Goal: Transaction & Acquisition: Purchase product/service

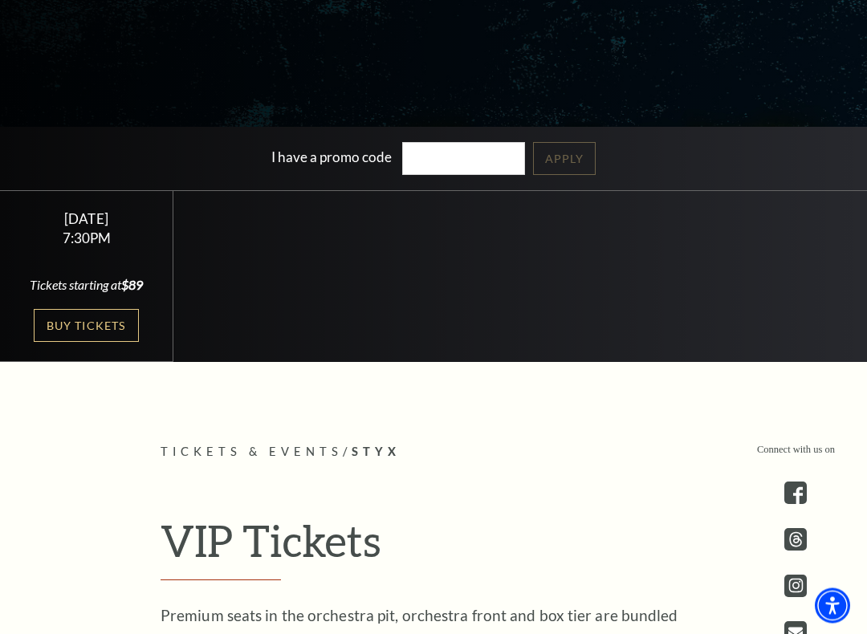
scroll to position [364, 0]
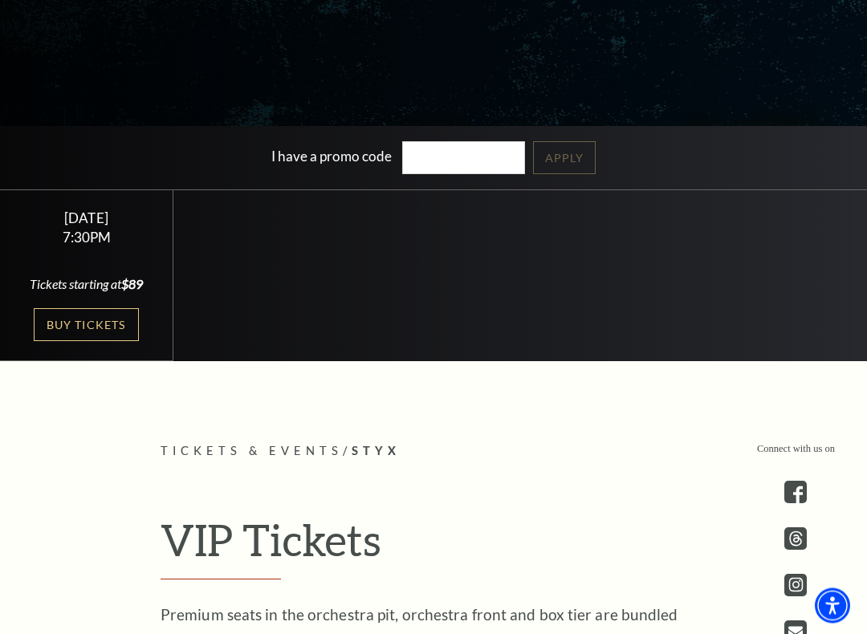
click at [66, 329] on link "Buy Tickets" at bounding box center [86, 325] width 104 height 33
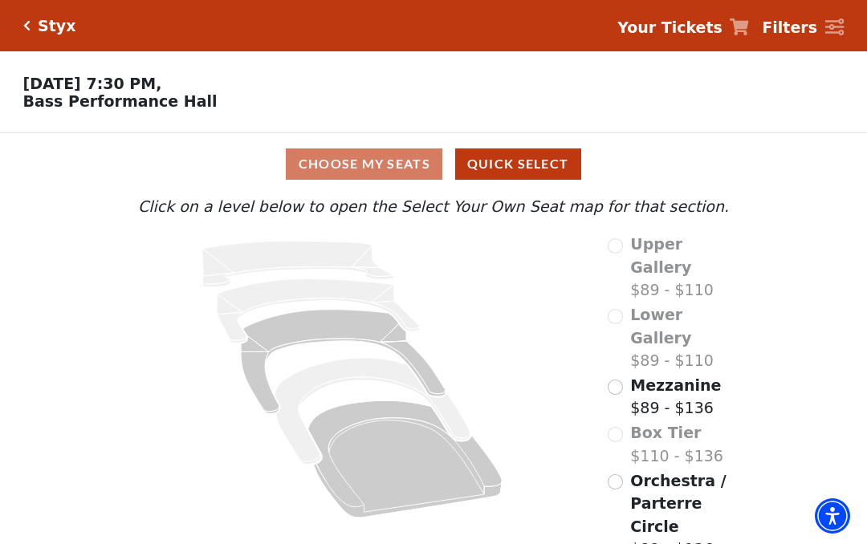
click at [422, 482] on icon "Orchestra / Parterre Circle - Seats Available: 48" at bounding box center [405, 459] width 194 height 117
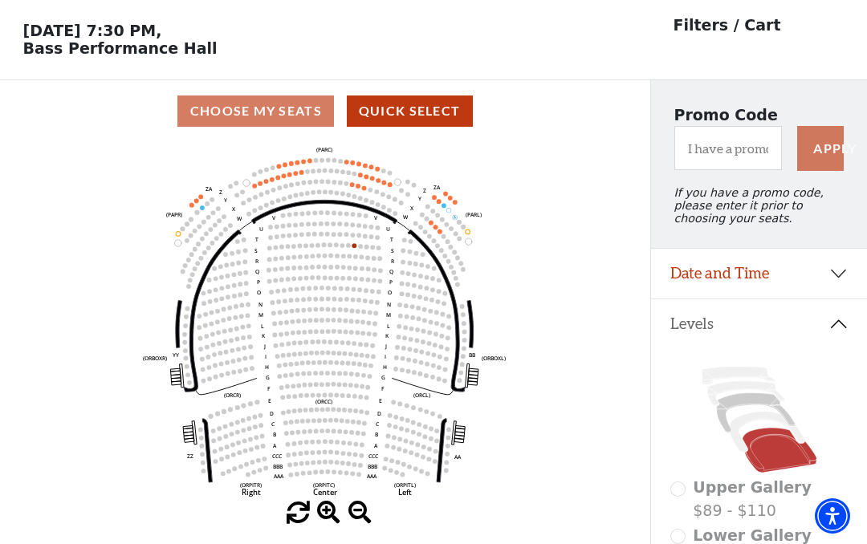
scroll to position [75, 0]
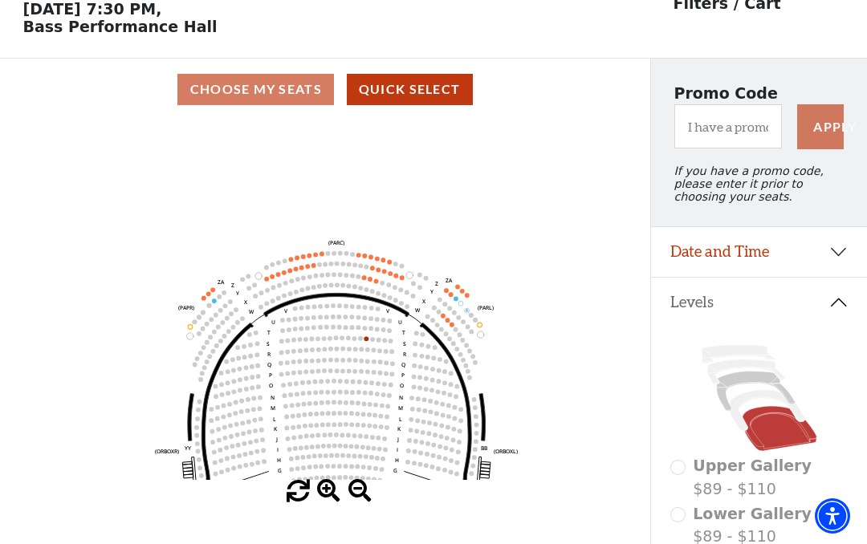
click at [748, 389] on icon at bounding box center [756, 392] width 78 height 40
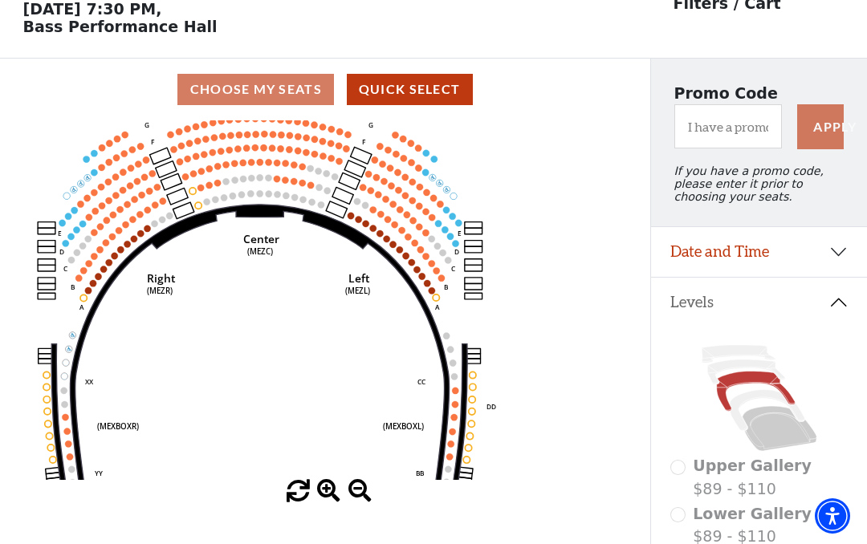
click at [352, 217] on circle at bounding box center [350, 216] width 6 height 6
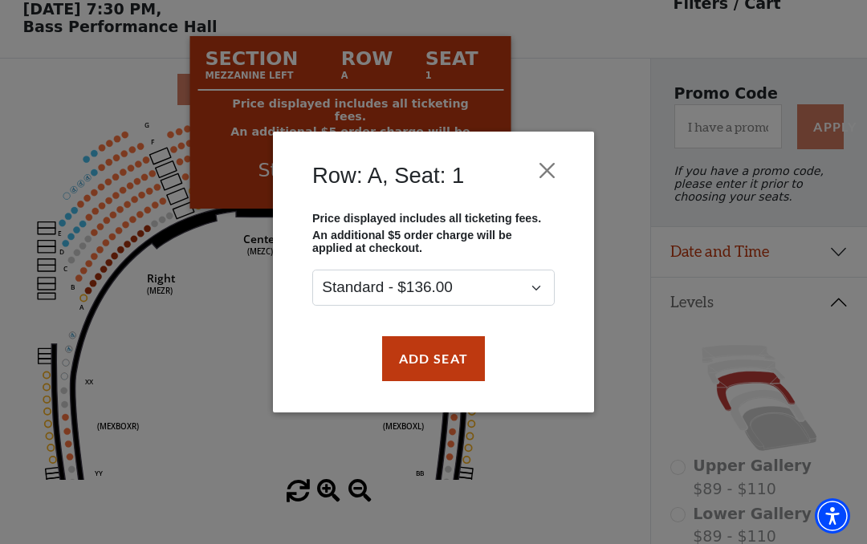
click at [547, 163] on button "Close" at bounding box center [547, 170] width 31 height 31
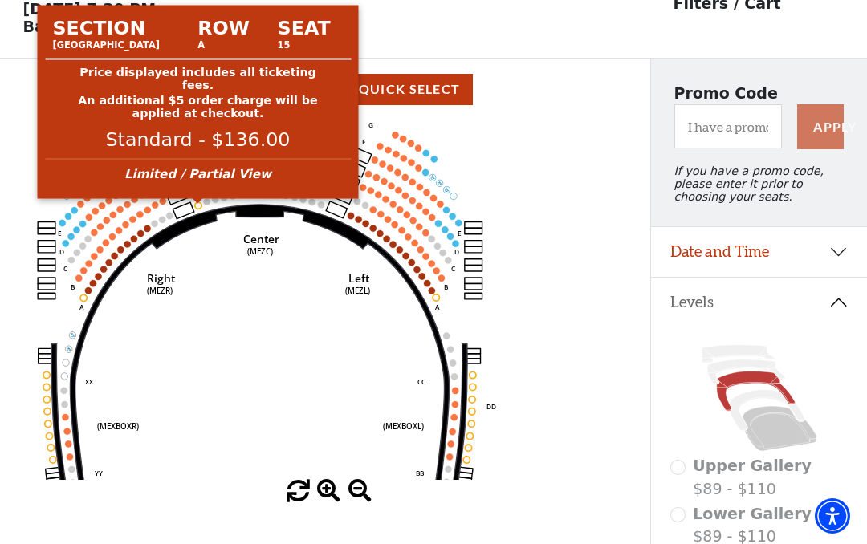
click at [198, 207] on circle at bounding box center [197, 205] width 6 height 6
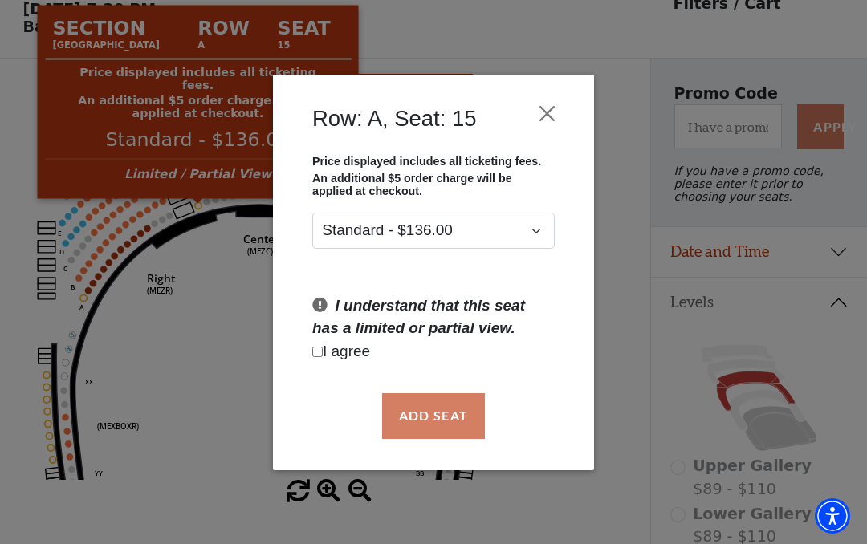
click at [225, 385] on div "Row: A, Seat: 15 Price displayed includes all ticketing fees. An additional $5 …" at bounding box center [433, 272] width 867 height 544
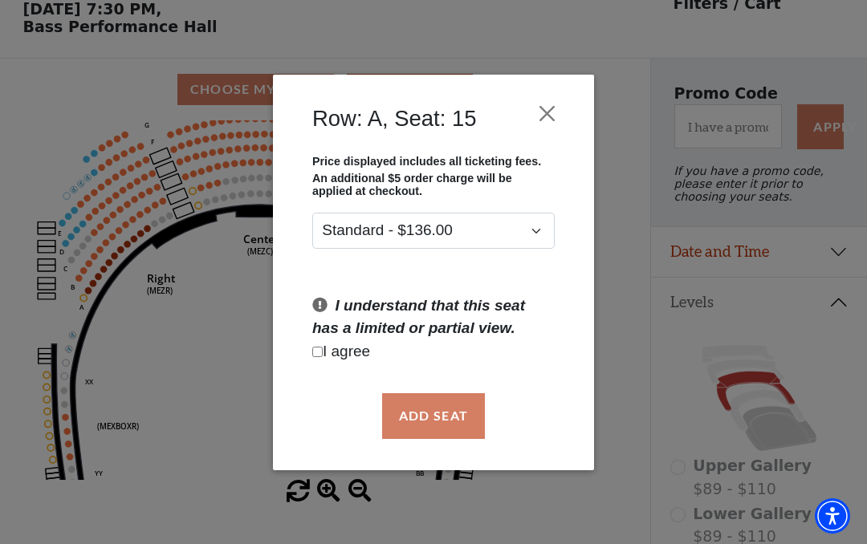
click at [546, 103] on button "Close" at bounding box center [547, 113] width 31 height 31
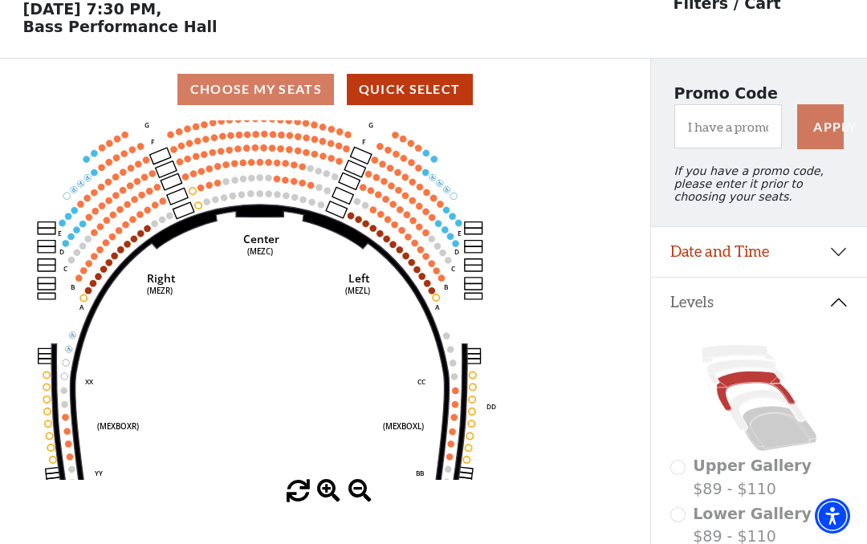
click at [754, 403] on icon at bounding box center [767, 410] width 75 height 41
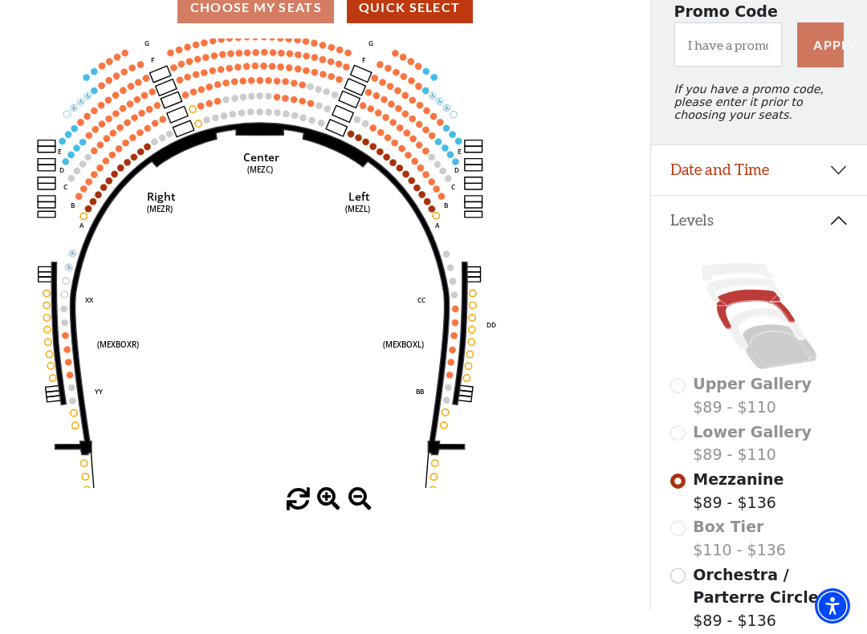
scroll to position [156, 0]
click at [777, 354] on icon at bounding box center [779, 347] width 75 height 45
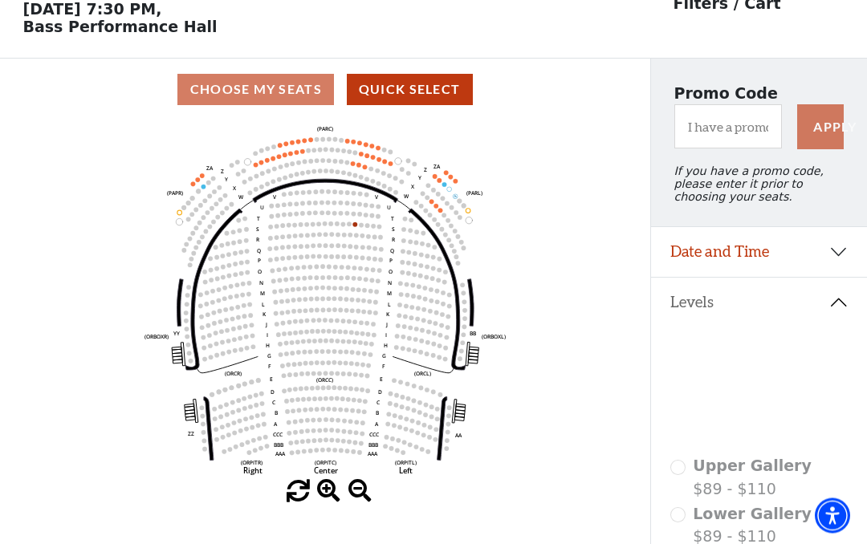
scroll to position [75, 0]
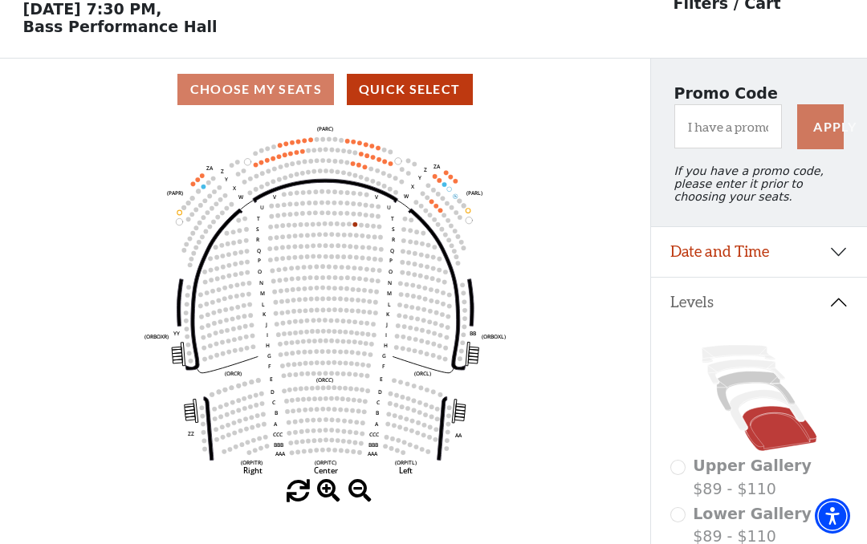
click at [753, 400] on icon at bounding box center [767, 410] width 75 height 41
click at [750, 402] on icon at bounding box center [767, 410] width 75 height 41
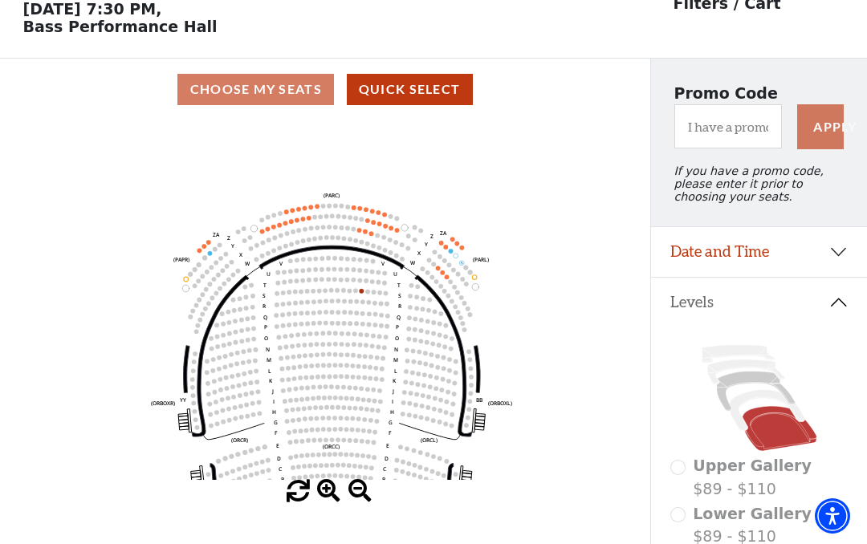
click at [614, 374] on icon "Left (ORPITL) Right (ORPITR) Center (ORPITC) ZZ AA YY BB ZA ZA (ORCL) (ORCR) (O…" at bounding box center [325, 300] width 585 height 360
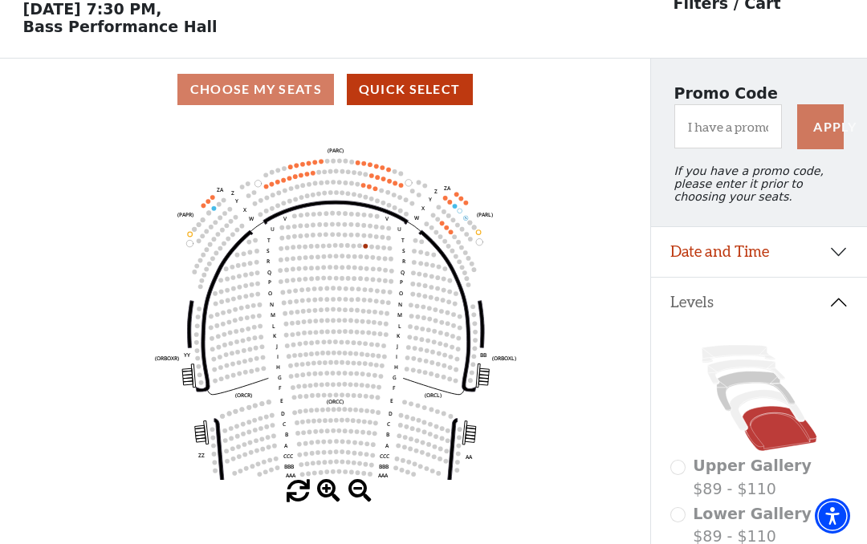
click at [754, 385] on icon at bounding box center [756, 392] width 78 height 40
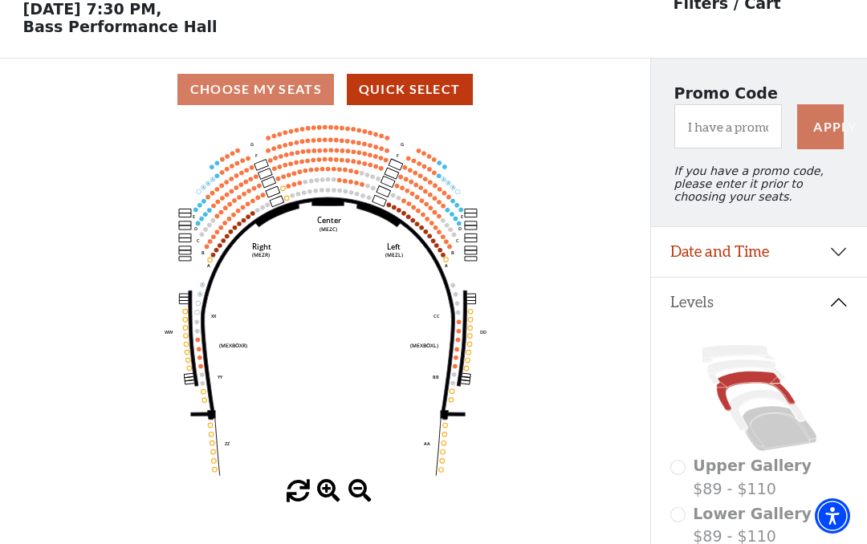
click at [735, 363] on icon at bounding box center [738, 354] width 73 height 18
click at [748, 355] on icon at bounding box center [738, 354] width 73 height 18
click at [728, 359] on icon at bounding box center [738, 354] width 73 height 18
click at [756, 386] on icon at bounding box center [756, 392] width 78 height 40
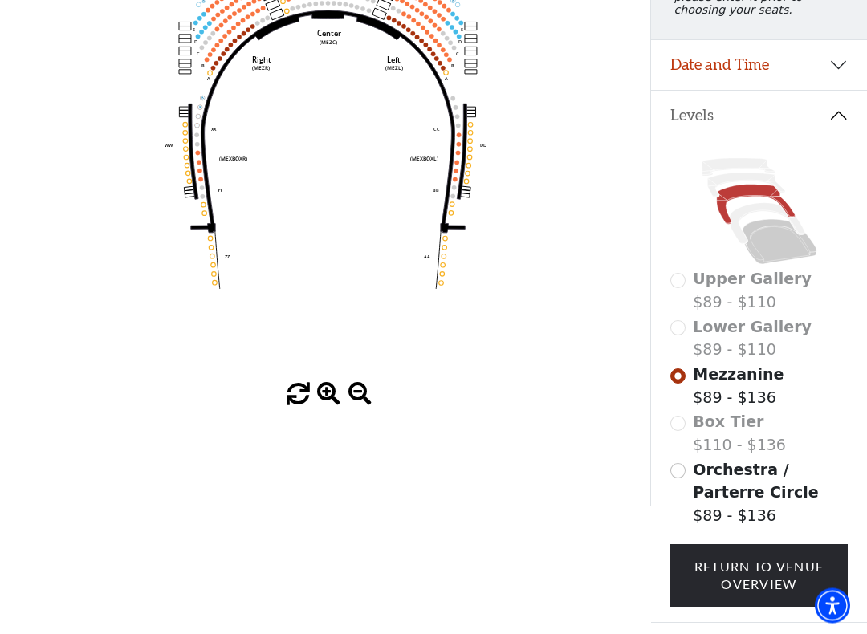
scroll to position [263, 0]
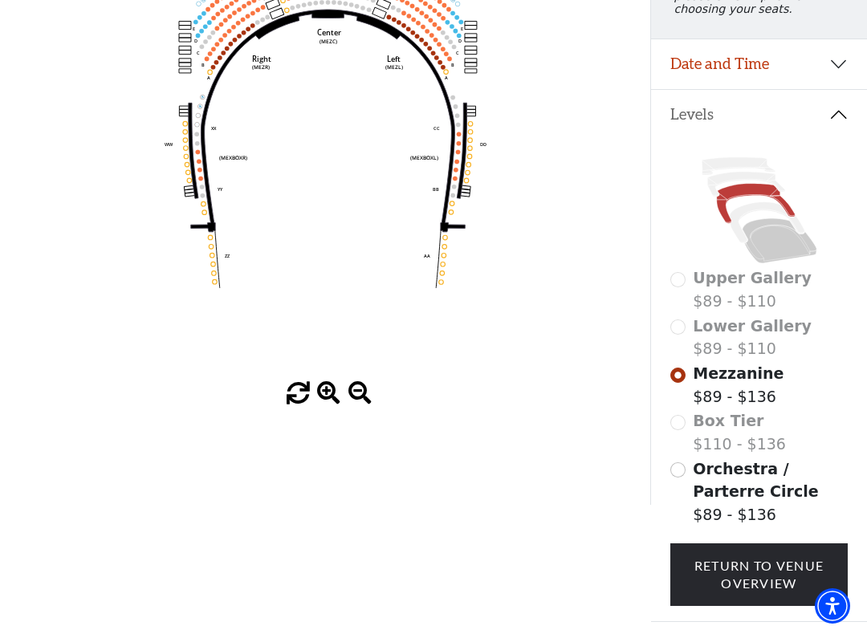
click at [735, 478] on span "Orchestra / Parterre Circle" at bounding box center [755, 480] width 125 height 41
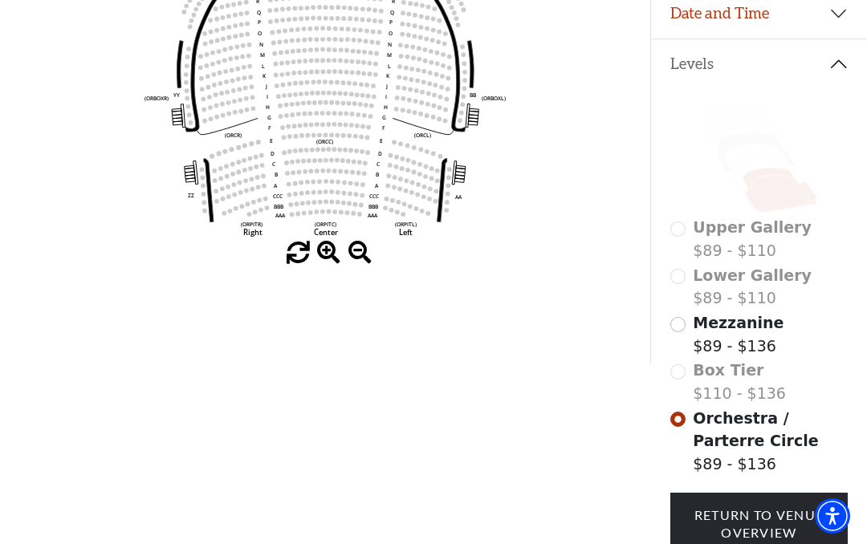
scroll to position [312, 0]
click at [731, 332] on span "Mezzanine" at bounding box center [738, 324] width 91 height 18
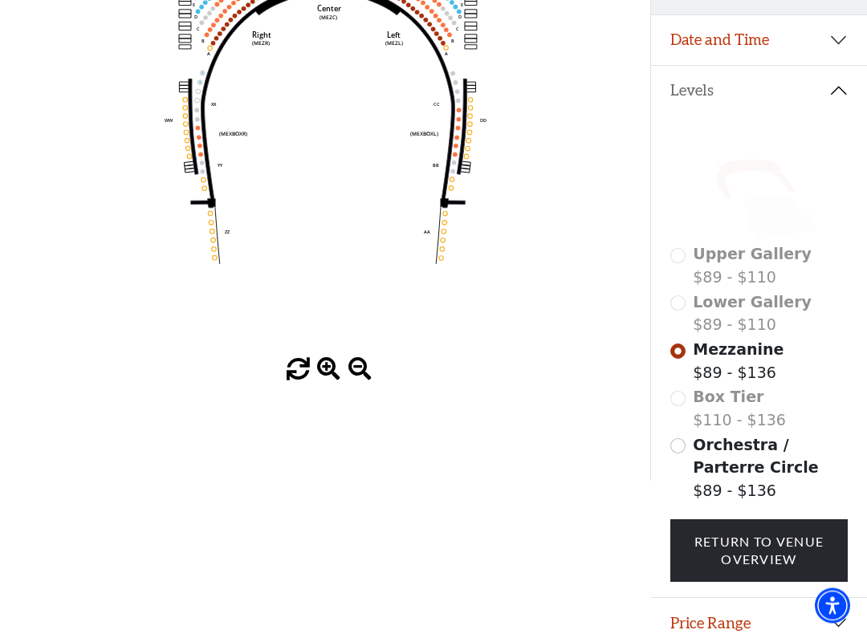
scroll to position [287, 0]
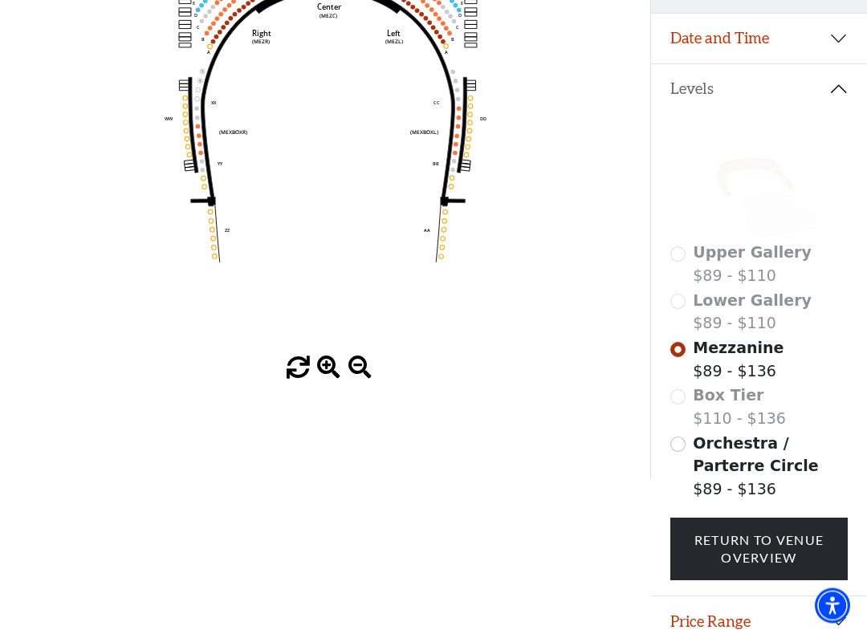
click at [685, 405] on div "Box Tier $110 - $136" at bounding box center [760, 408] width 178 height 46
click at [730, 404] on span "Box Tier" at bounding box center [728, 396] width 71 height 18
click at [679, 401] on div "Box Tier $110 - $136" at bounding box center [760, 408] width 178 height 46
click at [736, 400] on span "Box Tier" at bounding box center [728, 396] width 71 height 18
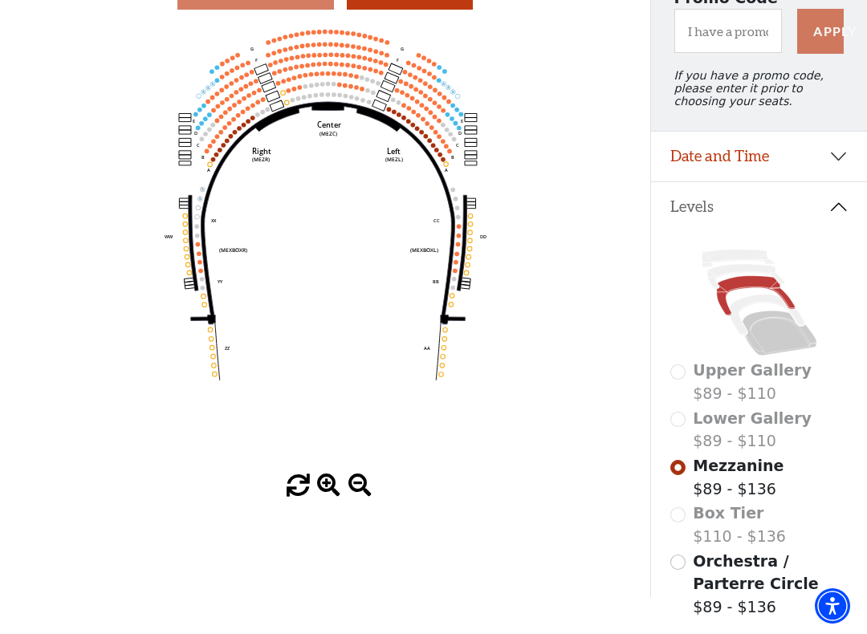
scroll to position [171, 0]
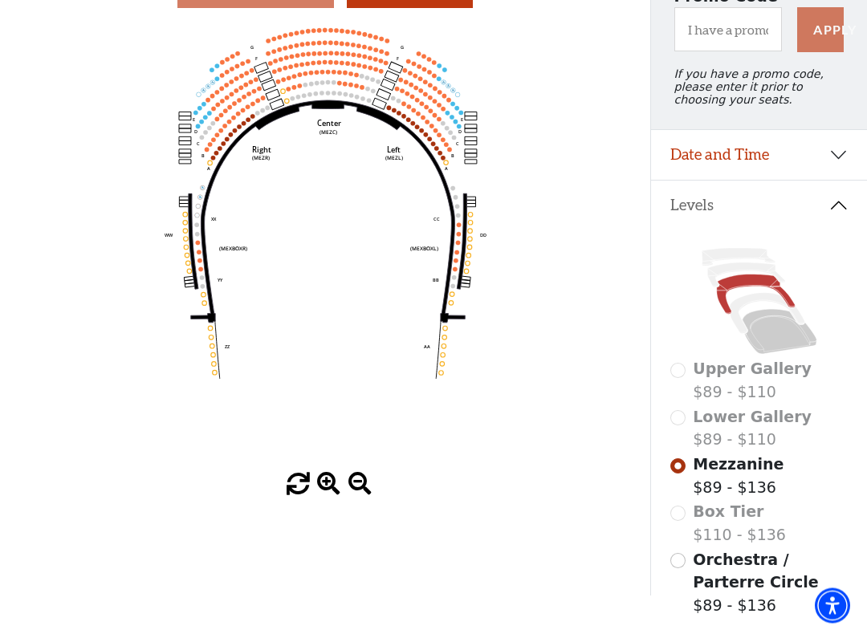
click at [739, 421] on span "Lower Gallery" at bounding box center [752, 418] width 119 height 18
click at [740, 375] on span "Upper Gallery" at bounding box center [752, 370] width 119 height 18
click at [766, 426] on span "Lower Gallery" at bounding box center [752, 418] width 119 height 18
click at [392, 104] on icon "Center (MEZC) Right (MEZR) Left (MEZL) (MEXBOXR) (MEXBOXL) XX WW CC DD YY BB ZZ…" at bounding box center [325, 249] width 585 height 450
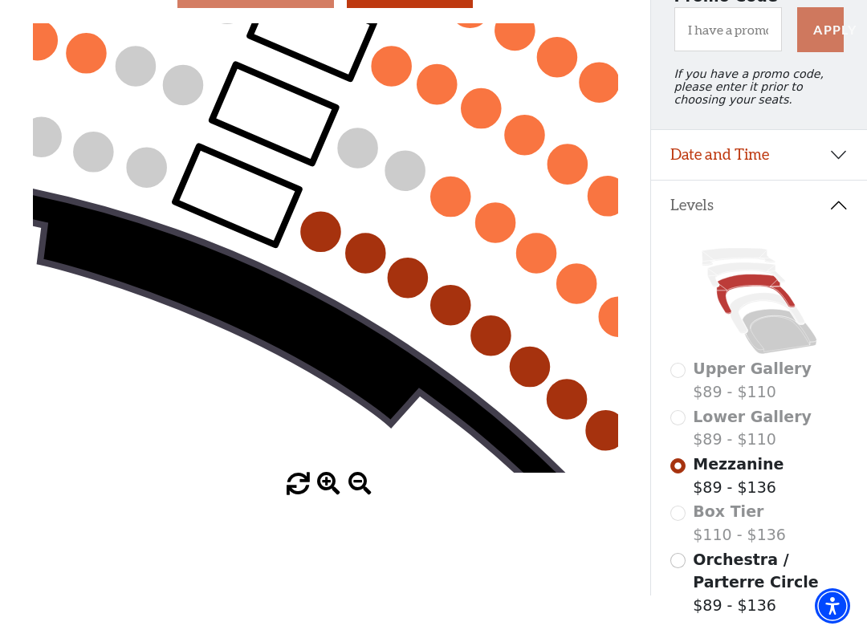
click at [392, 63] on circle at bounding box center [391, 66] width 39 height 39
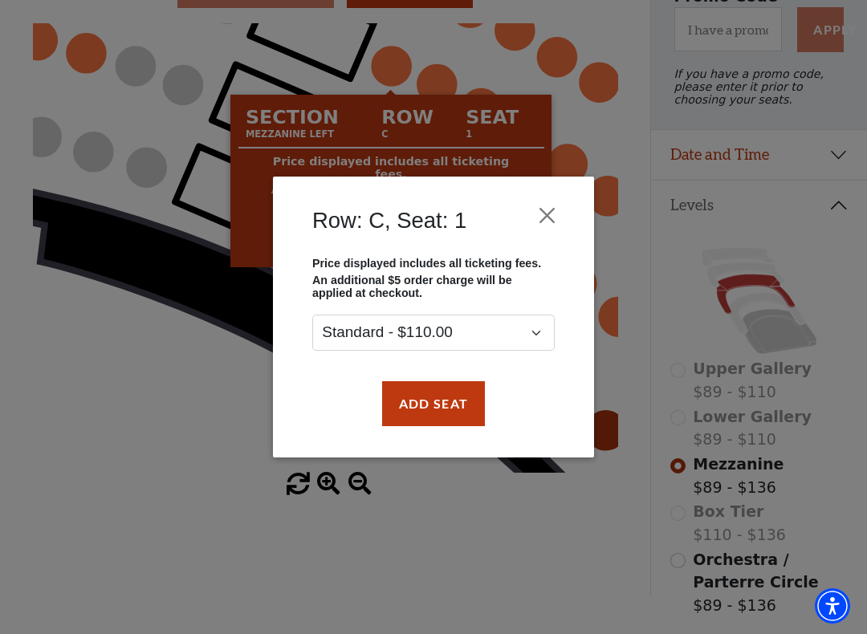
click at [548, 210] on button "Close" at bounding box center [547, 215] width 31 height 31
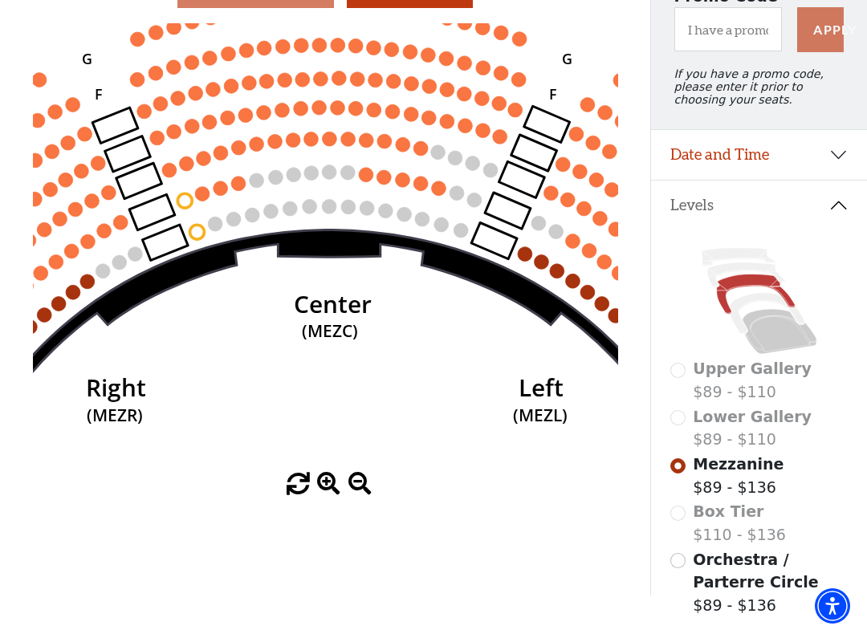
click at [528, 251] on circle at bounding box center [524, 254] width 14 height 14
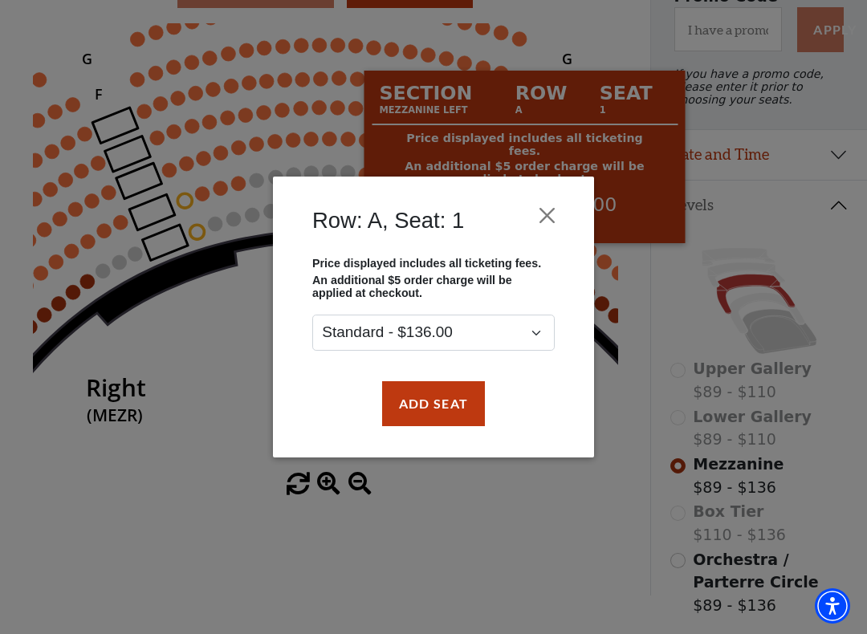
click at [431, 404] on button "Add Seat" at bounding box center [433, 403] width 103 height 45
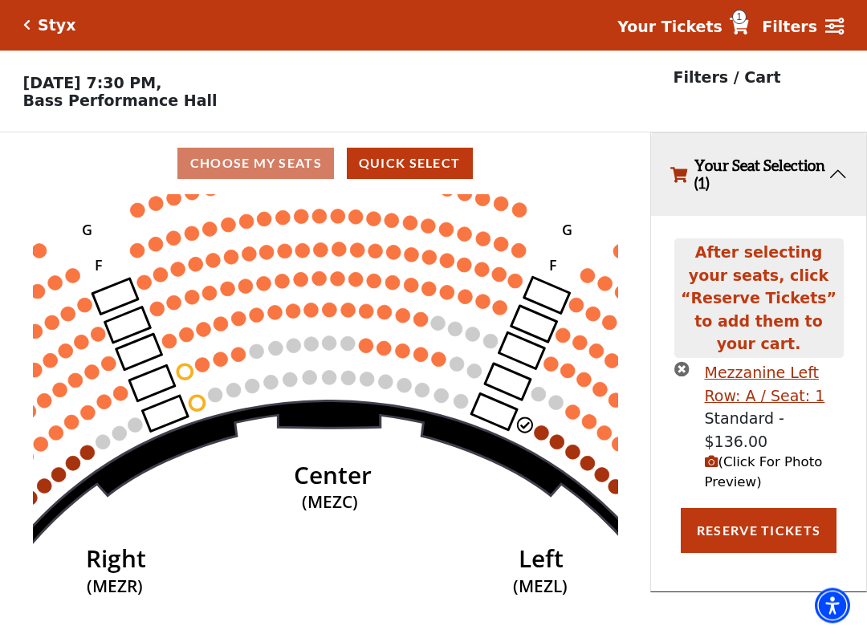
scroll to position [0, 0]
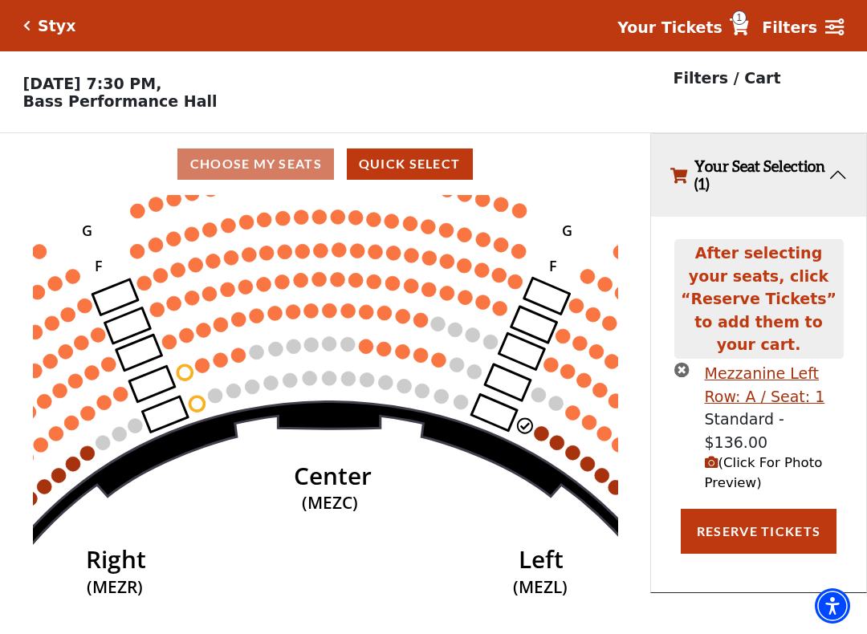
click at [538, 434] on circle at bounding box center [541, 433] width 14 height 14
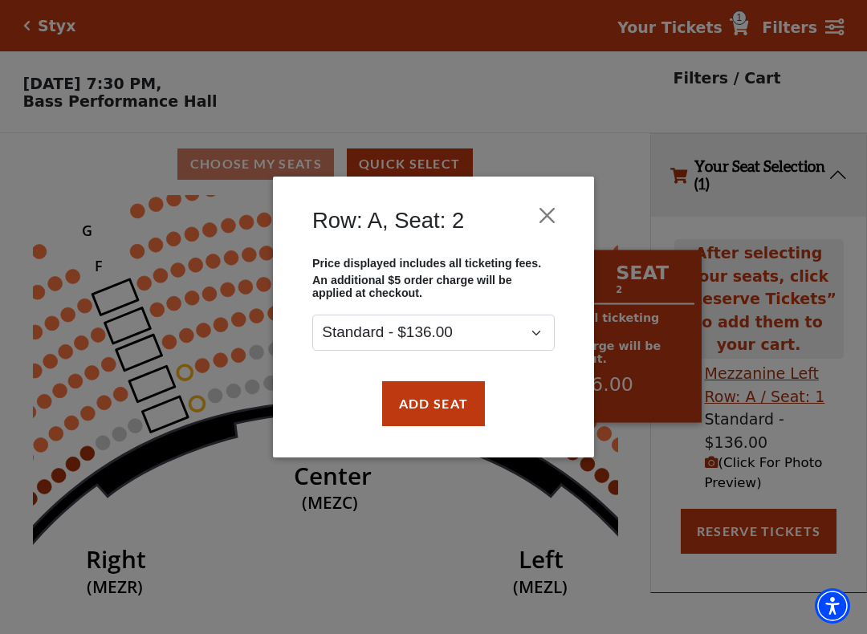
click at [460, 406] on button "Add Seat" at bounding box center [433, 403] width 103 height 45
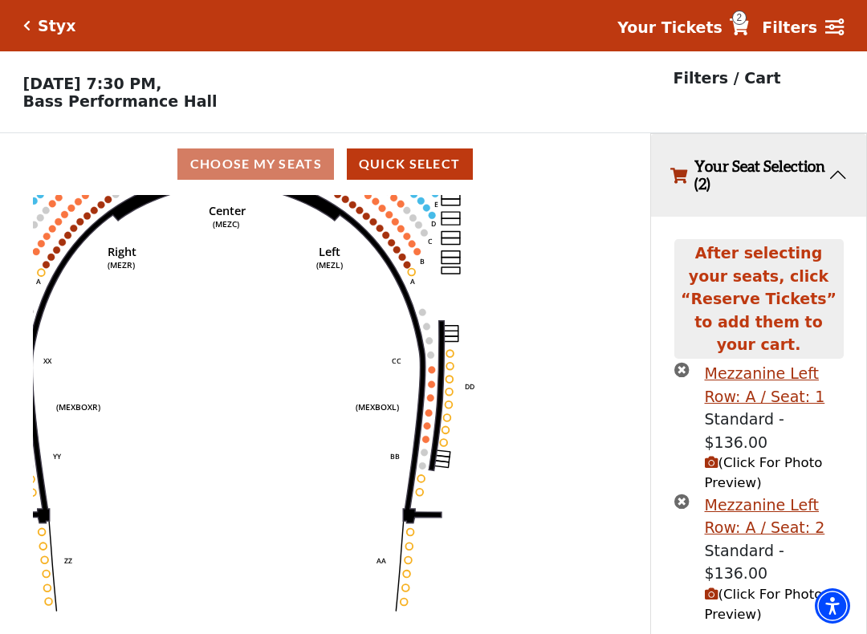
click at [428, 423] on icon "Center (MEZC) Right (MEZR) Left (MEZL) (MEXBOXR) (MEXBOXL) XX WW CC DD YY BB ZZ…" at bounding box center [325, 420] width 585 height 450
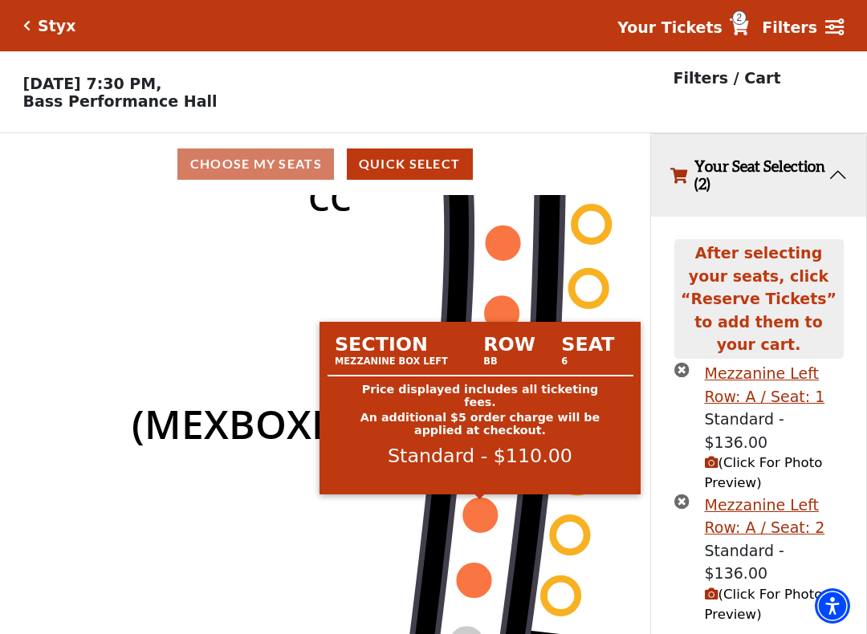
click at [483, 517] on circle at bounding box center [480, 515] width 34 height 34
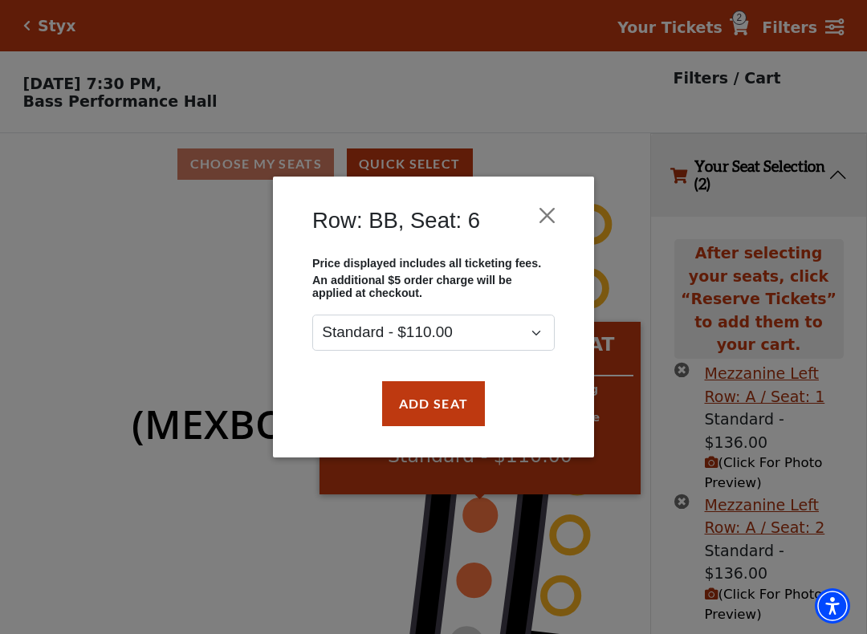
click at [557, 215] on button "Close" at bounding box center [547, 215] width 31 height 31
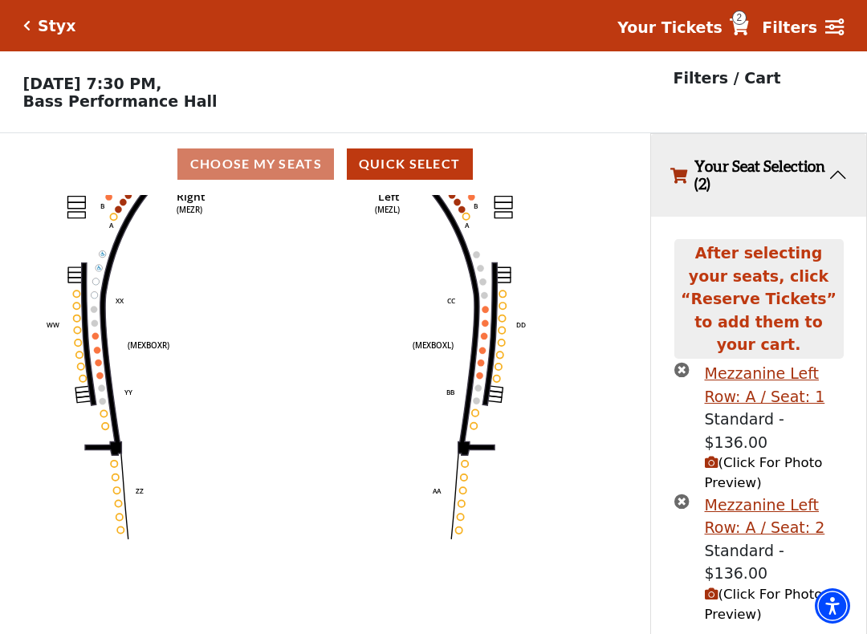
click at [459, 544] on icon "Center (MEZC) Right (MEZR) Left (MEZL) (MEXBOXR) (MEXBOXL) XX WW CC DD YY BB ZZ…" at bounding box center [325, 420] width 585 height 450
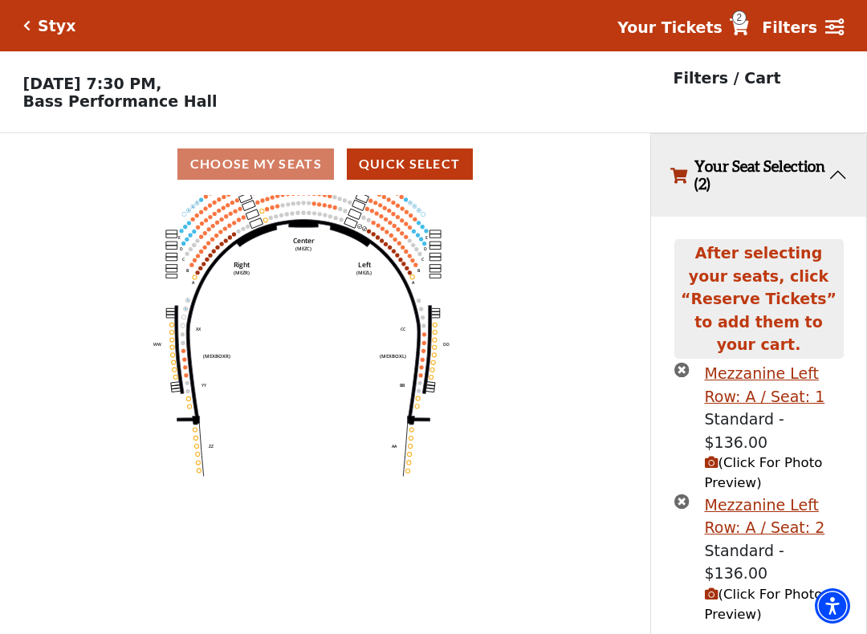
click at [756, 544] on span "(Click For Photo Preview)" at bounding box center [764, 604] width 118 height 35
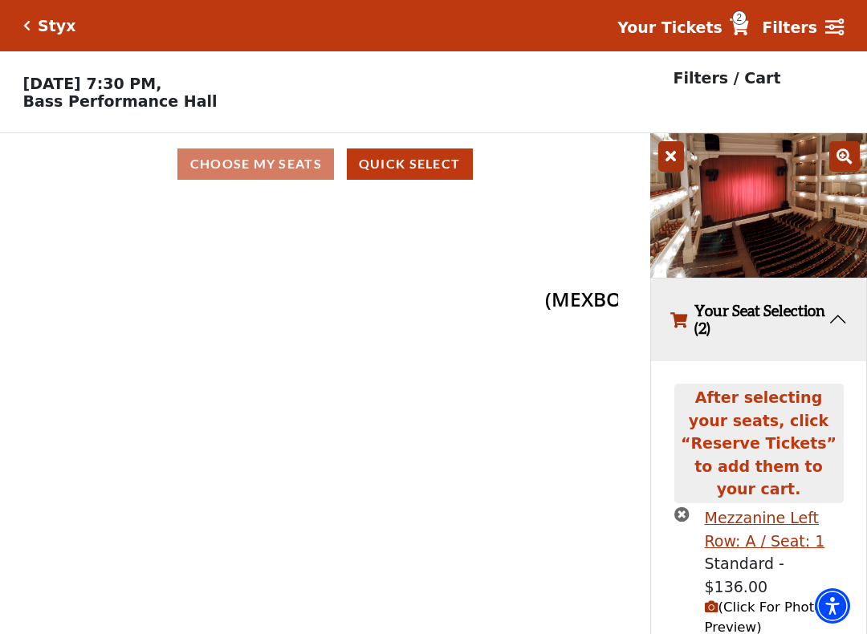
click at [442, 350] on icon "Center (MEZC) Right (MEZR) Left (MEZL) (MEXBOXR) (MEXBOXL) XX WW CC DD YY BB ZZ…" at bounding box center [325, 420] width 585 height 450
click at [458, 410] on icon "Center (MEZC) Right (MEZR) Left (MEZL) (MEXBOXR) (MEXBOXL) XX WW CC DD YY BB ZZ…" at bounding box center [325, 420] width 585 height 450
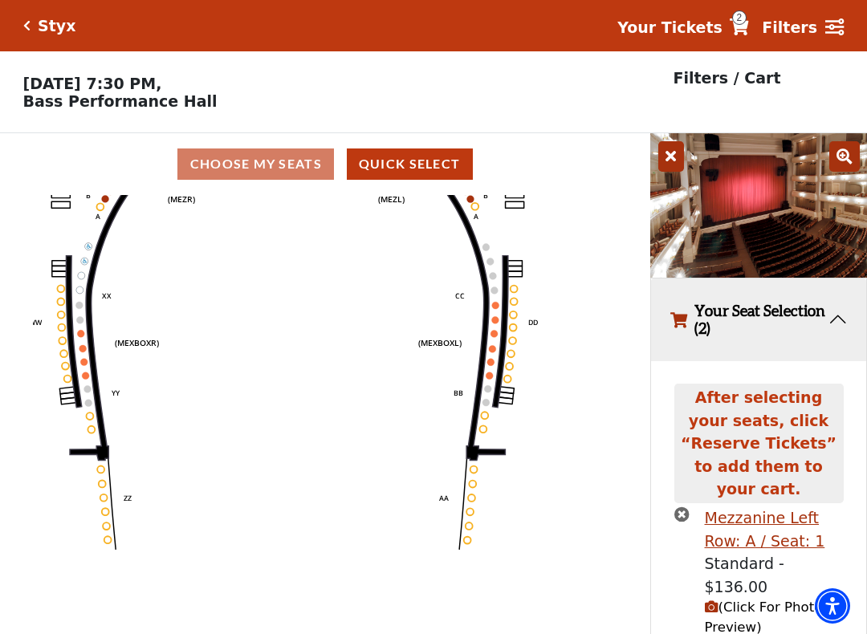
click at [467, 372] on icon "Center (MEZC) Right (MEZR) Left (MEZL) (MEXBOXR) (MEXBOXL) XX WW CC DD YY BB ZZ…" at bounding box center [325, 420] width 585 height 450
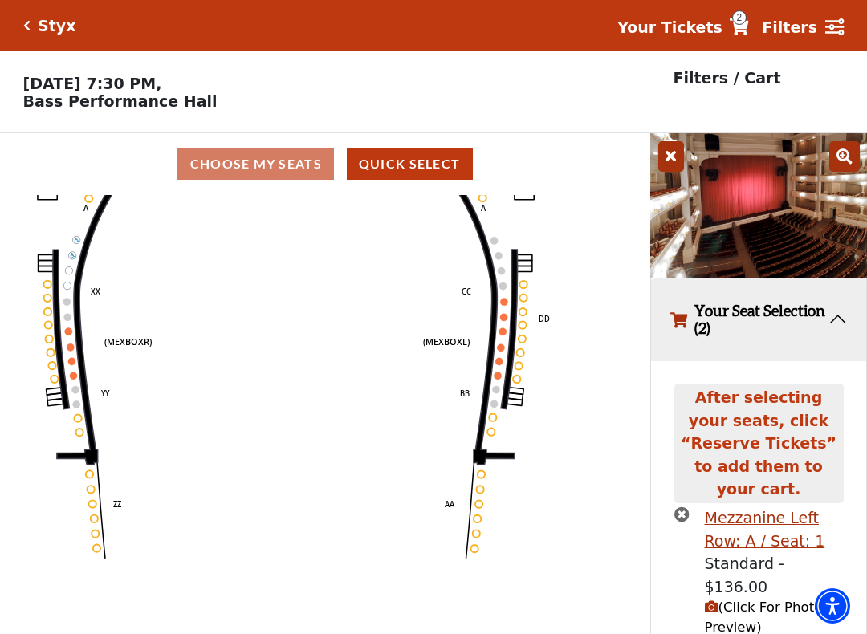
click at [499, 379] on circle at bounding box center [497, 375] width 7 height 7
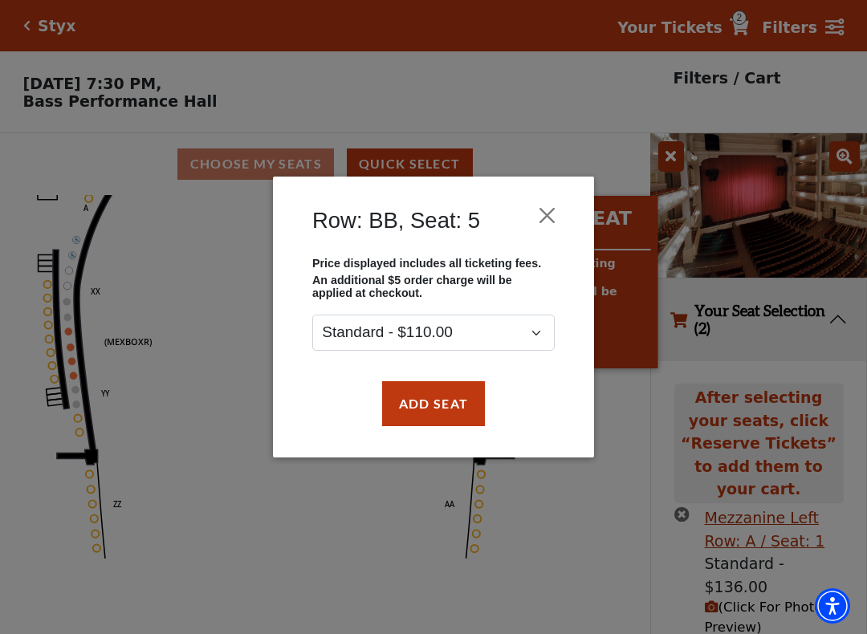
click at [435, 400] on button "Add Seat" at bounding box center [433, 403] width 103 height 45
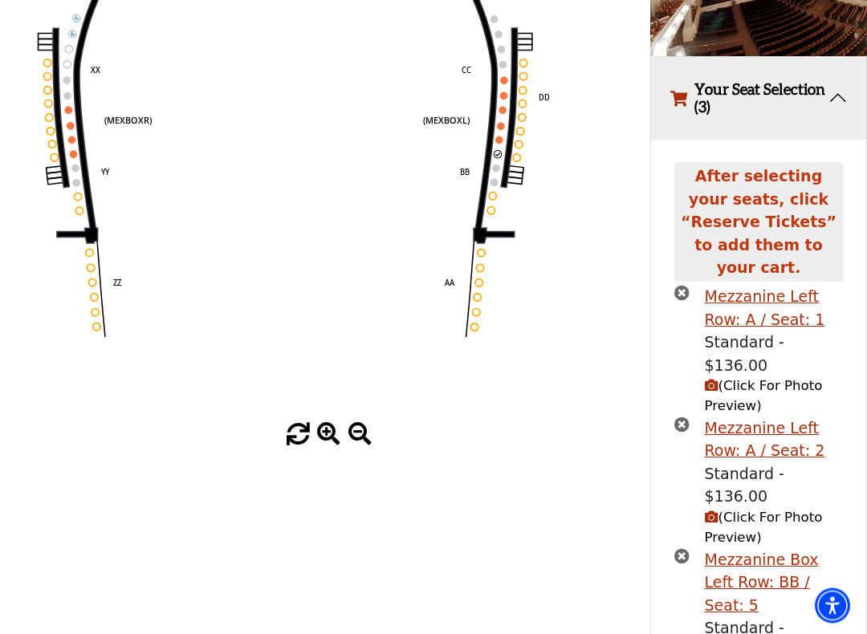
scroll to position [228, 0]
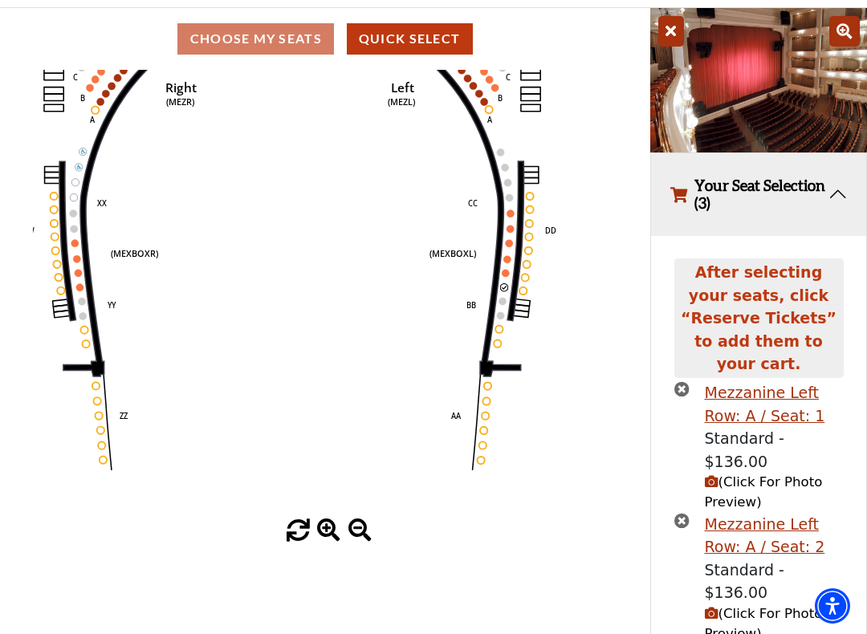
scroll to position [124, 0]
click at [772, 544] on span "(Click For Photo Preview)" at bounding box center [764, 624] width 118 height 35
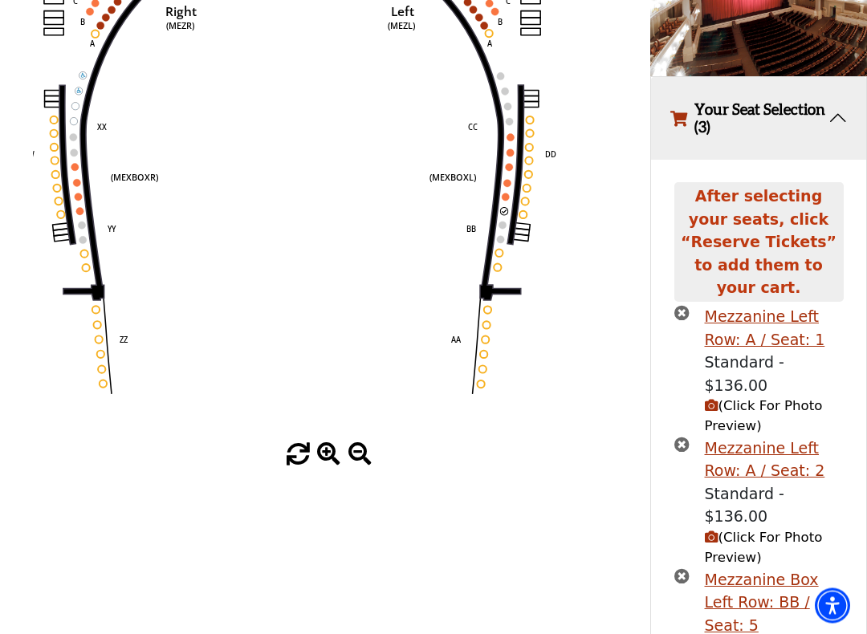
scroll to position [201, 0]
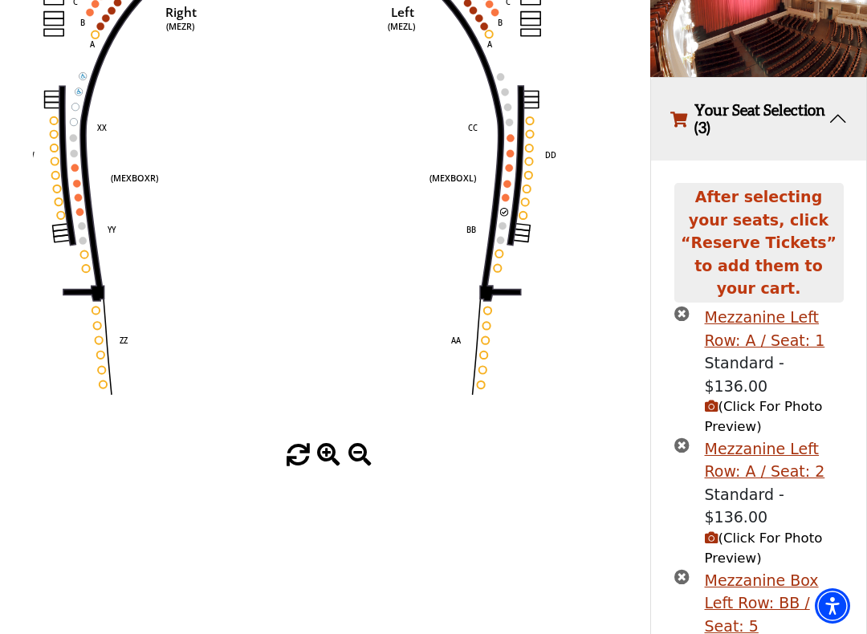
click at [795, 531] on span "(Click For Photo Preview)" at bounding box center [764, 548] width 118 height 35
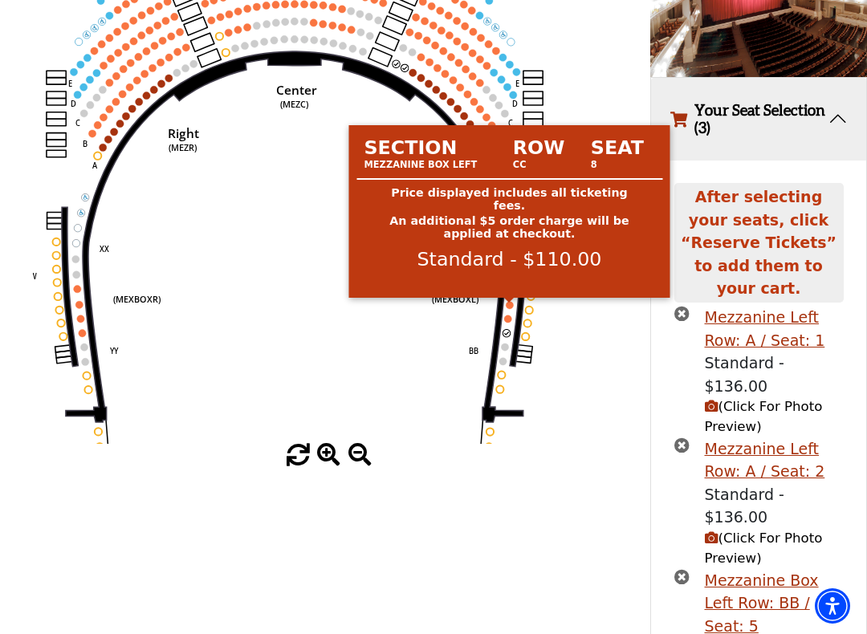
click at [508, 308] on circle at bounding box center [509, 304] width 7 height 7
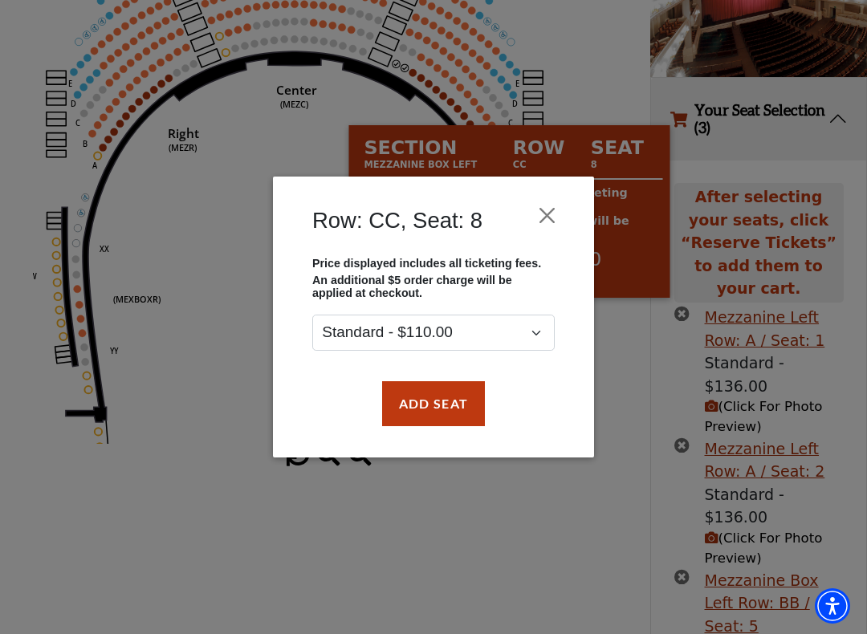
click at [443, 409] on button "Add Seat" at bounding box center [433, 403] width 103 height 45
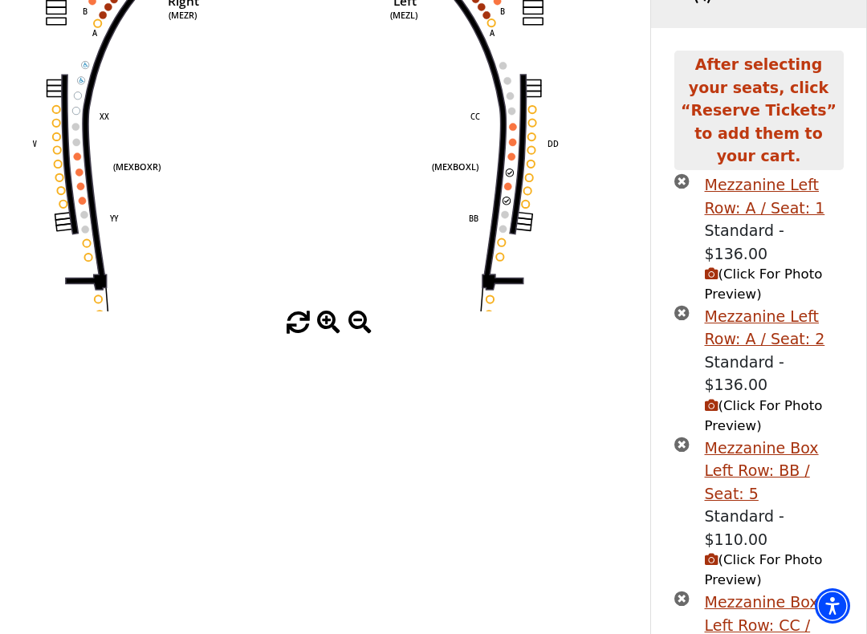
scroll to position [334, 0]
click at [507, 193] on icon "Center (MEZC) Right (MEZR) Left (MEZL) (MEXBOXR) (MEXBOXL) XX WW CC DD YY BB ZZ…" at bounding box center [325, 86] width 585 height 450
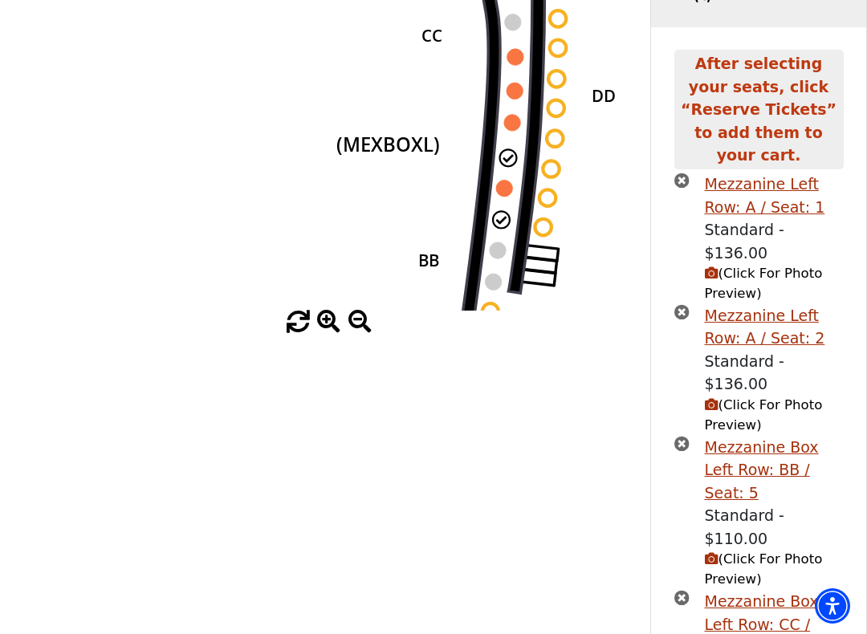
click at [504, 190] on circle at bounding box center [504, 188] width 16 height 16
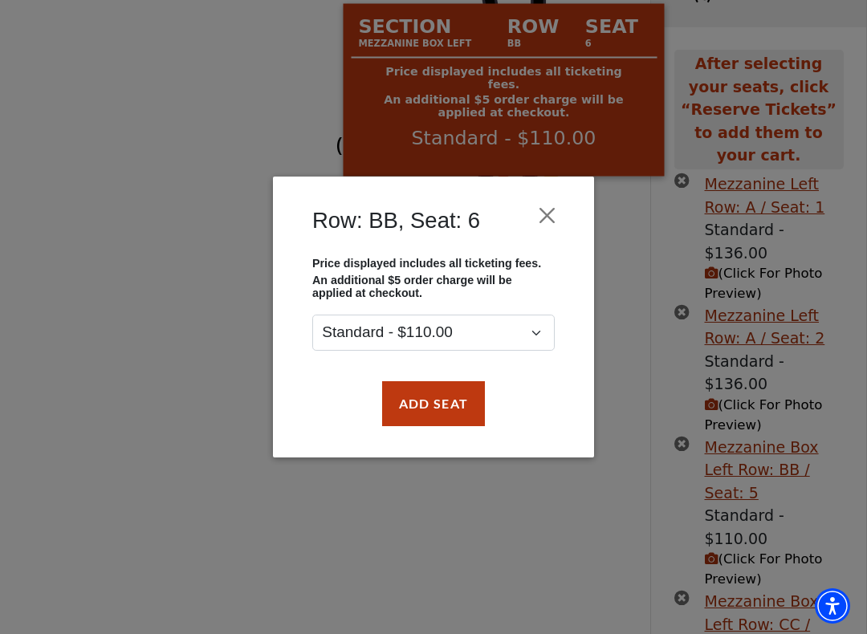
click at [433, 415] on button "Add Seat" at bounding box center [433, 403] width 103 height 45
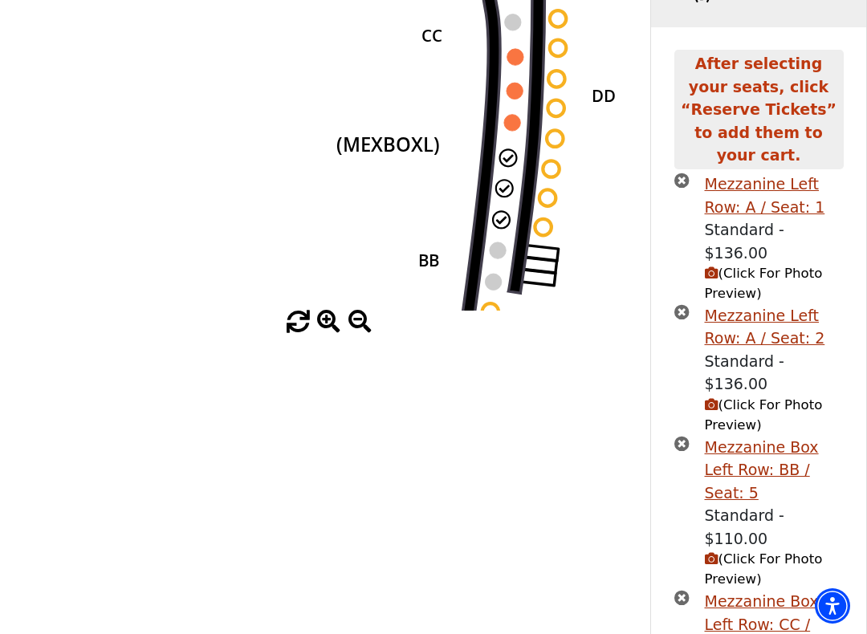
scroll to position [324, 0]
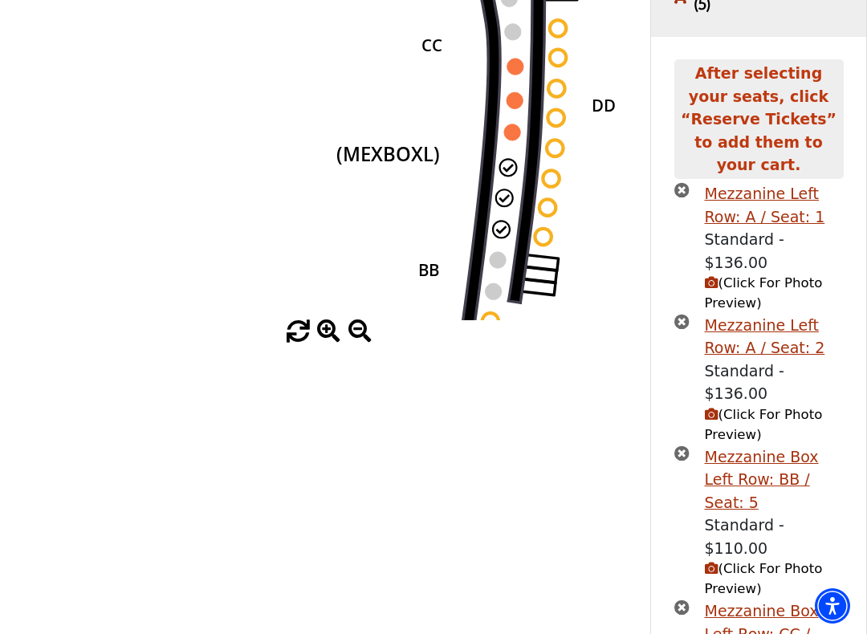
click at [514, 169] on circle at bounding box center [507, 167] width 16 height 16
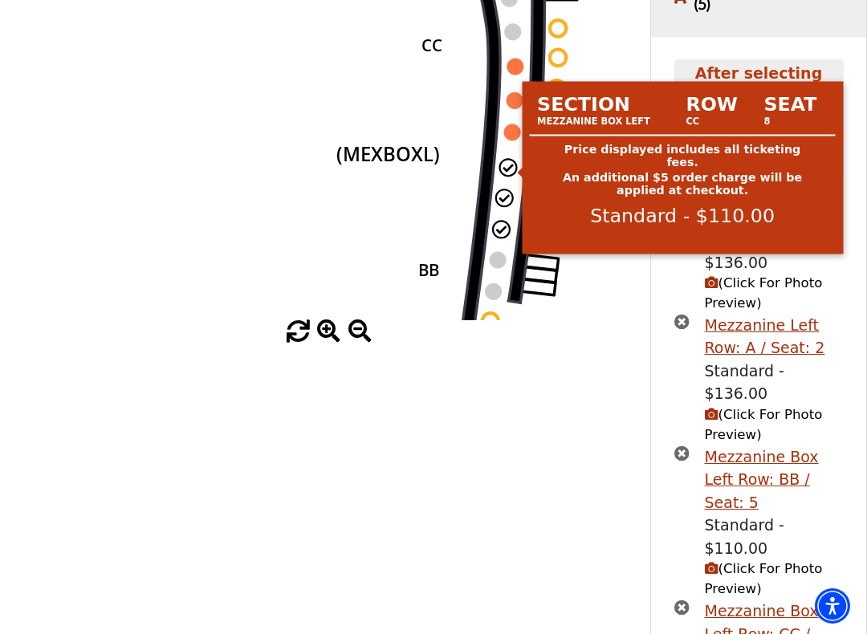
click at [515, 168] on circle at bounding box center [507, 167] width 16 height 16
click at [641, 334] on div at bounding box center [325, 331] width 650 height 23
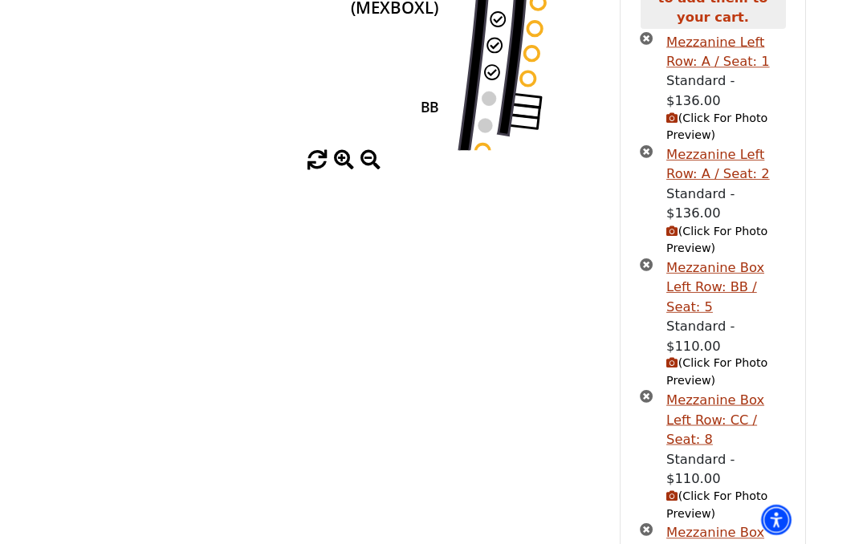
scroll to position [569, 0]
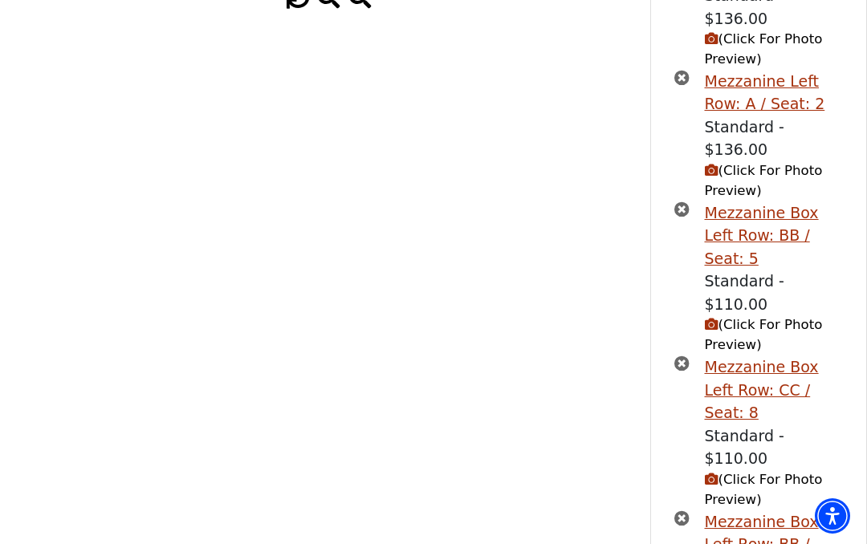
click at [688, 356] on icon "times-circle" at bounding box center [682, 363] width 15 height 15
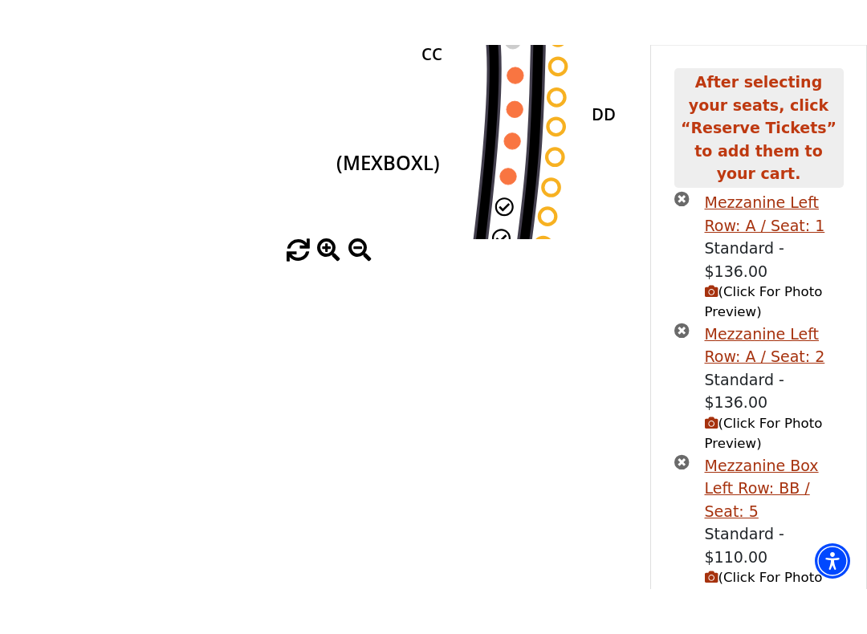
scroll to position [340, 0]
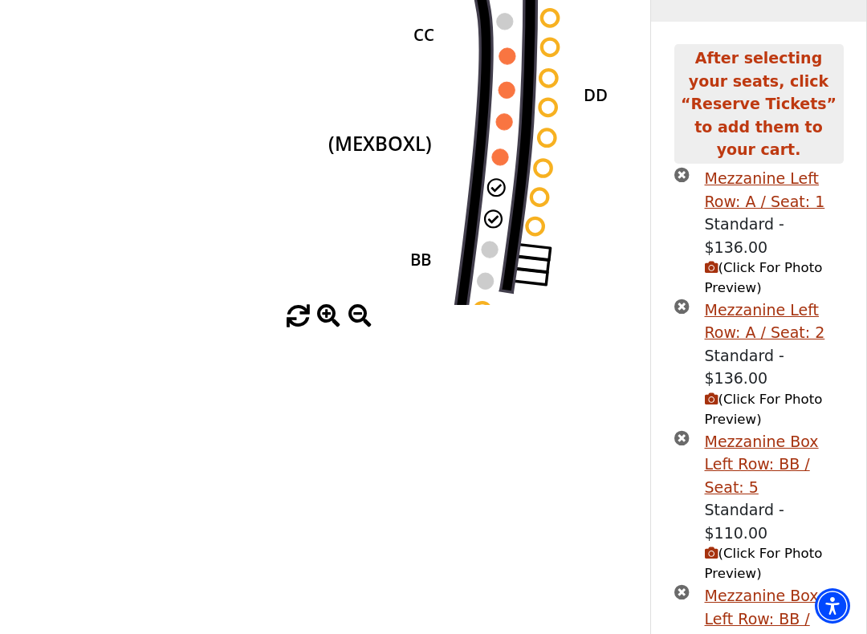
click at [687, 299] on icon "times-circle" at bounding box center [682, 306] width 15 height 15
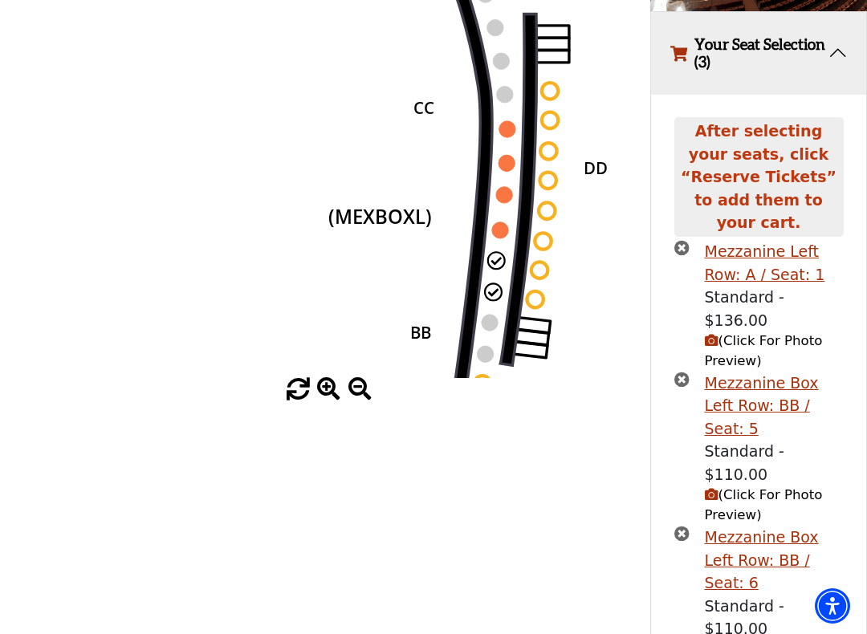
click at [686, 240] on icon "times-circle" at bounding box center [682, 247] width 15 height 15
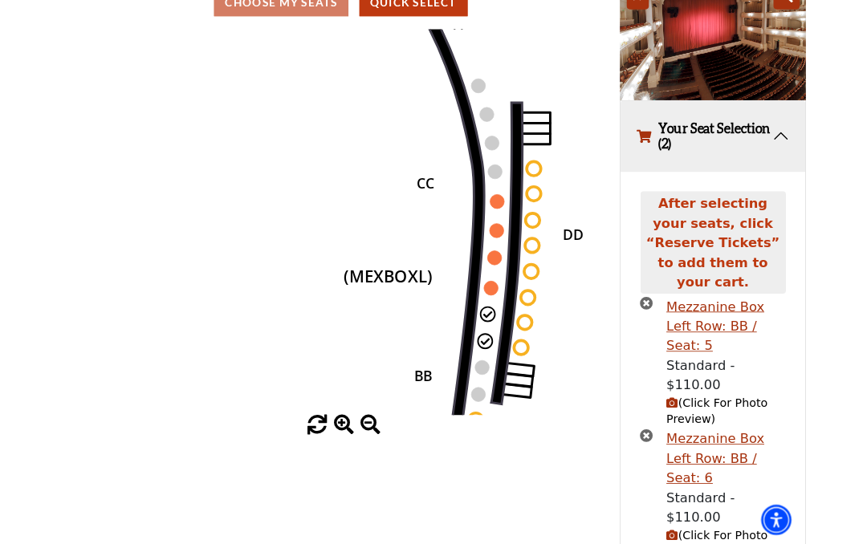
scroll to position [251, 0]
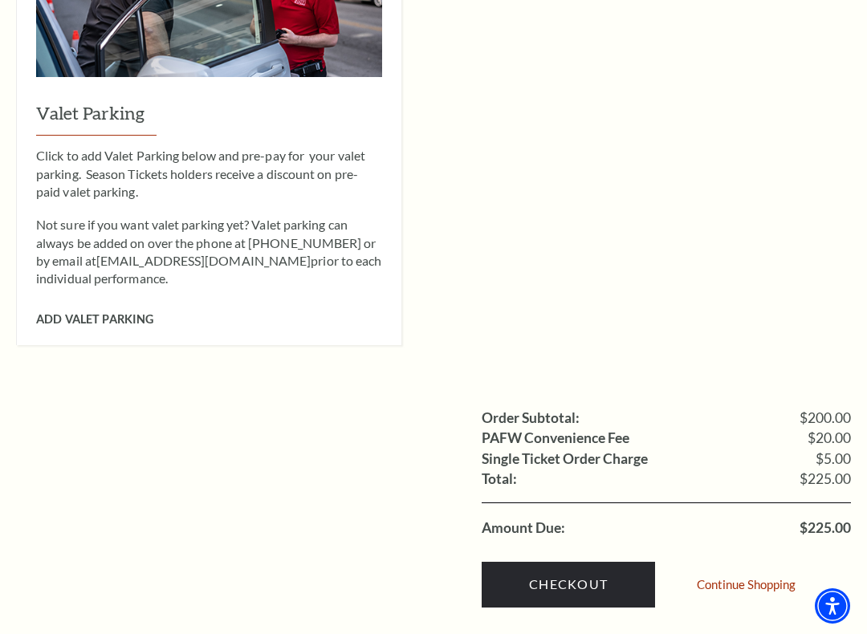
scroll to position [1282, 0]
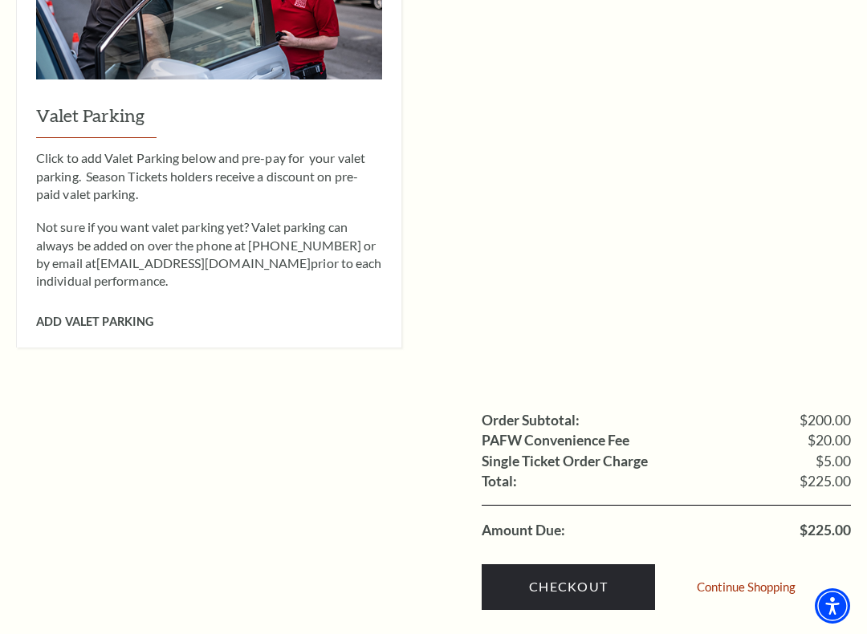
click at [580, 544] on link "Checkout" at bounding box center [568, 587] width 173 height 45
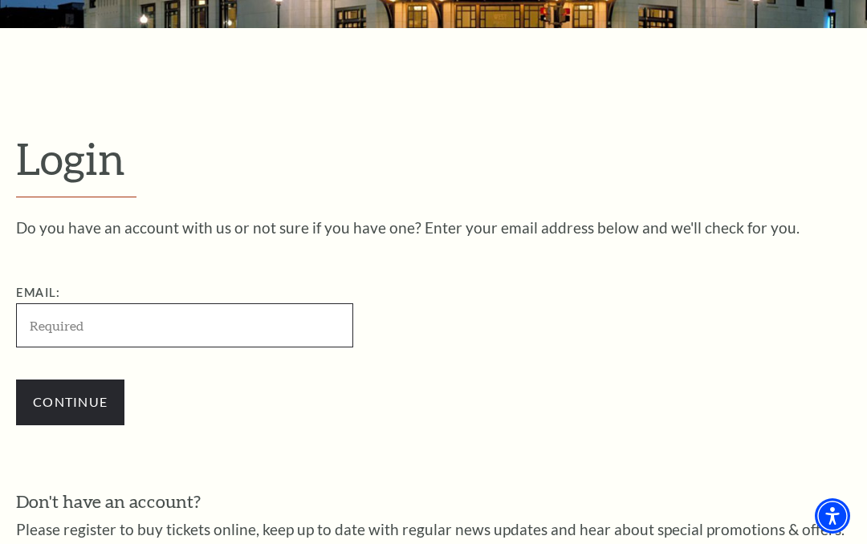
scroll to position [412, 0]
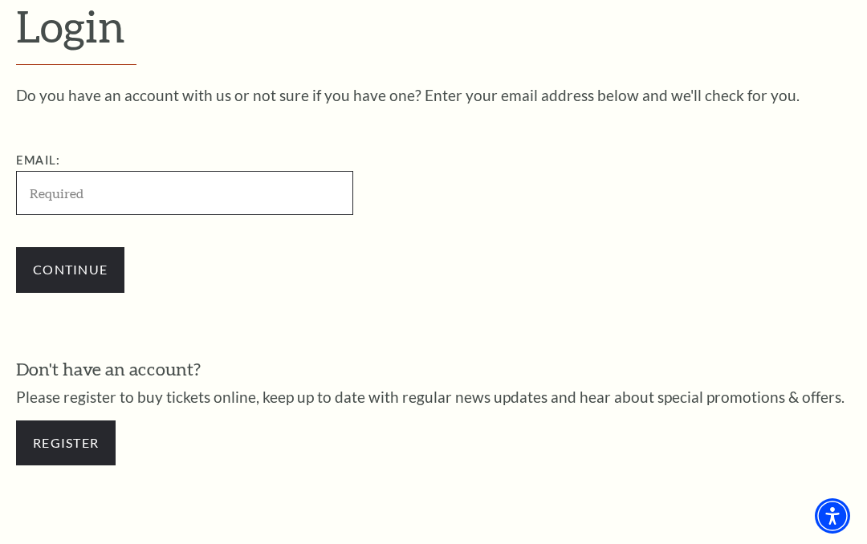
click at [100, 183] on input "Email:" at bounding box center [184, 193] width 337 height 44
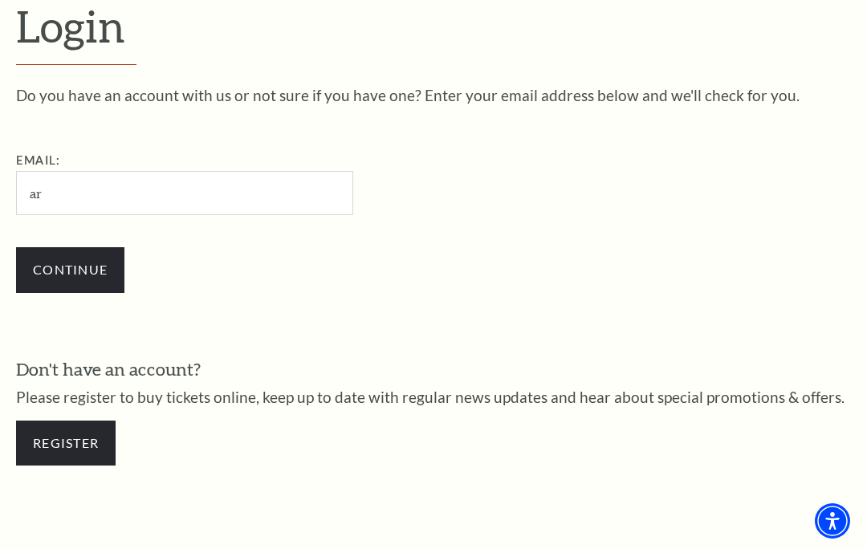
type input "[EMAIL_ADDRESS][DOMAIN_NAME]"
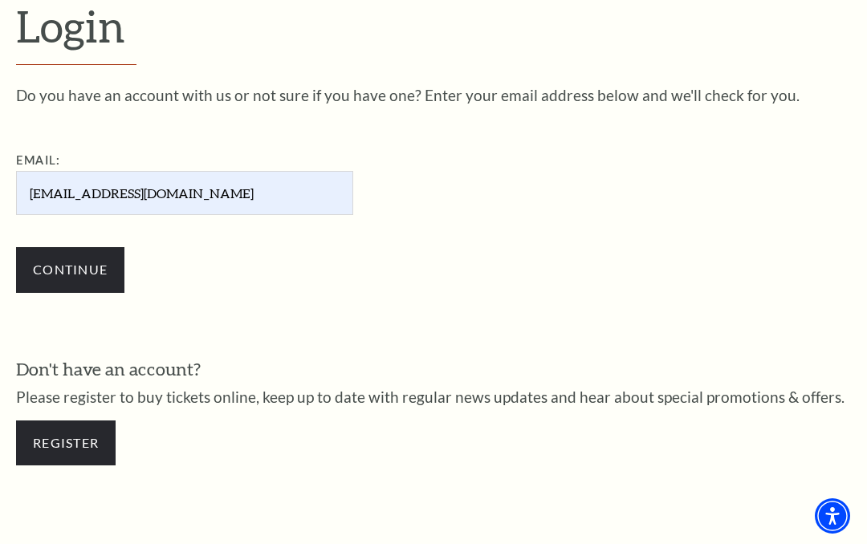
click at [80, 265] on input "Continue" at bounding box center [70, 269] width 108 height 45
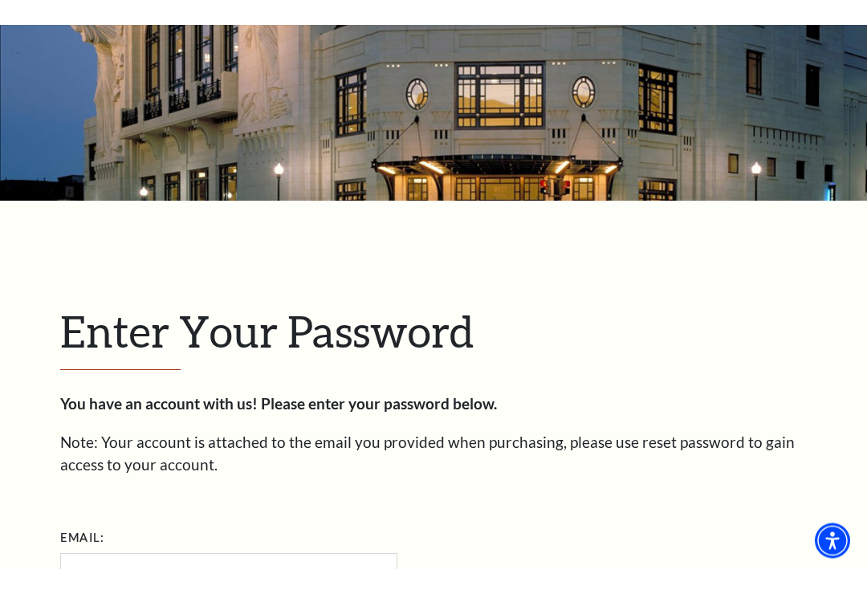
scroll to position [426, 0]
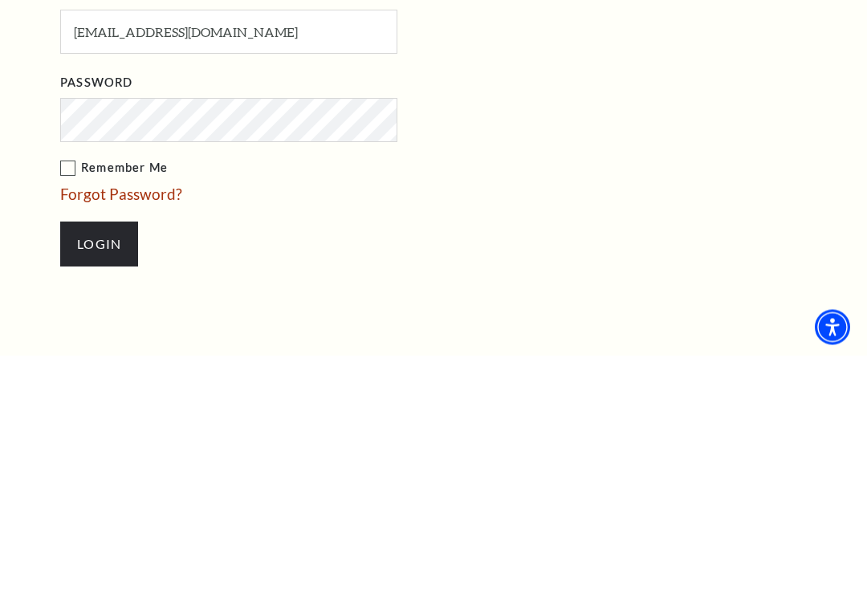
click at [102, 461] on input "Login" at bounding box center [99, 483] width 78 height 45
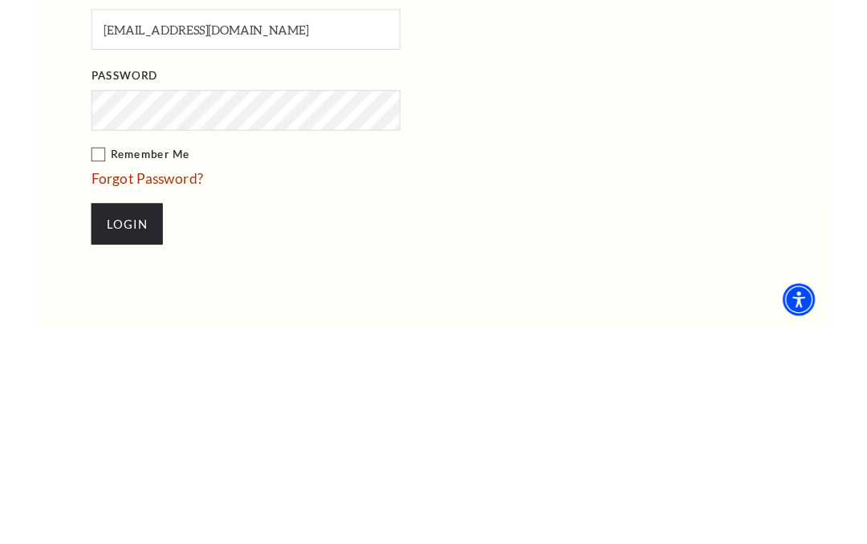
scroll to position [661, 0]
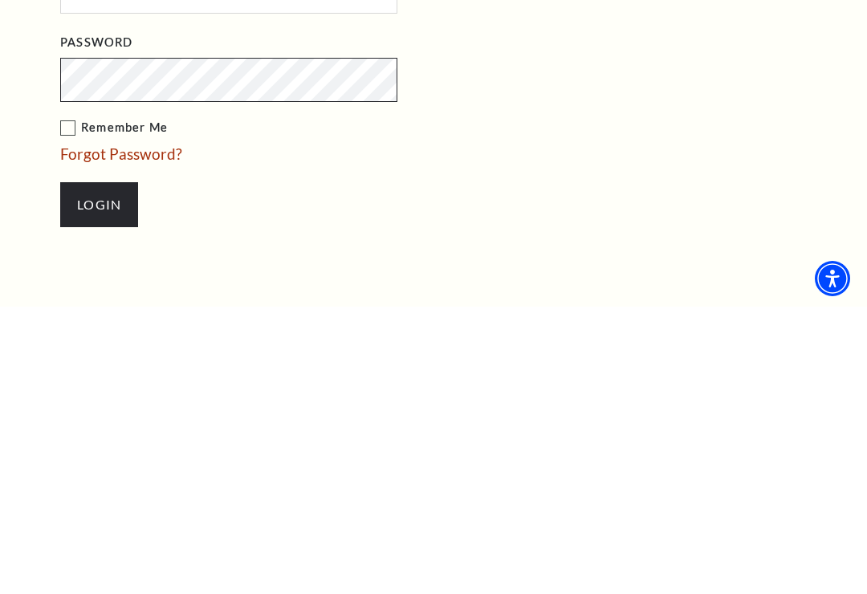
scroll to position [442, 0]
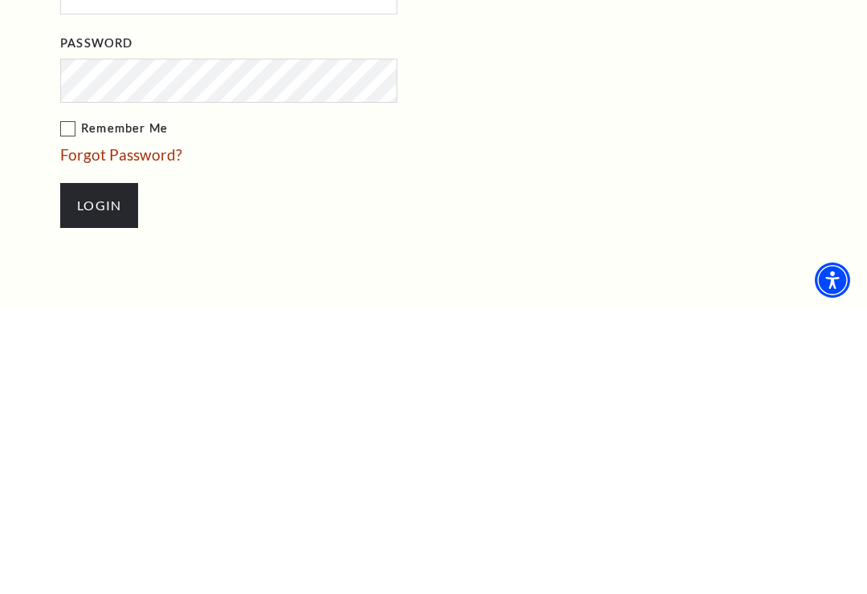
click at [108, 469] on input "Login" at bounding box center [99, 491] width 78 height 45
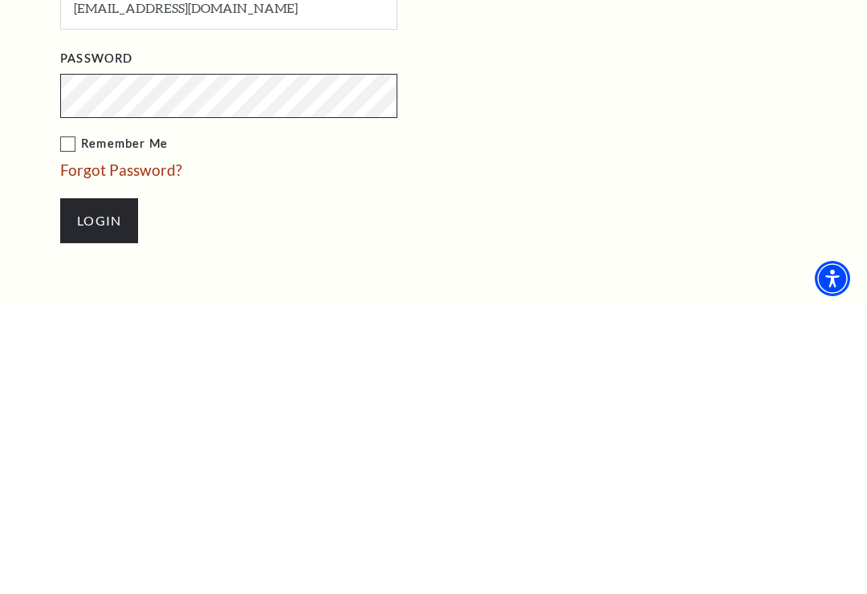
scroll to position [427, 0]
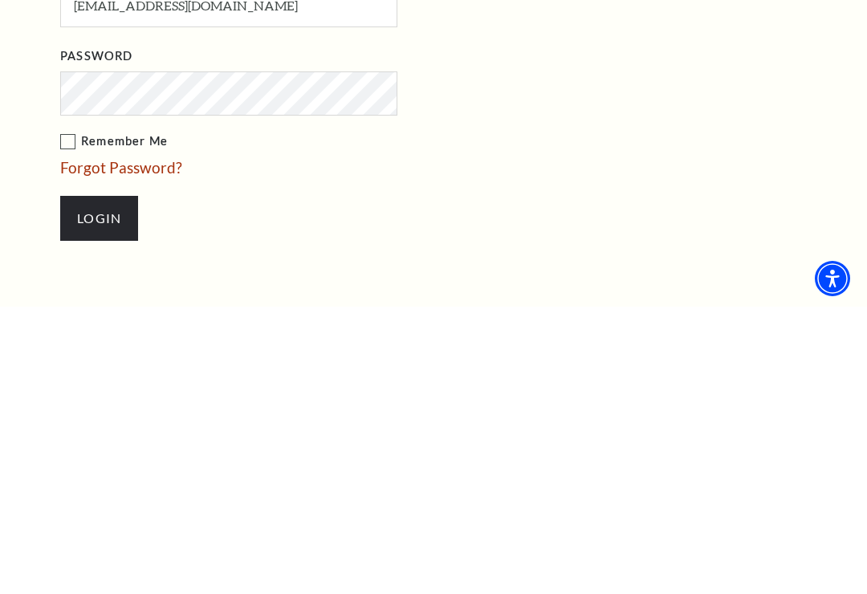
click at [104, 483] on input "Login" at bounding box center [99, 505] width 78 height 45
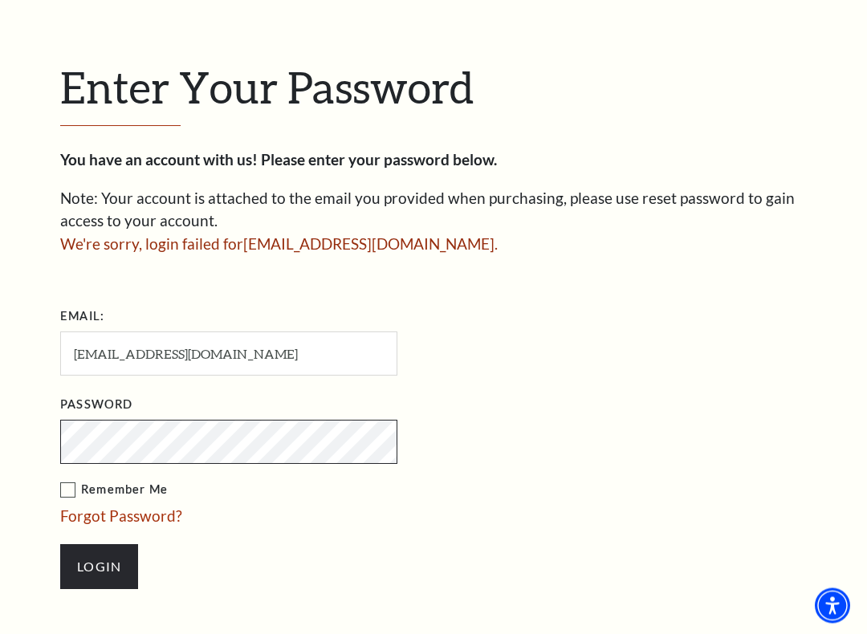
scroll to position [366, 0]
click at [166, 512] on link "Forgot Password?" at bounding box center [121, 516] width 122 height 18
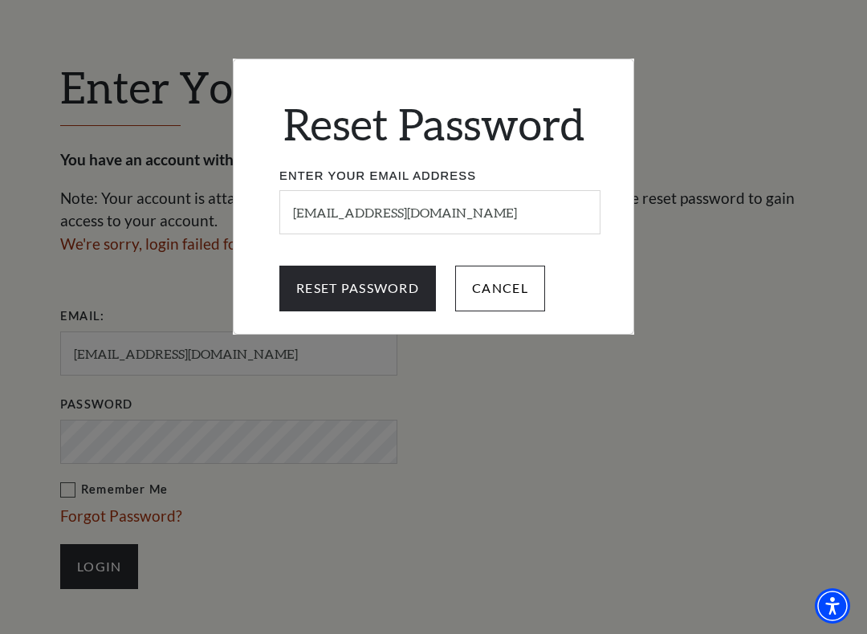
click at [357, 288] on input "Reset Password" at bounding box center [357, 288] width 157 height 45
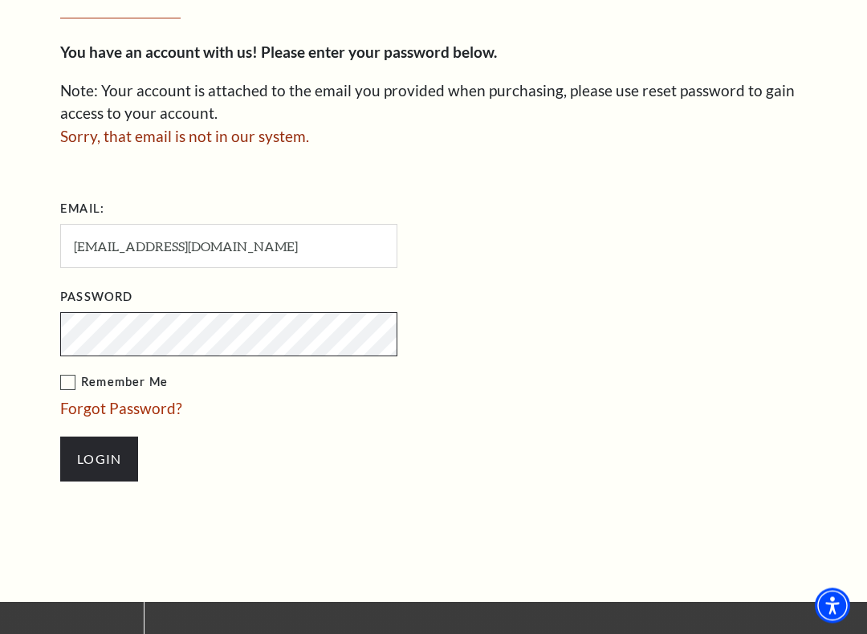
scroll to position [475, 0]
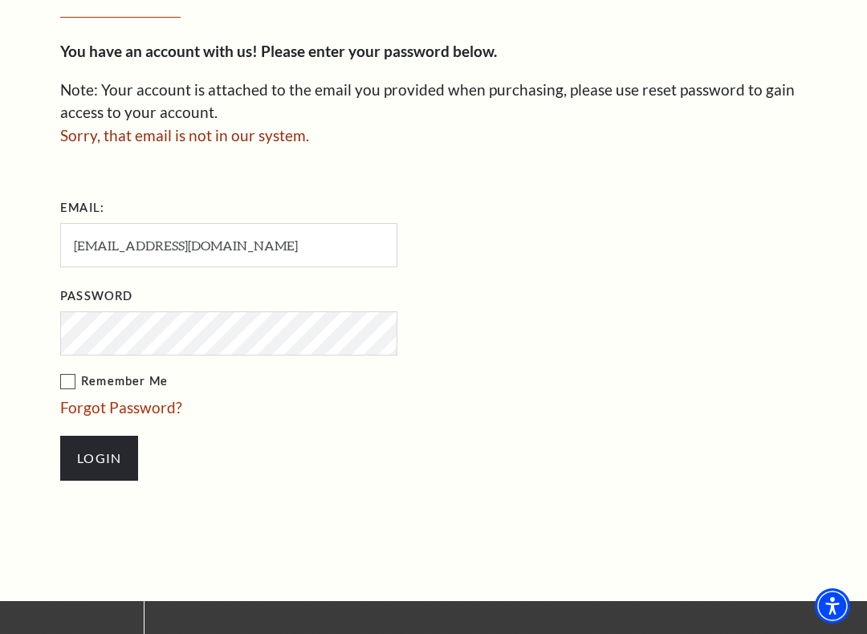
click at [170, 406] on link "Forgot Password?" at bounding box center [121, 407] width 122 height 18
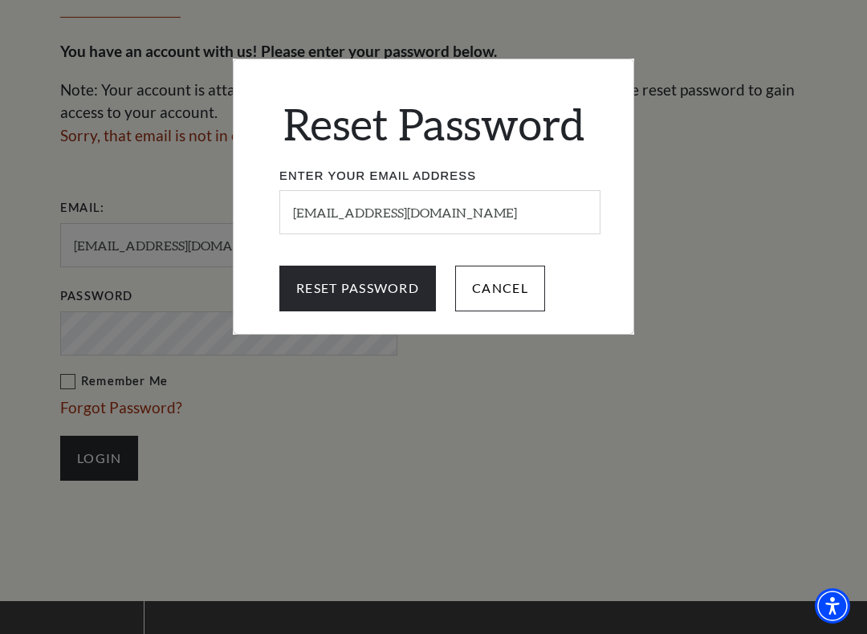
click at [372, 284] on input "Reset Password" at bounding box center [357, 288] width 157 height 45
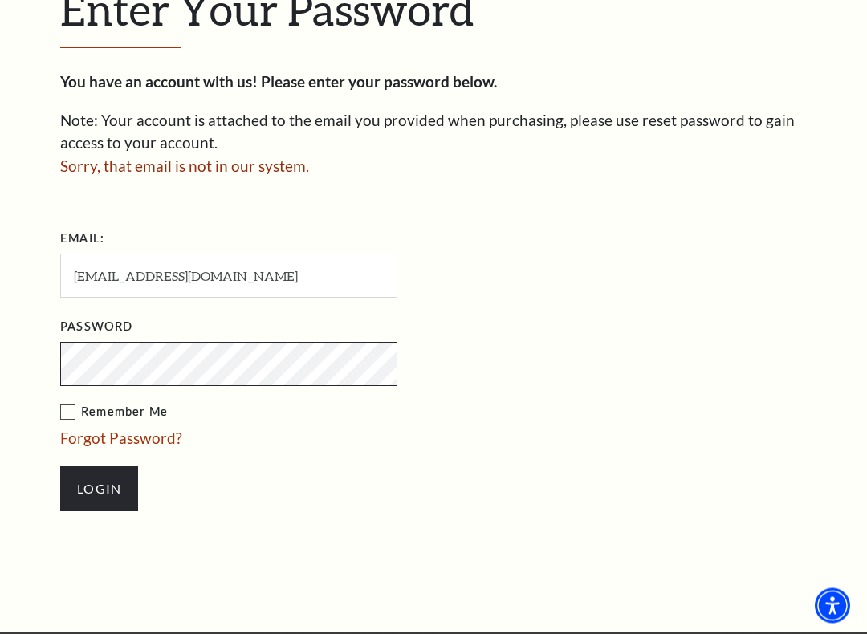
scroll to position [444, 0]
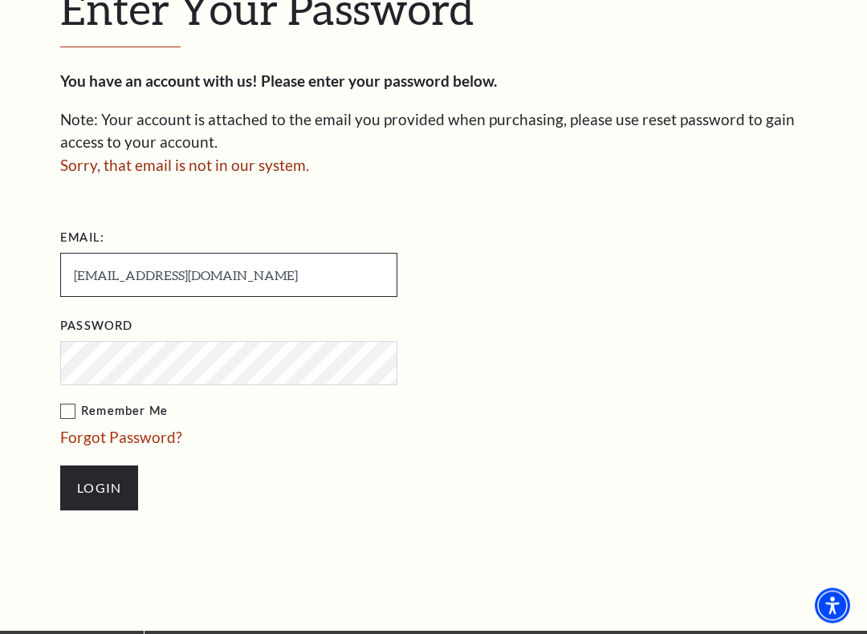
click at [108, 272] on input "[EMAIL_ADDRESS][DOMAIN_NAME]" at bounding box center [228, 276] width 337 height 44
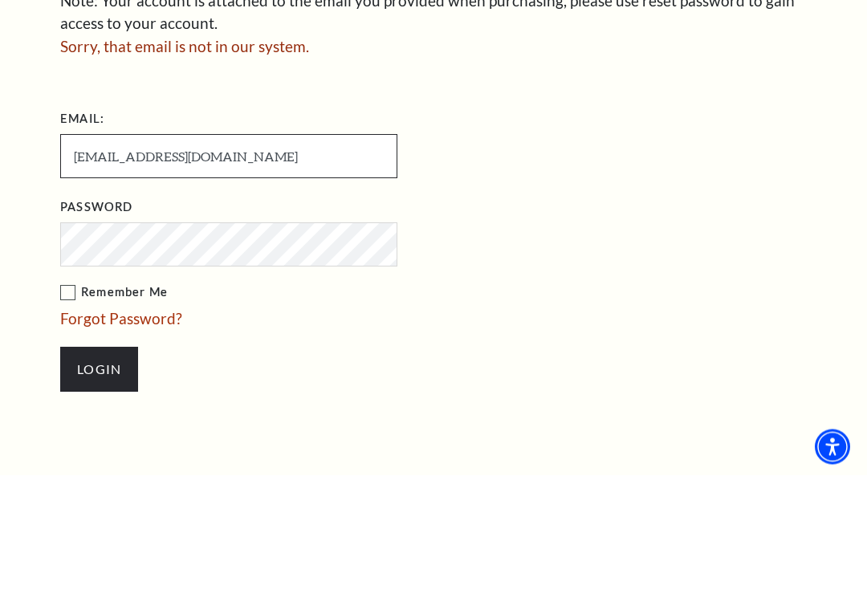
click at [108, 254] on input "[EMAIL_ADDRESS][DOMAIN_NAME]" at bounding box center [228, 276] width 337 height 44
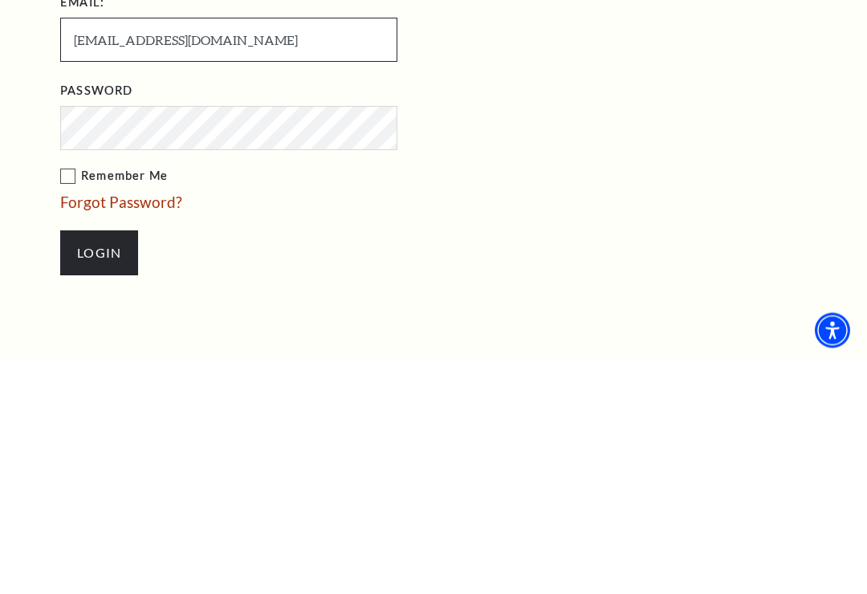
type input "[EMAIL_ADDRESS][DOMAIN_NAME]"
click at [154, 429] on link "Forgot Password?" at bounding box center [121, 438] width 122 height 18
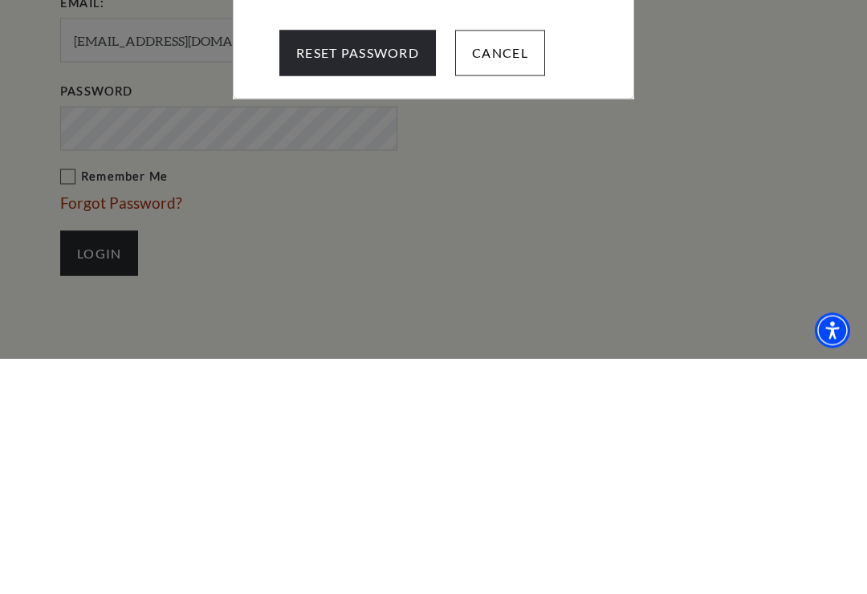
scroll to position [680, 0]
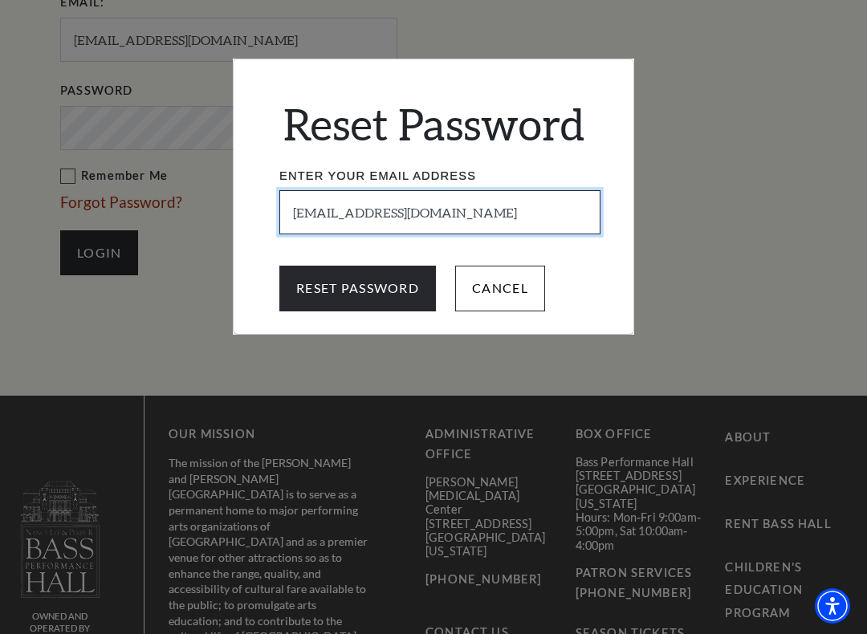
click at [474, 219] on input "[EMAIL_ADDRESS][DOMAIN_NAME]" at bounding box center [439, 212] width 321 height 44
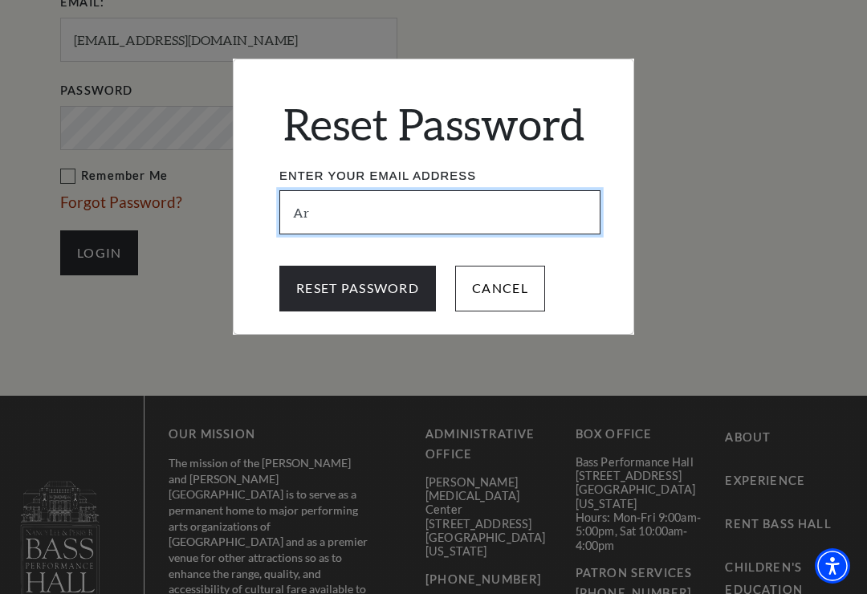
type input "A"
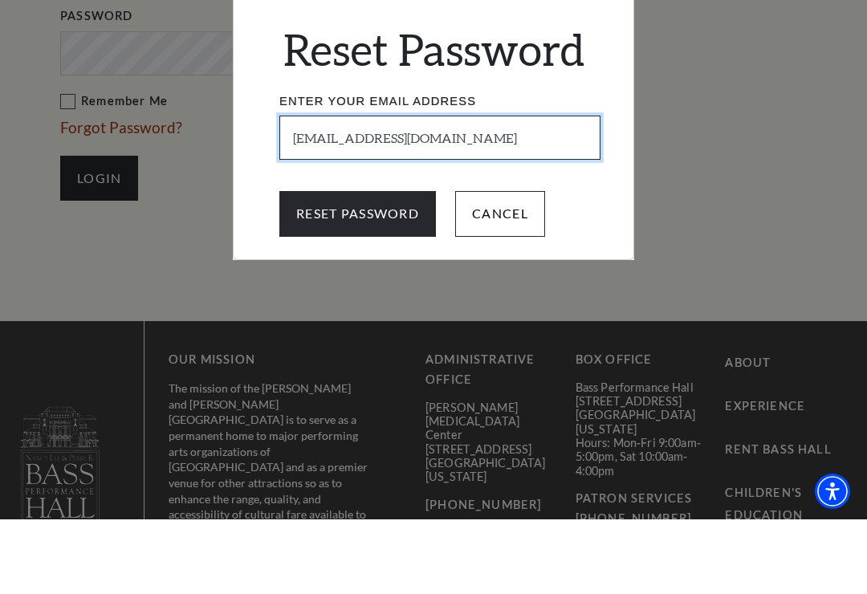
type input "[EMAIL_ADDRESS][DOMAIN_NAME]"
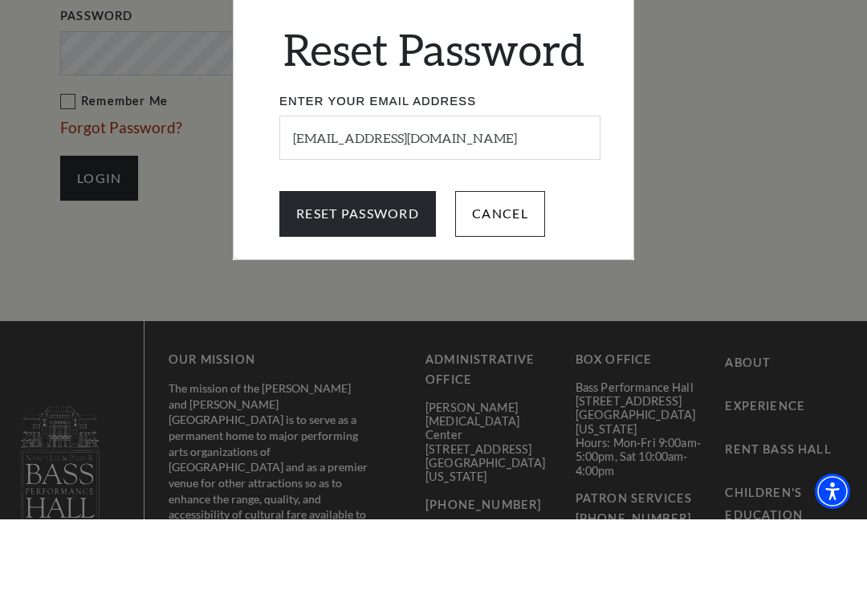
click at [385, 266] on input "Reset Password" at bounding box center [357, 288] width 157 height 45
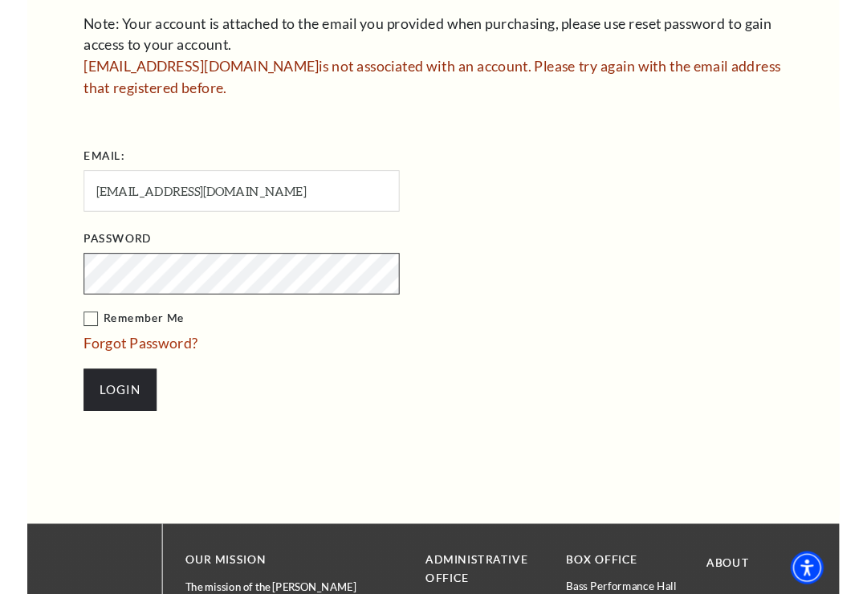
scroll to position [538, 0]
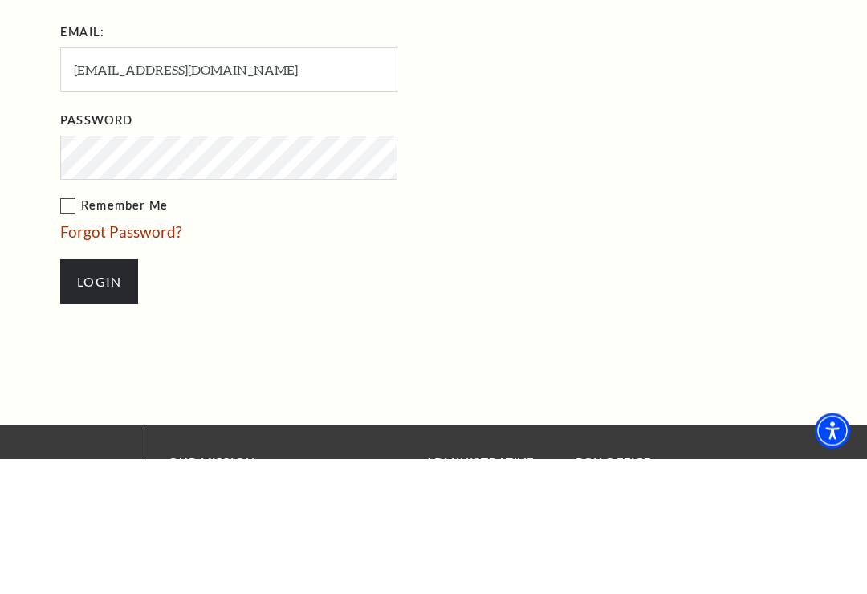
click at [161, 358] on link "Forgot Password?" at bounding box center [121, 367] width 122 height 18
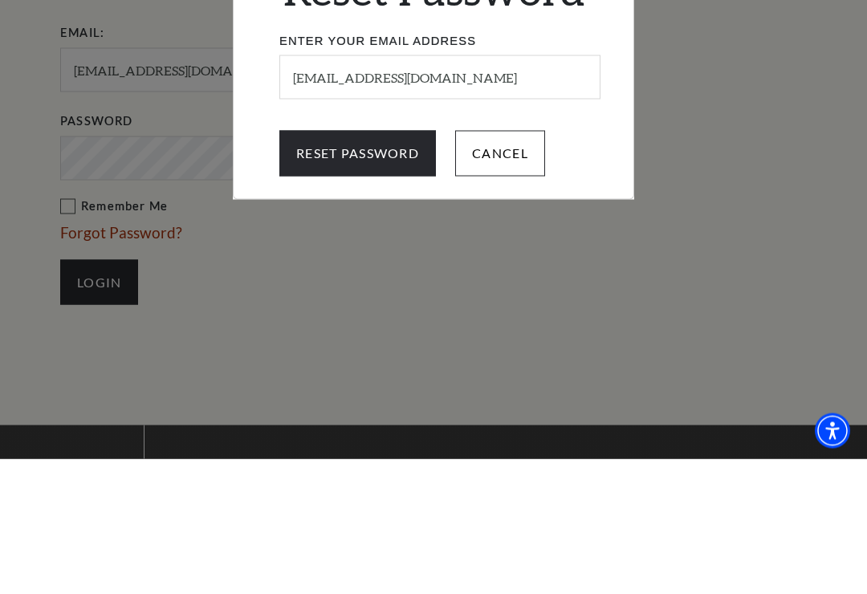
scroll to position [674, 0]
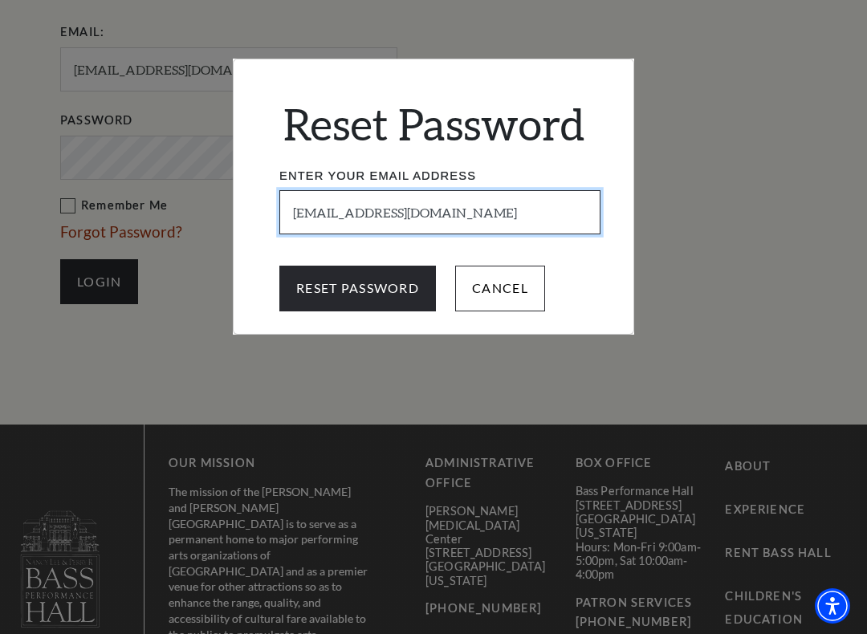
click at [516, 218] on input "[EMAIL_ADDRESS][DOMAIN_NAME]" at bounding box center [439, 212] width 321 height 44
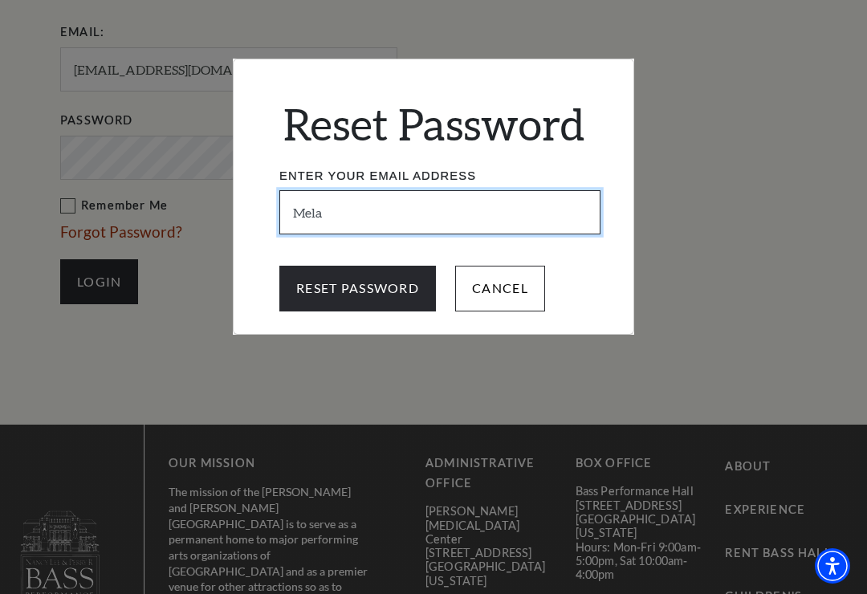
type input "[PERSON_NAME]"
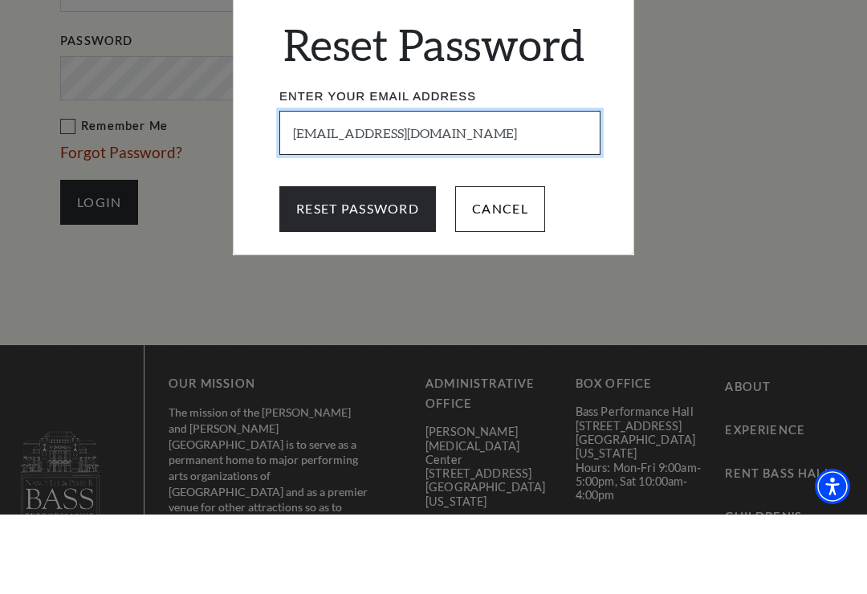
type input "[EMAIL_ADDRESS][DOMAIN_NAME]"
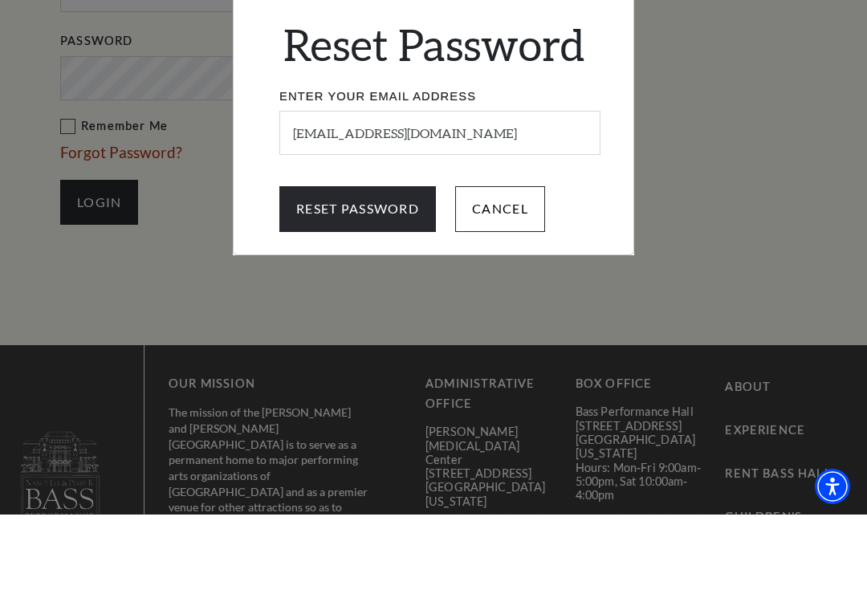
click at [393, 266] on input "Reset Password" at bounding box center [357, 288] width 157 height 45
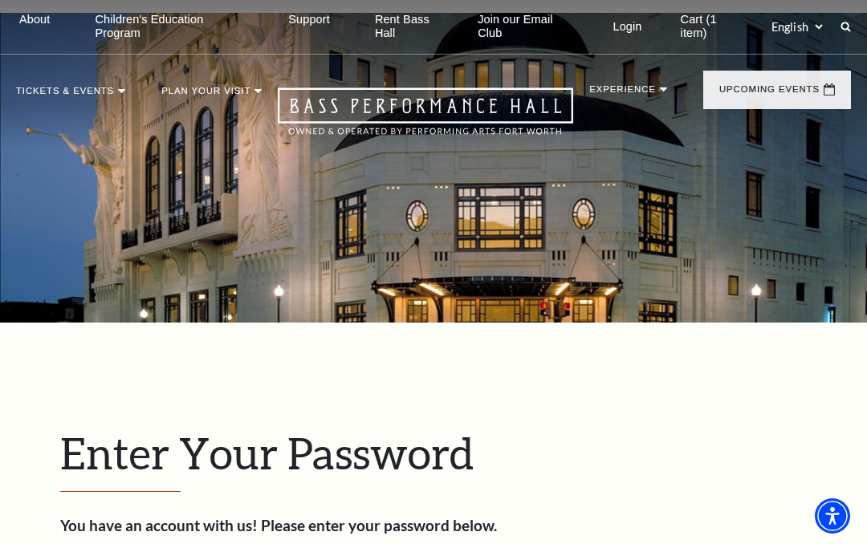
click at [622, 27] on link "Login" at bounding box center [628, 26] width 55 height 39
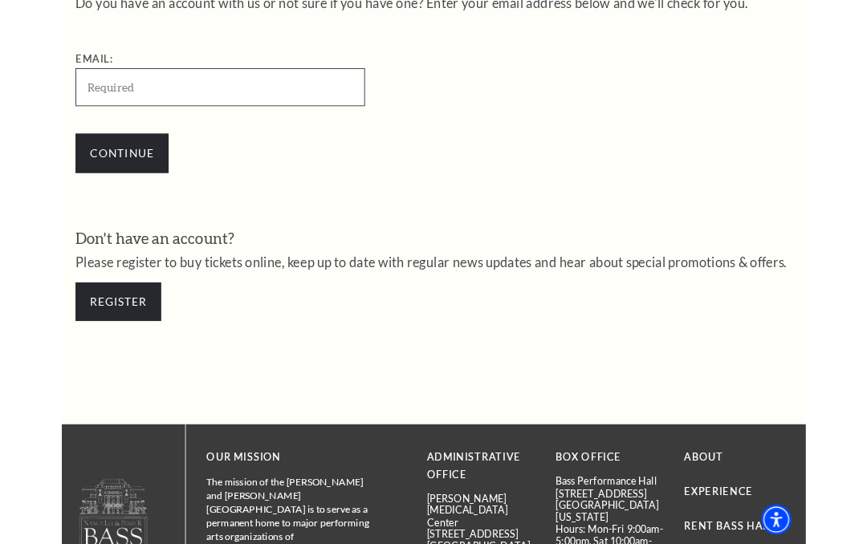
scroll to position [504, 0]
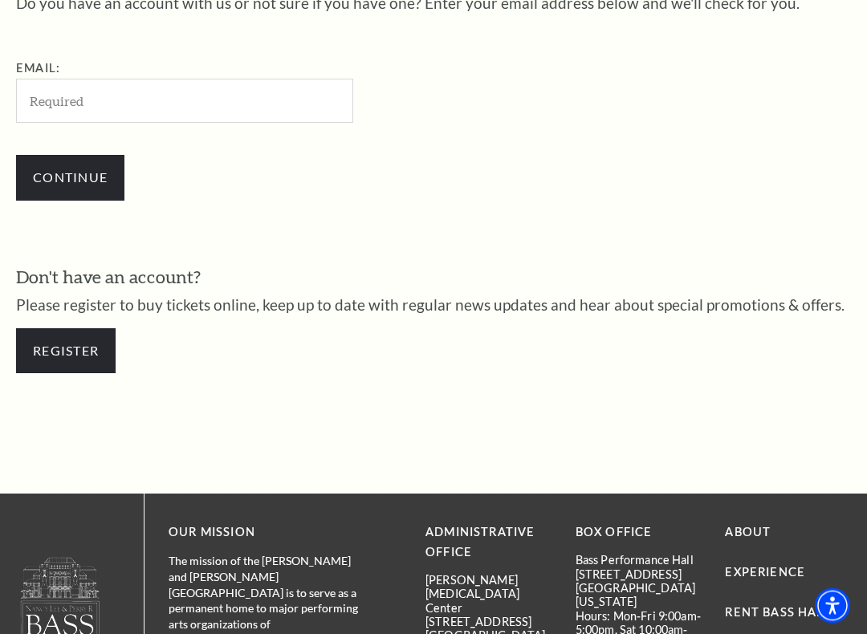
click at [55, 353] on link "Register" at bounding box center [66, 351] width 100 height 45
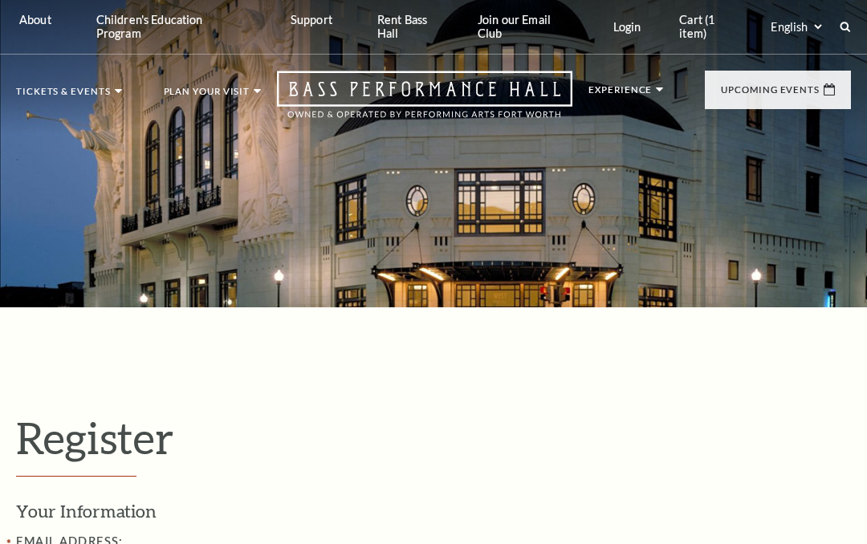
select select "1"
select select "[GEOGRAPHIC_DATA]"
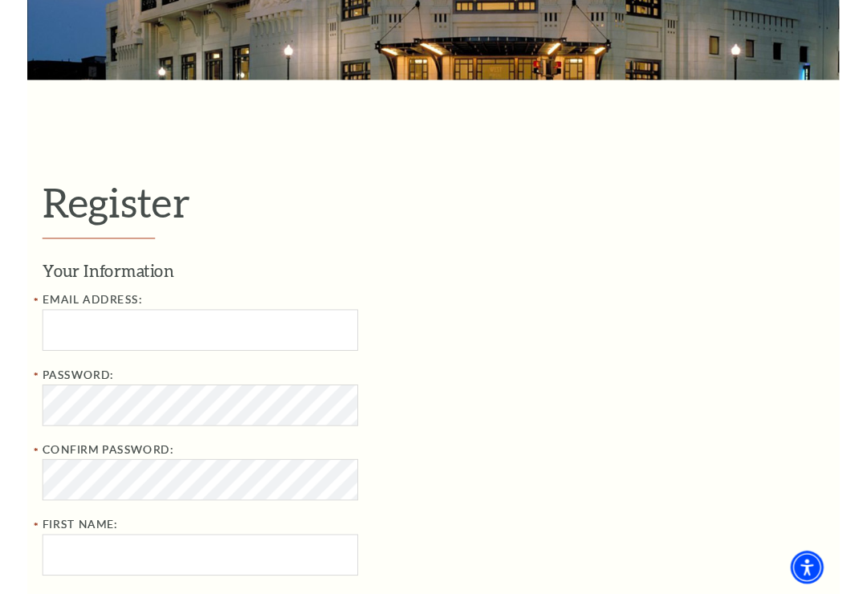
scroll to position [223, 0]
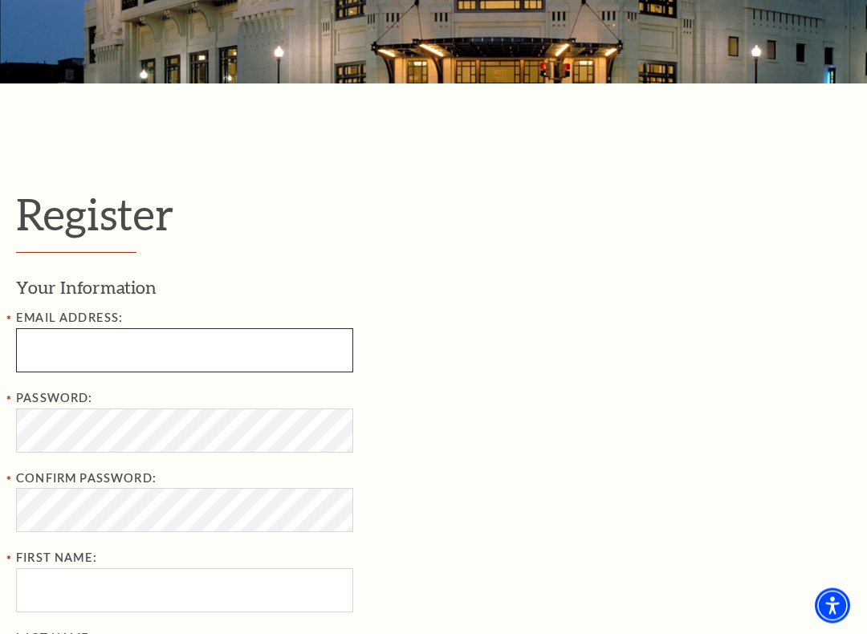
click at [55, 350] on input "Email Address:" at bounding box center [184, 351] width 337 height 44
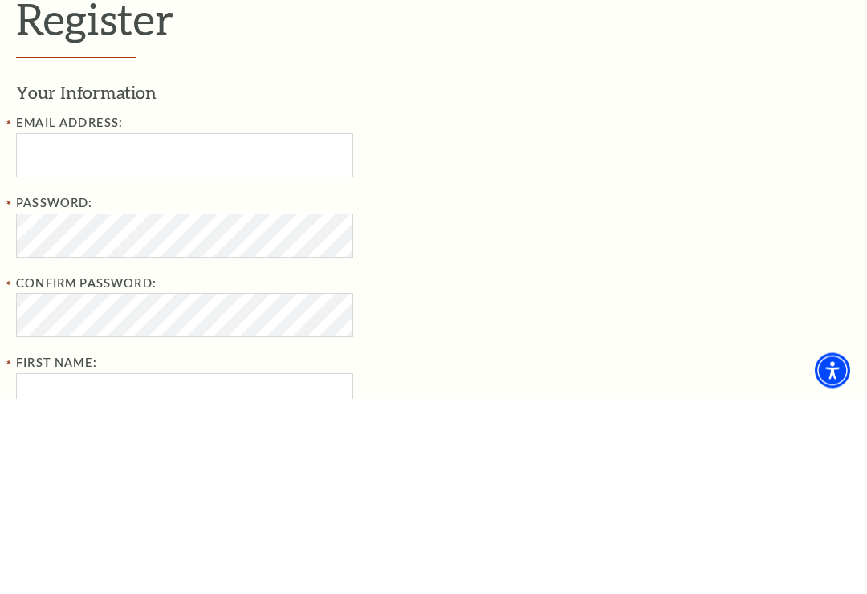
type input "[EMAIL_ADDRESS][DOMAIN_NAME]"
type input "Arden"
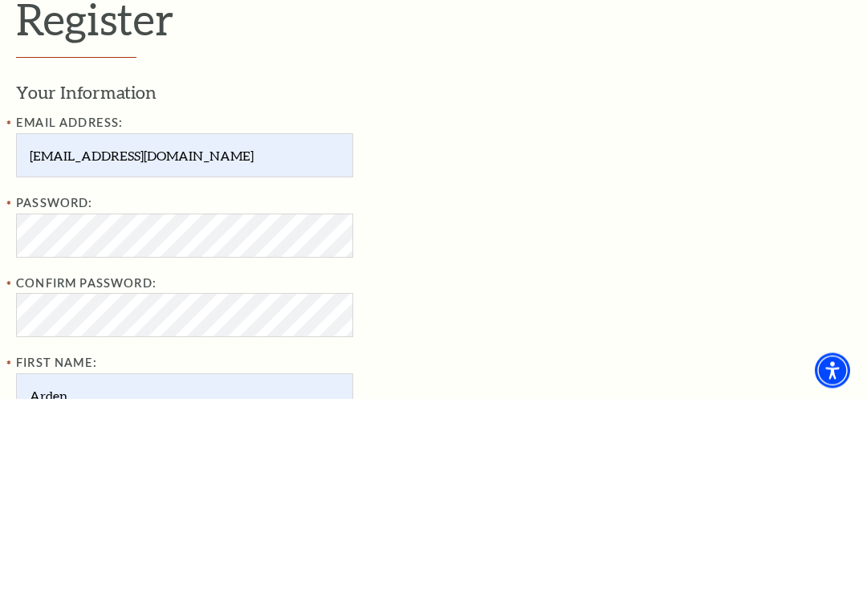
type input "[DEMOGRAPHIC_DATA]"
type input "[PHONE_NUMBER]"
type input "[STREET_ADDRESS]"
type input "Colleyville"
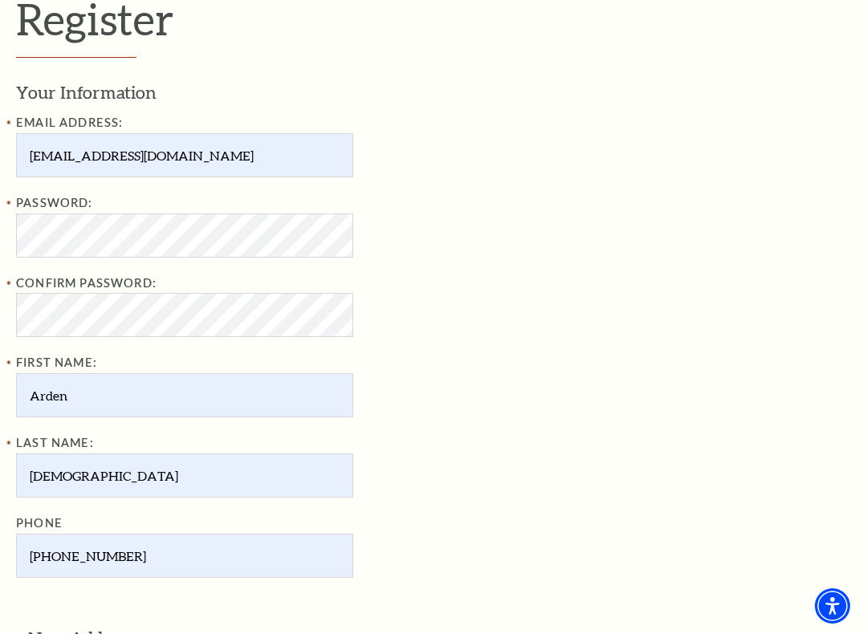
type input "76034"
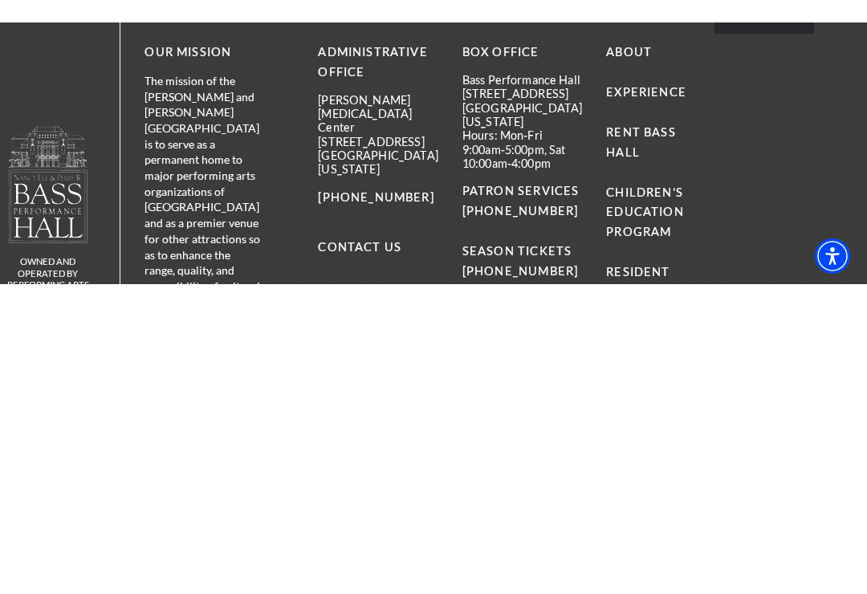
scroll to position [1420, 0]
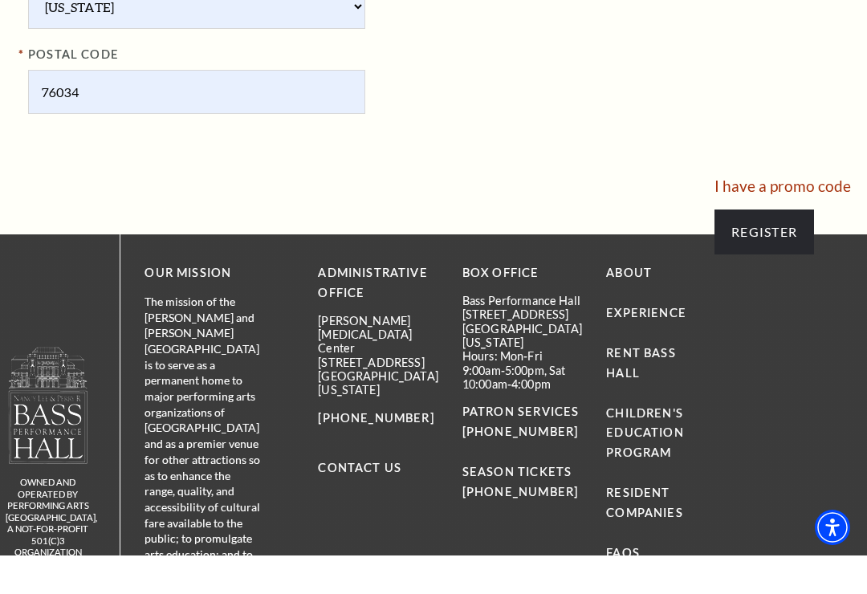
click at [787, 248] on input "Register" at bounding box center [765, 270] width 100 height 45
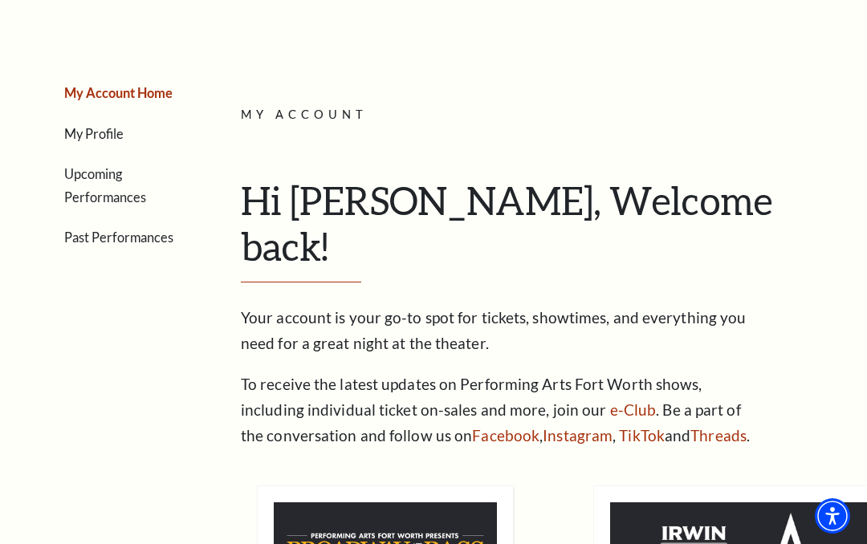
scroll to position [154, 0]
click at [610, 402] on link "e-Club" at bounding box center [633, 411] width 47 height 18
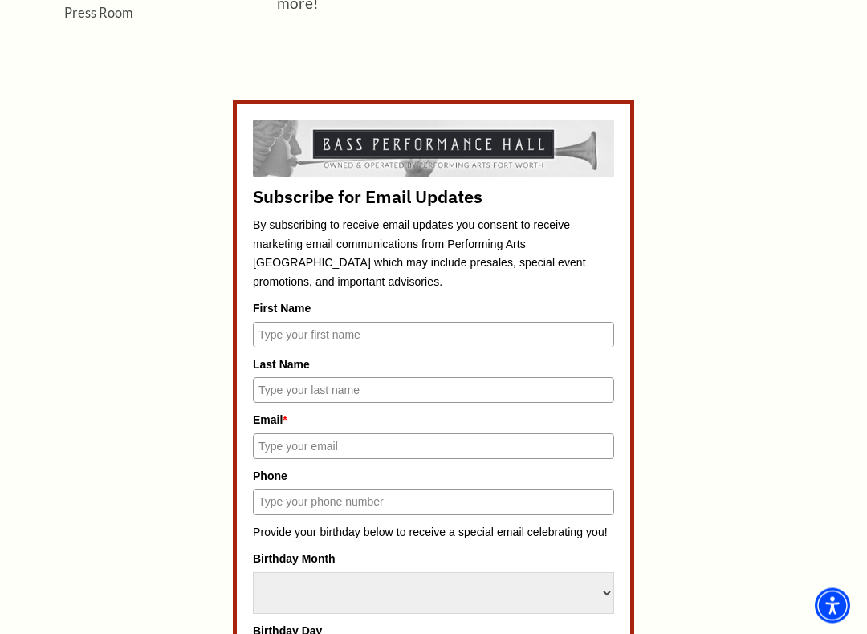
scroll to position [584, 0]
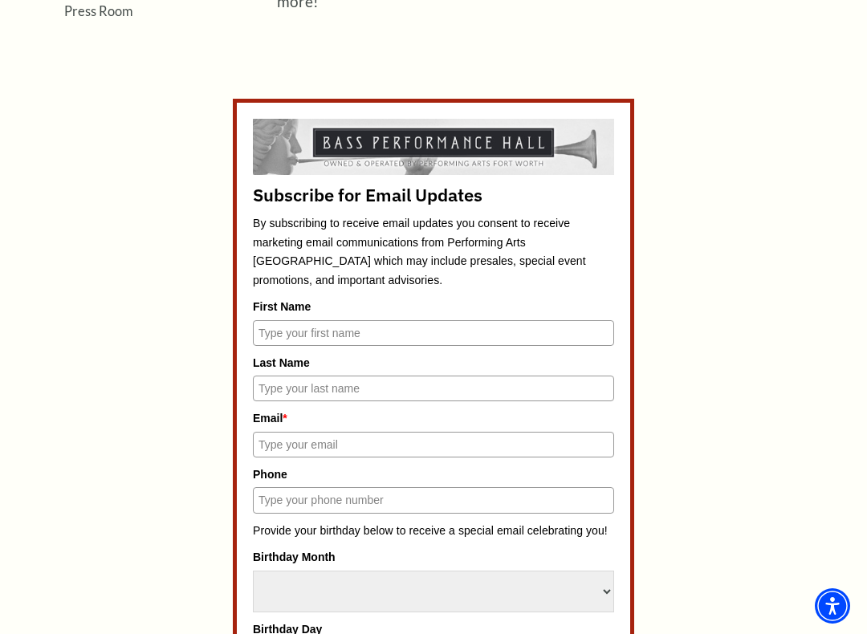
click at [349, 336] on input "First Name" at bounding box center [433, 333] width 361 height 26
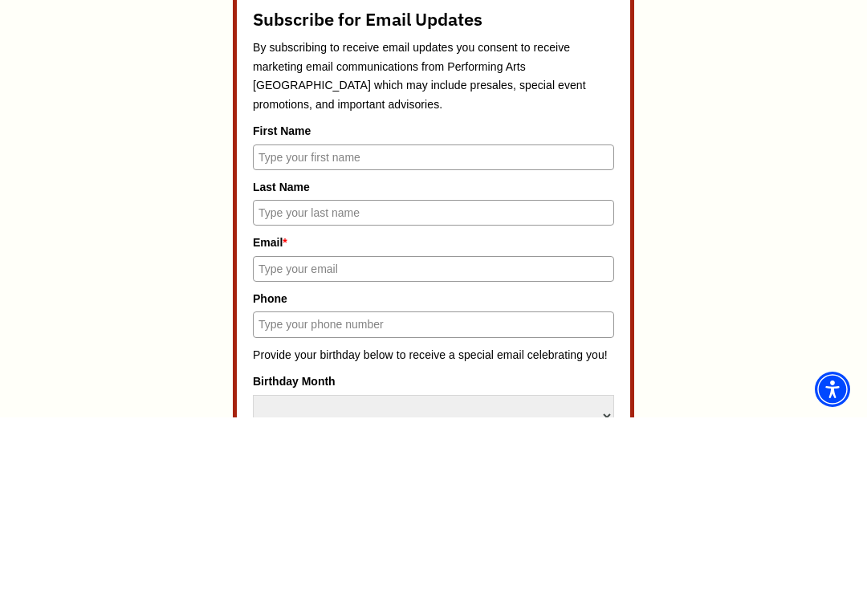
type input "Arden"
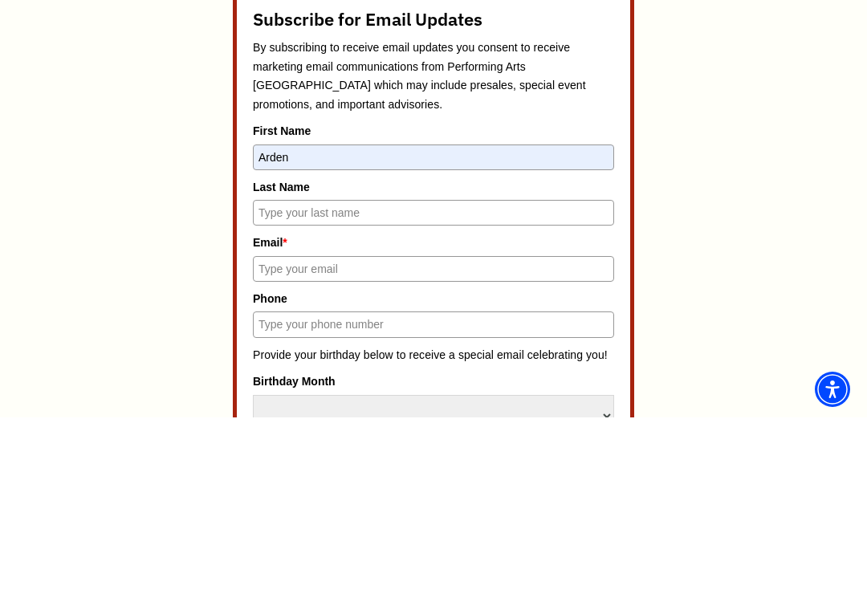
type input "Chick"
type input "Ardenchick@verizon.net"
type input "8179963906"
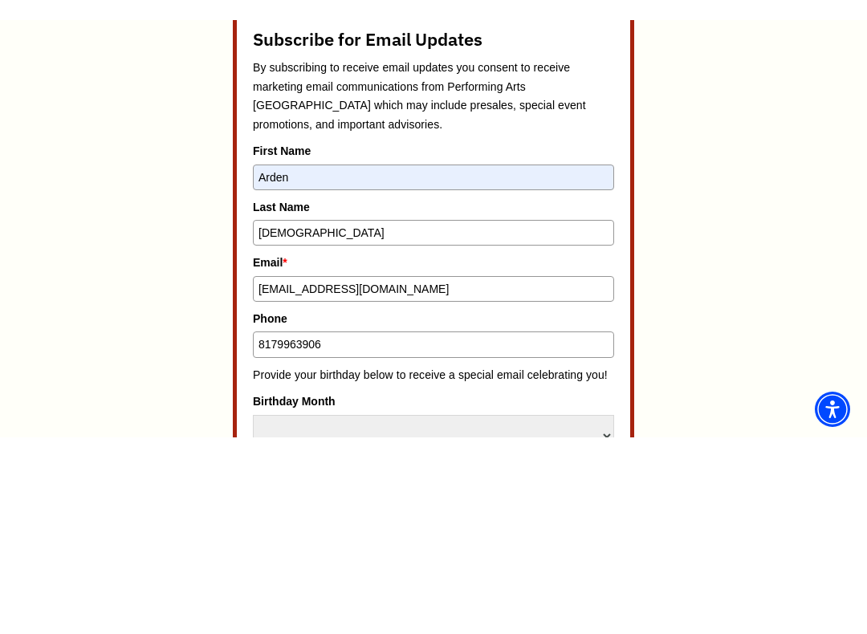
scroll to position [761, 0]
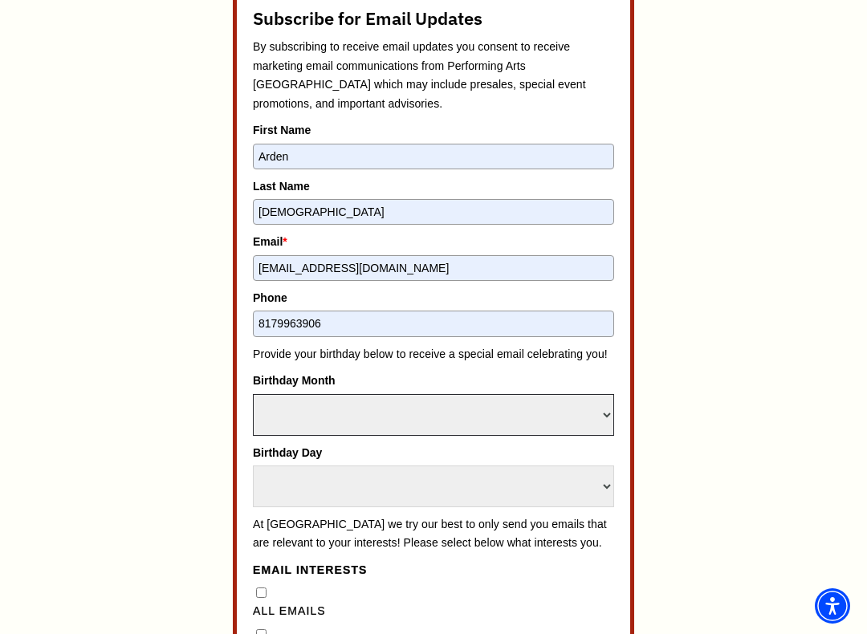
click at [435, 400] on select "Select Month January February March April May June July August September Octobe…" at bounding box center [433, 415] width 361 height 42
select select "February"
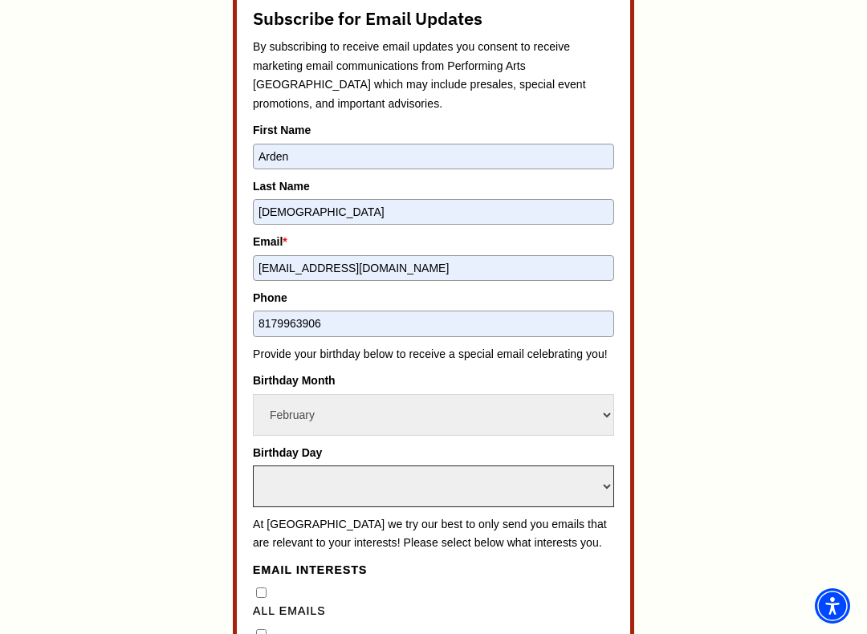
click at [415, 466] on select "Select Day 1 2 3 4 5 6 7 8 9 10 11 12 13 14 15 16 17 18 19 20 21 22 23 24" at bounding box center [433, 487] width 361 height 42
select select "14"
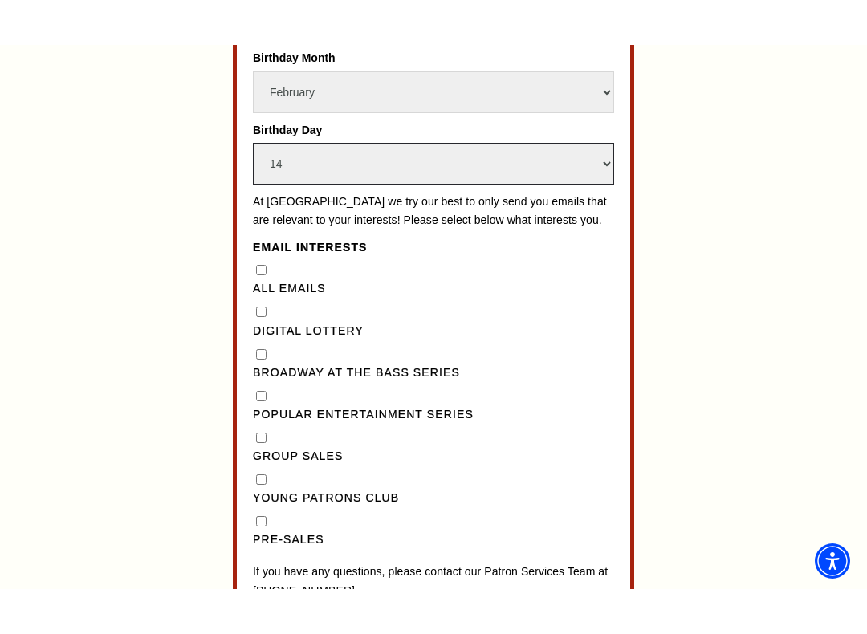
scroll to position [1100, 0]
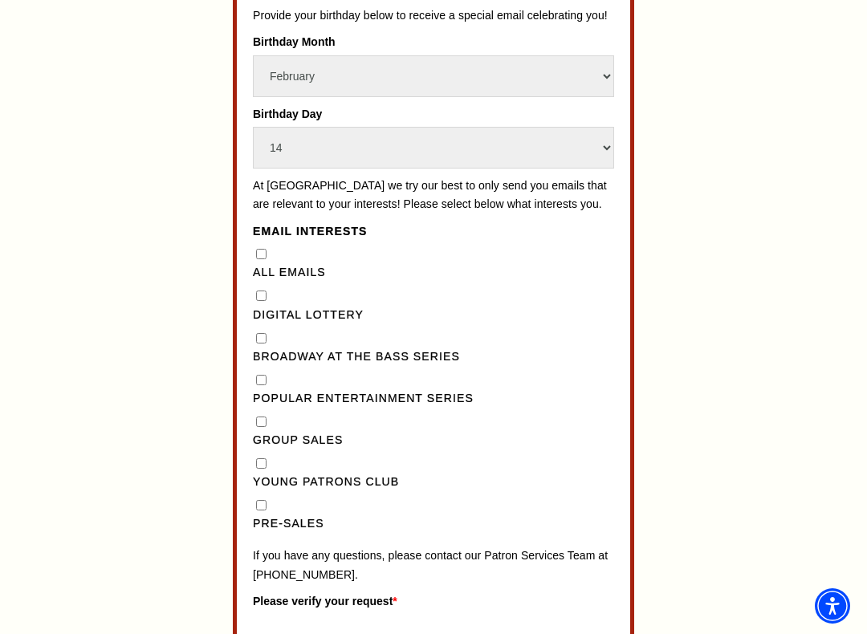
click at [266, 333] on Series"] "Broadway at the Bass Series" at bounding box center [261, 338] width 10 height 10
checkbox Series"] "true"
click at [267, 375] on Series"] "Popular Entertainment Series" at bounding box center [261, 380] width 10 height 10
checkbox Series"] "true"
click at [264, 500] on input "Pre-Sales" at bounding box center [261, 505] width 10 height 10
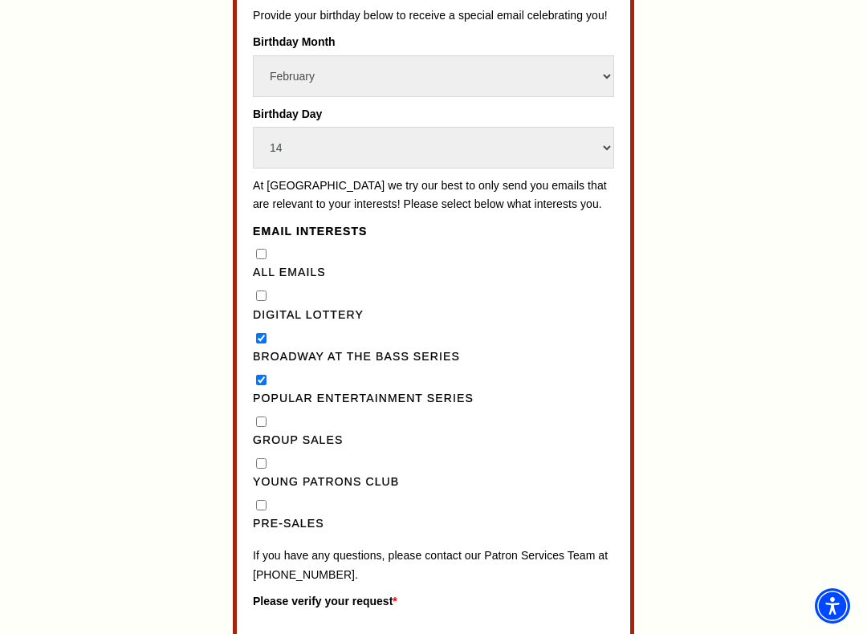
checkbox input "true"
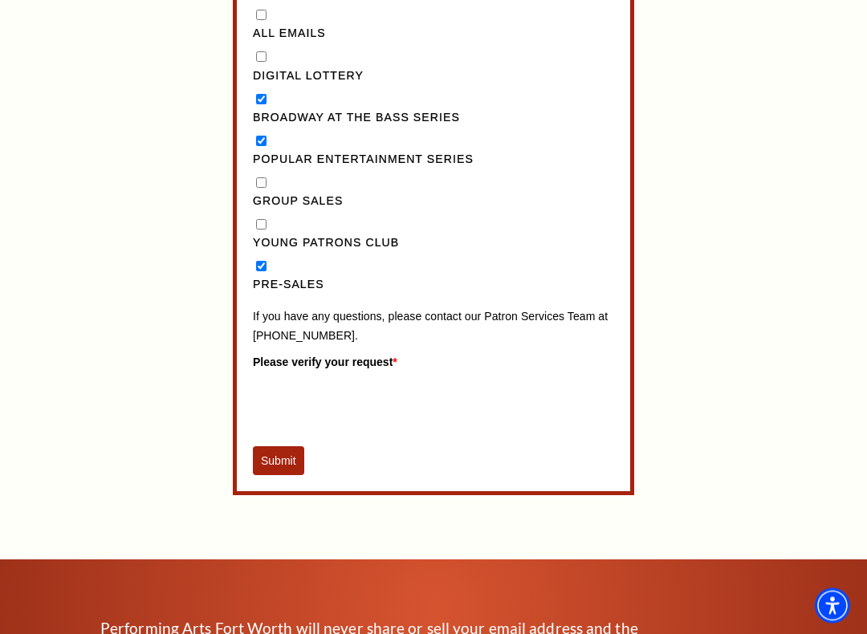
scroll to position [1339, 0]
click at [289, 446] on button "Submit" at bounding box center [278, 460] width 51 height 29
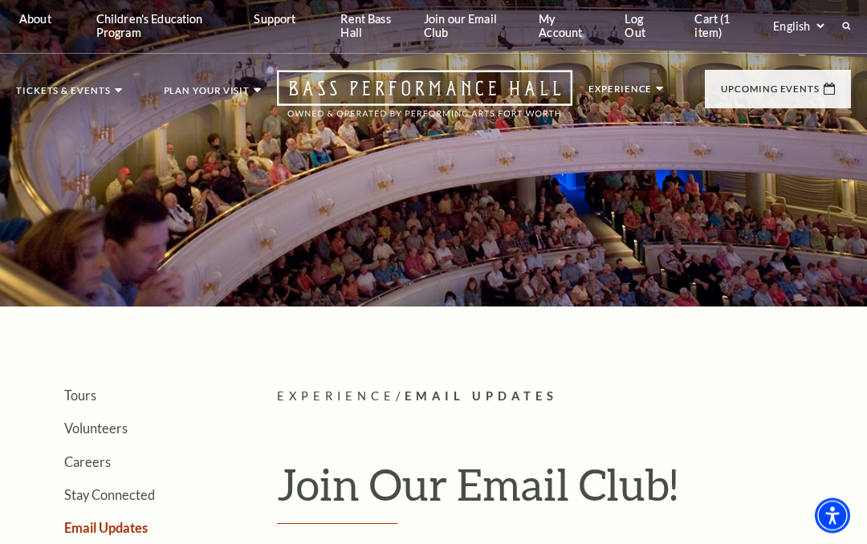
scroll to position [0, 0]
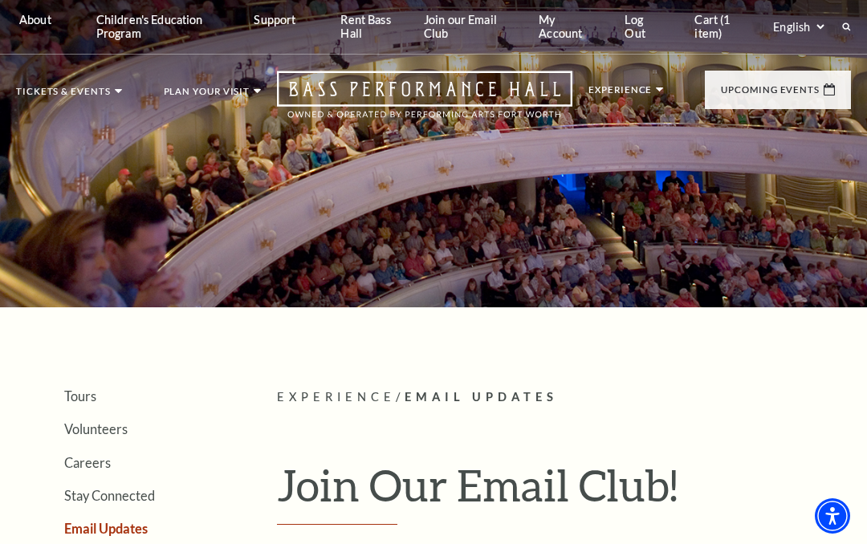
click at [707, 23] on link "Cart (1 item)" at bounding box center [719, 27] width 75 height 54
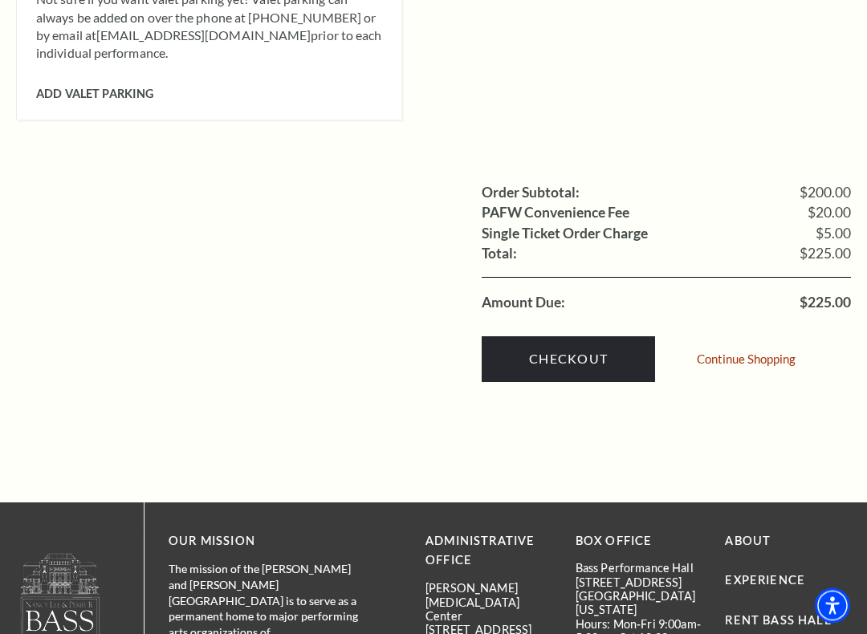
scroll to position [1511, 0]
click at [569, 336] on link "Checkout" at bounding box center [568, 358] width 173 height 45
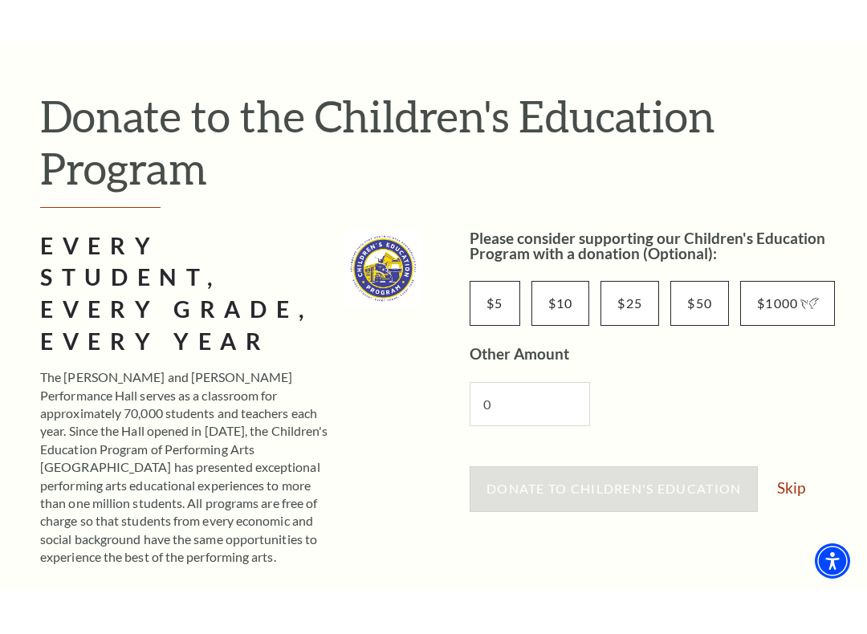
scroll to position [153, 0]
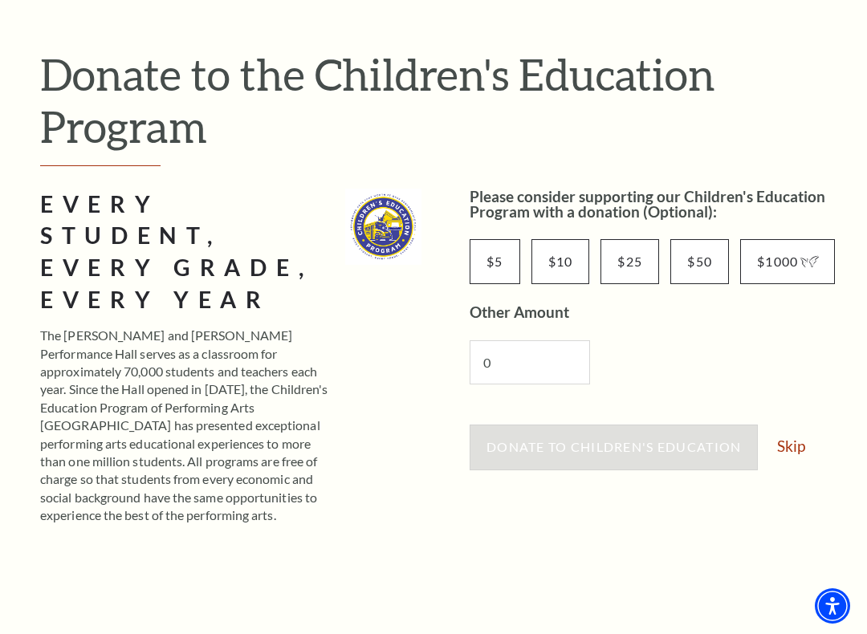
click at [798, 447] on link "Skip" at bounding box center [791, 445] width 28 height 15
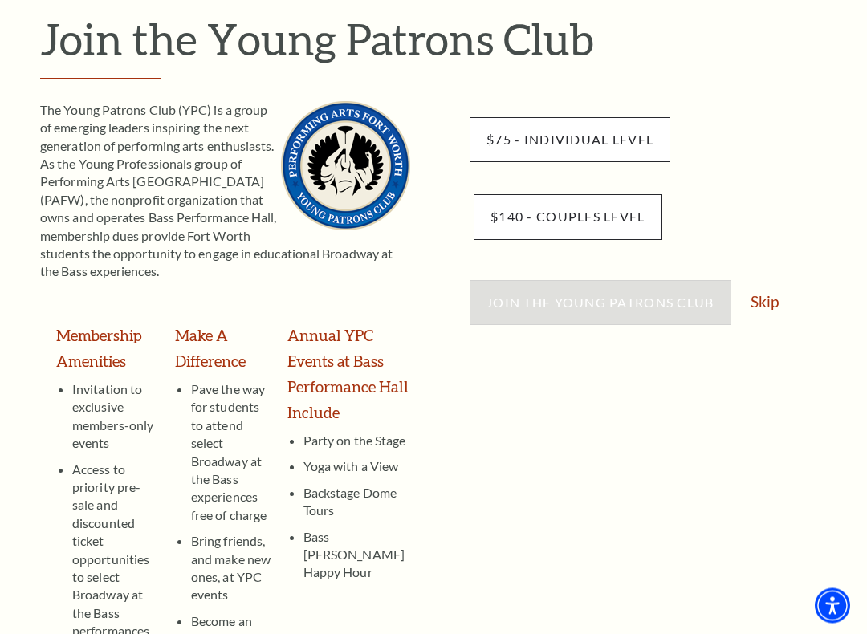
scroll to position [189, 0]
click at [768, 304] on link "Skip" at bounding box center [765, 301] width 28 height 15
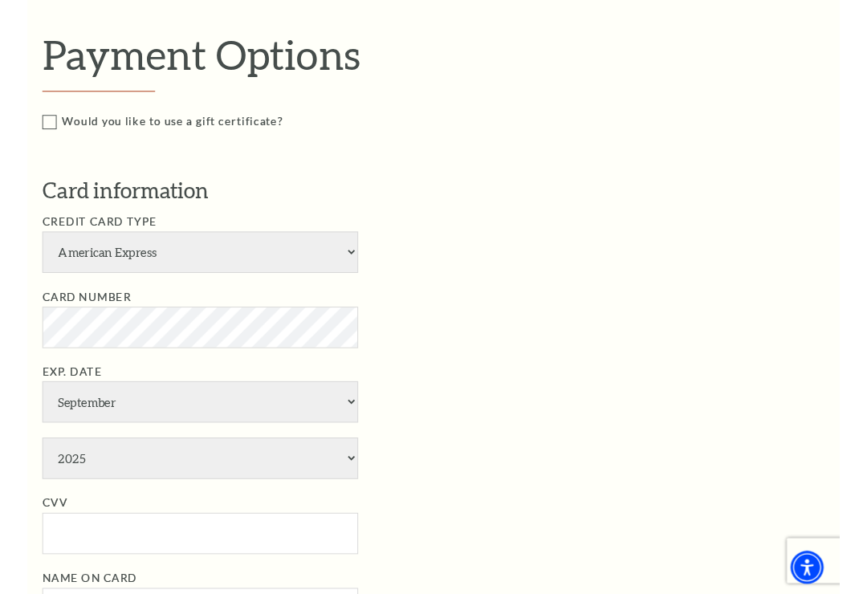
scroll to position [726, 0]
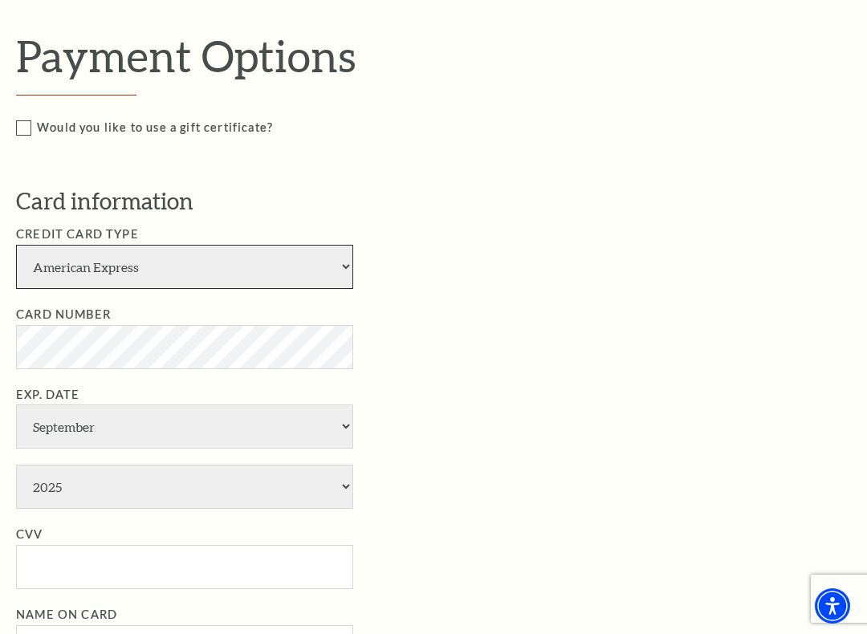
click at [346, 254] on select "American Express Visa Master Card Discover" at bounding box center [184, 267] width 337 height 44
select select "24"
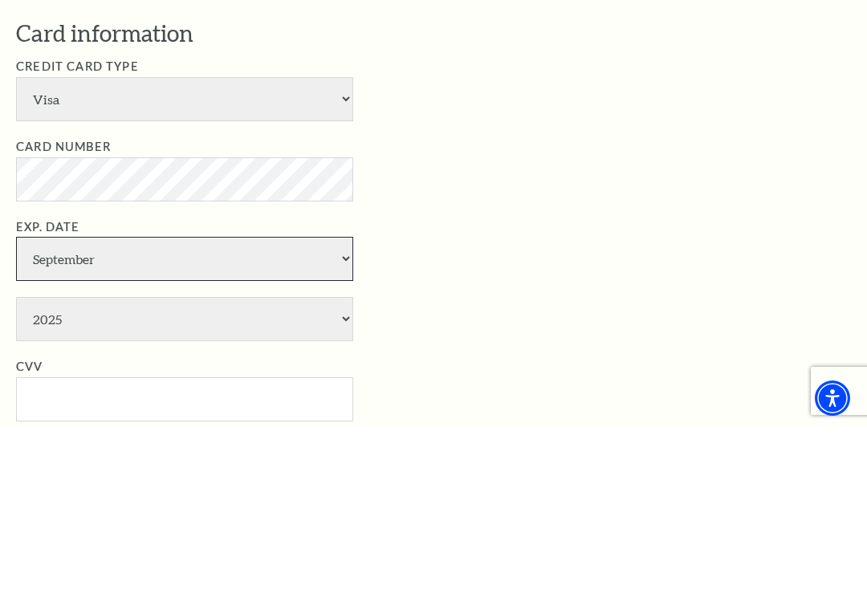
click at [107, 405] on select "January February March April May June July August September October November De…" at bounding box center [184, 427] width 337 height 44
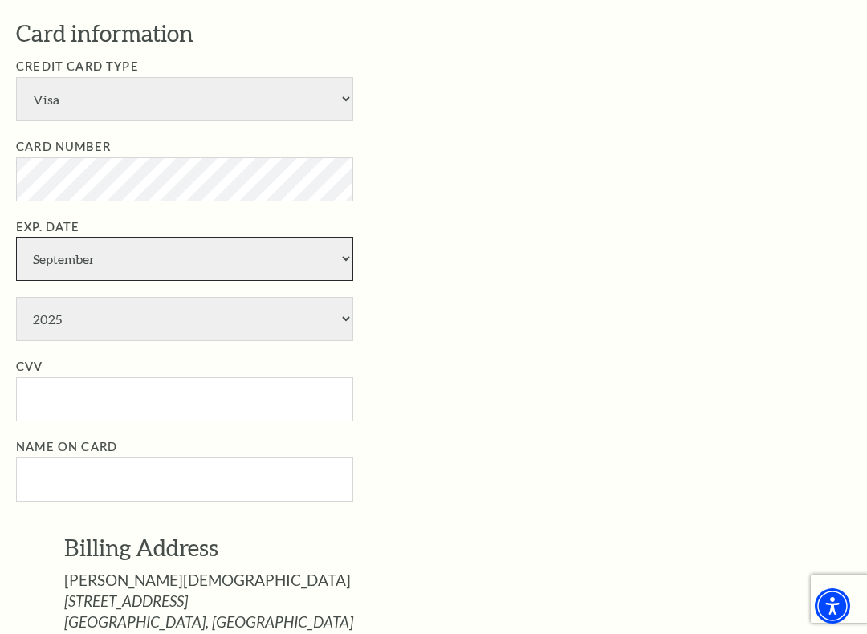
select select "8"
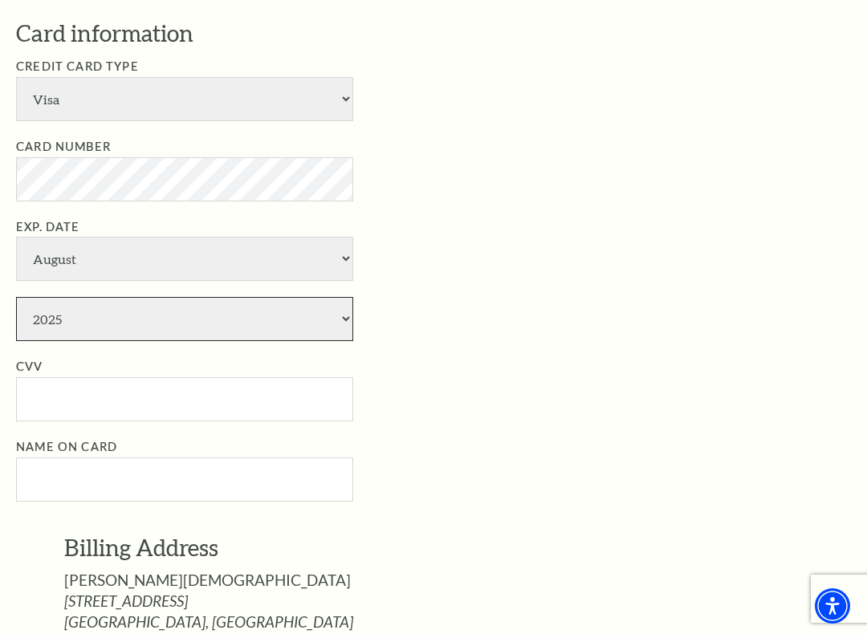
click at [81, 297] on select "2025 2026 2027 2028 2029 2030 2031 2032 2033 2034" at bounding box center [184, 319] width 337 height 44
select select "2026"
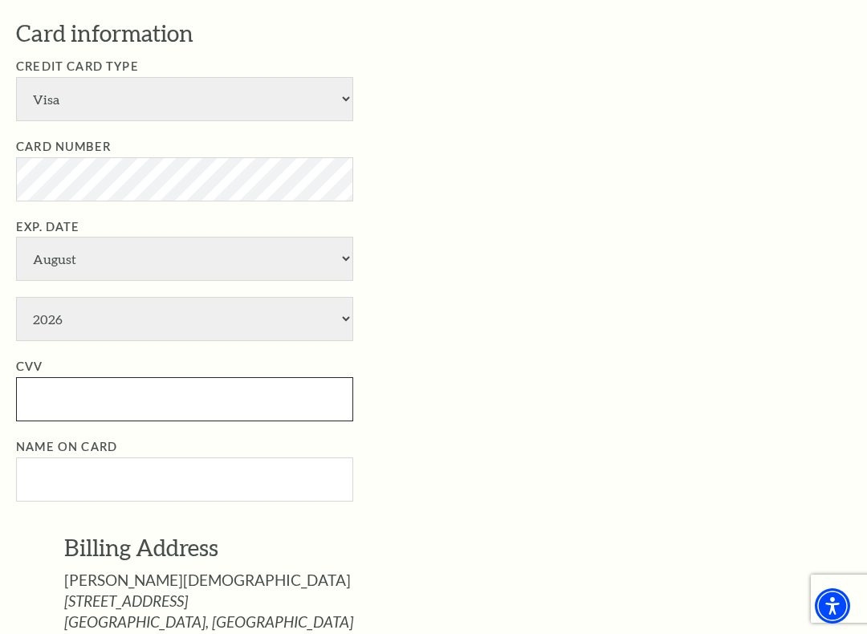
click at [59, 377] on input "CVV" at bounding box center [184, 399] width 337 height 44
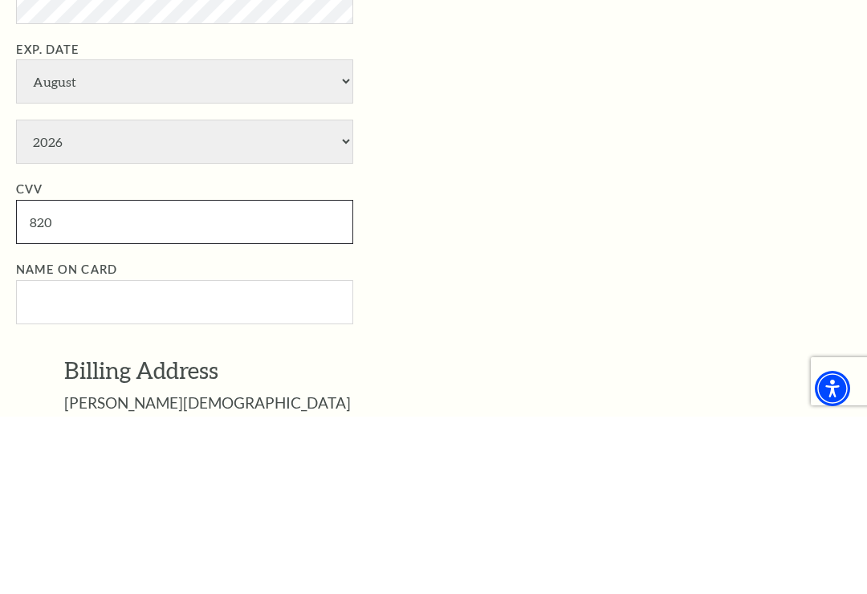
type input "820"
click at [65, 458] on input "Name on Card" at bounding box center [184, 480] width 337 height 44
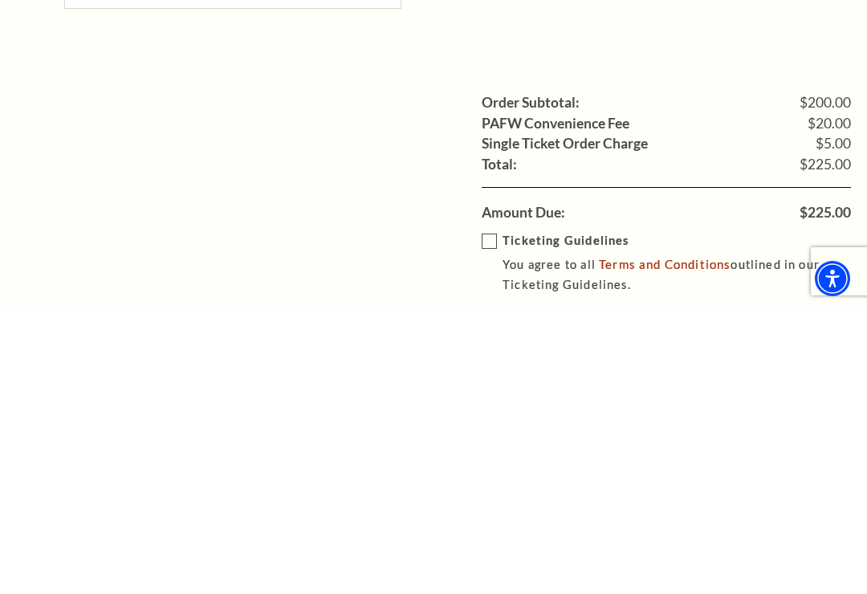
scroll to position [1560, 0]
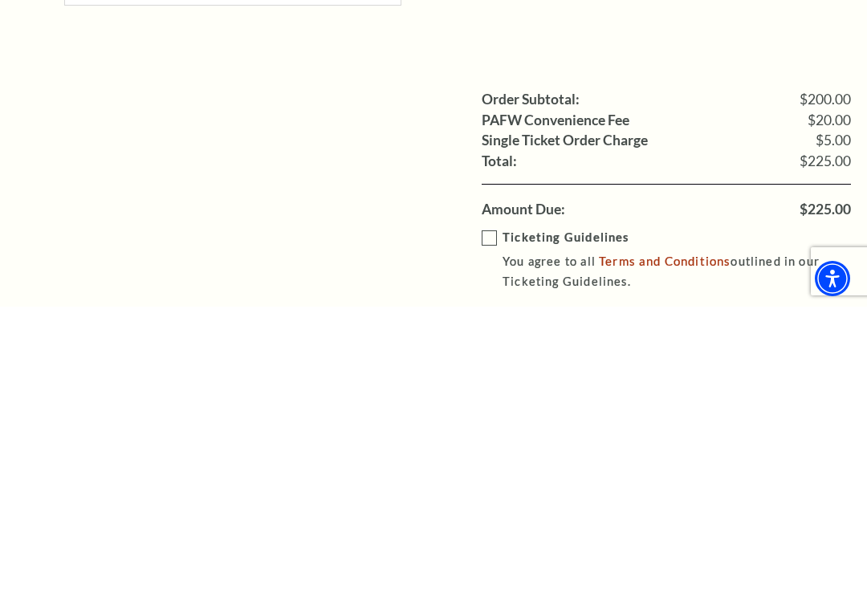
type input "Arden Chick"
click at [491, 516] on label "Ticketing Guidelines You agree to all Terms and Conditions outlined in our Tick…" at bounding box center [678, 548] width 393 height 64
click at [0, 0] on input "Ticketing Guidelines You agree to all Terms and Conditions outlined in our Tick…" at bounding box center [0, 0] width 0 height 0
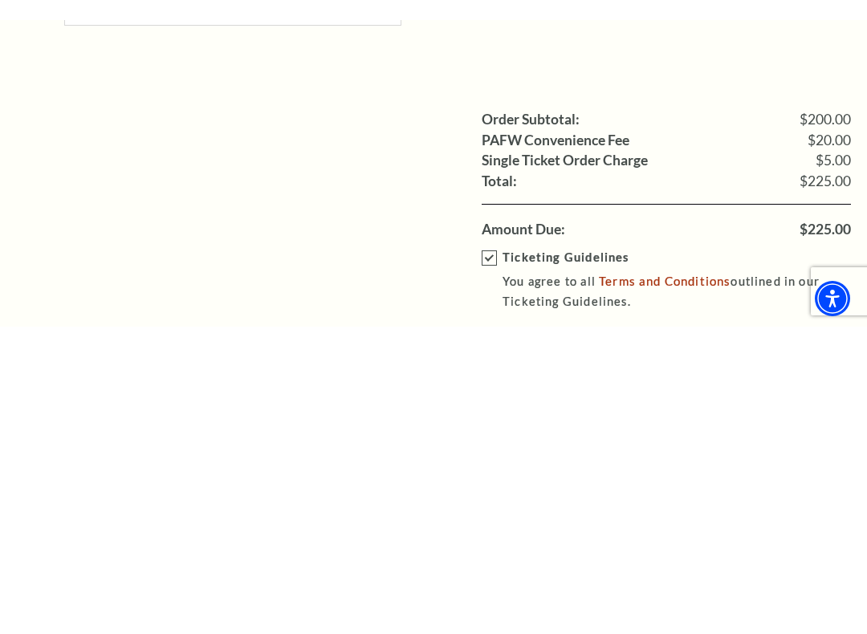
scroll to position [1849, 0]
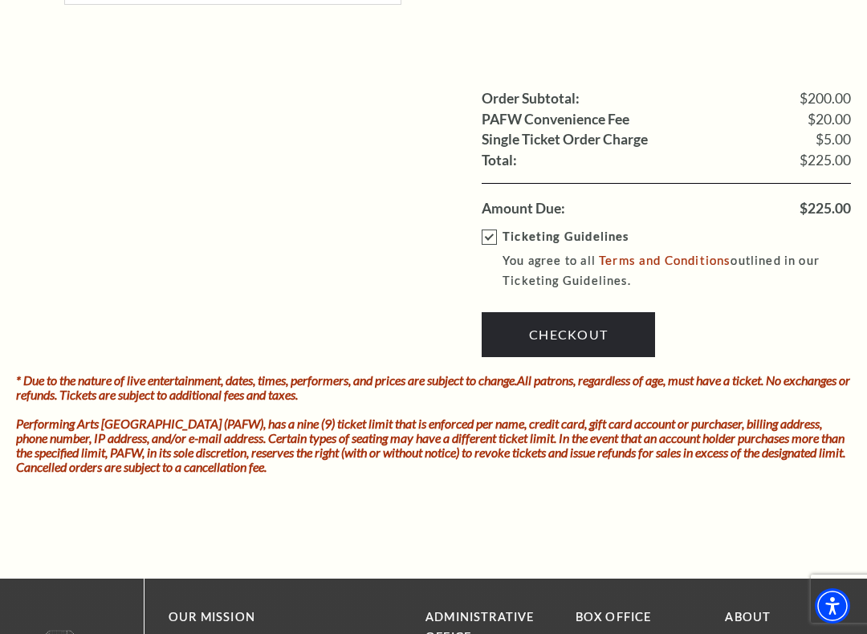
click at [557, 312] on link "Checkout" at bounding box center [568, 334] width 173 height 45
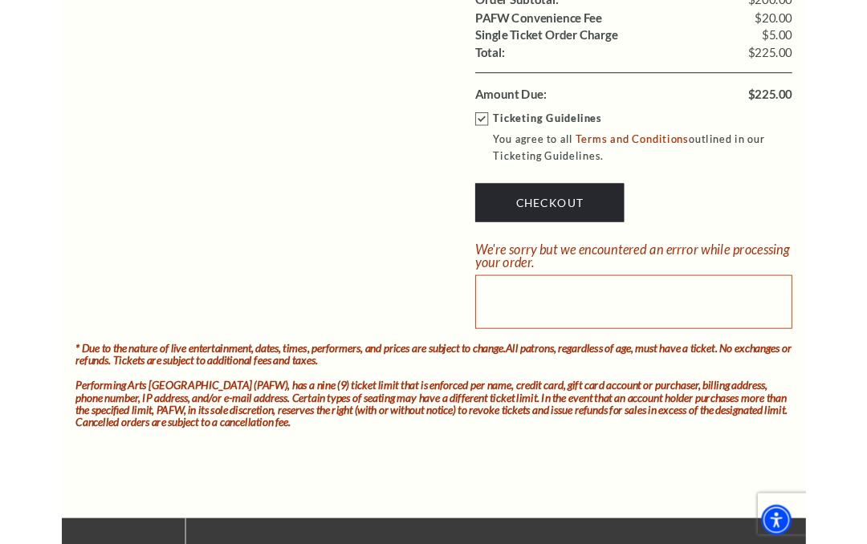
scroll to position [1931, 0]
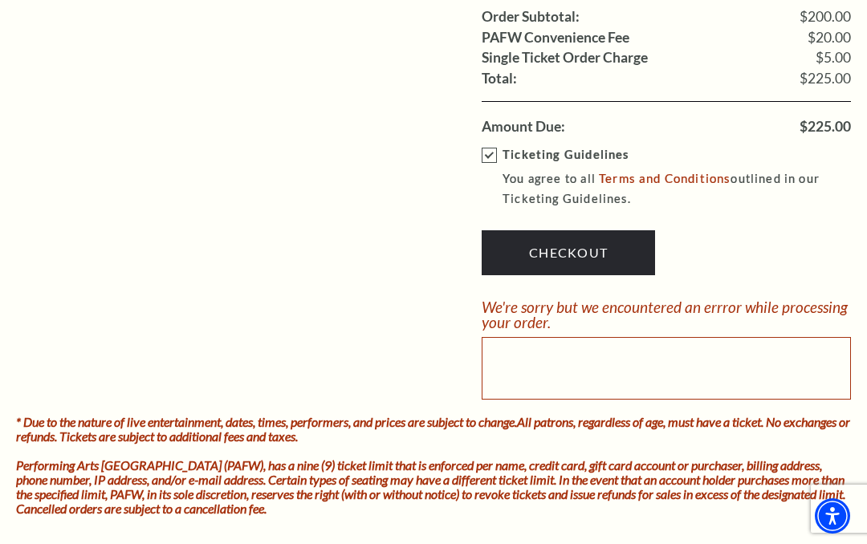
click at [580, 230] on link "Checkout" at bounding box center [568, 252] width 173 height 45
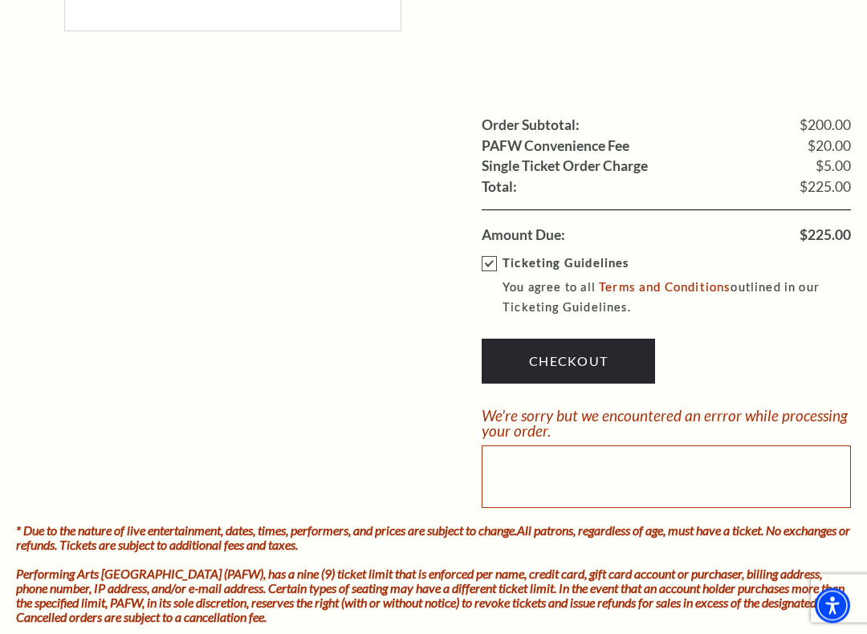
scroll to position [1822, 0]
click at [548, 408] on div "We're sorry but we encountered an errror while processing your order." at bounding box center [666, 423] width 369 height 31
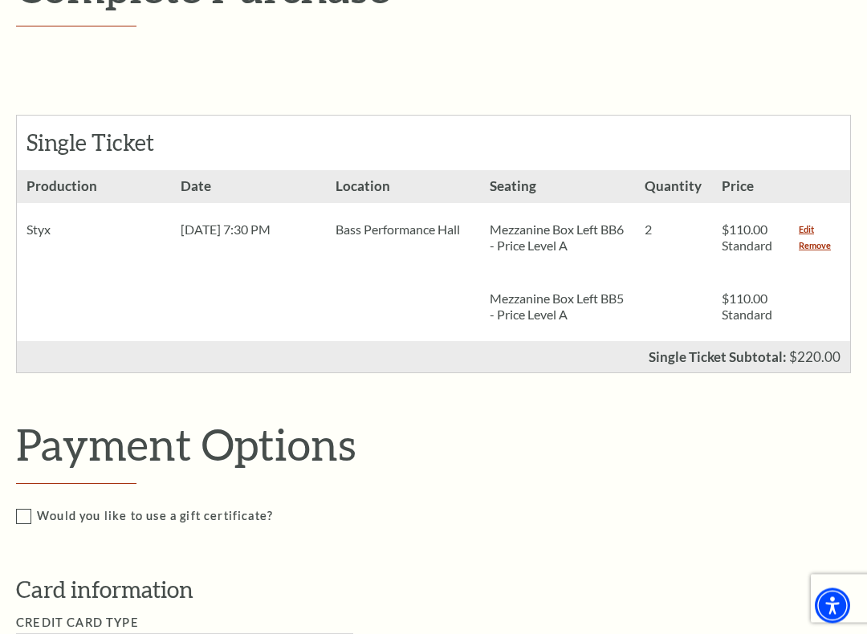
scroll to position [338, 0]
click at [812, 230] on link "Edit" at bounding box center [806, 229] width 15 height 16
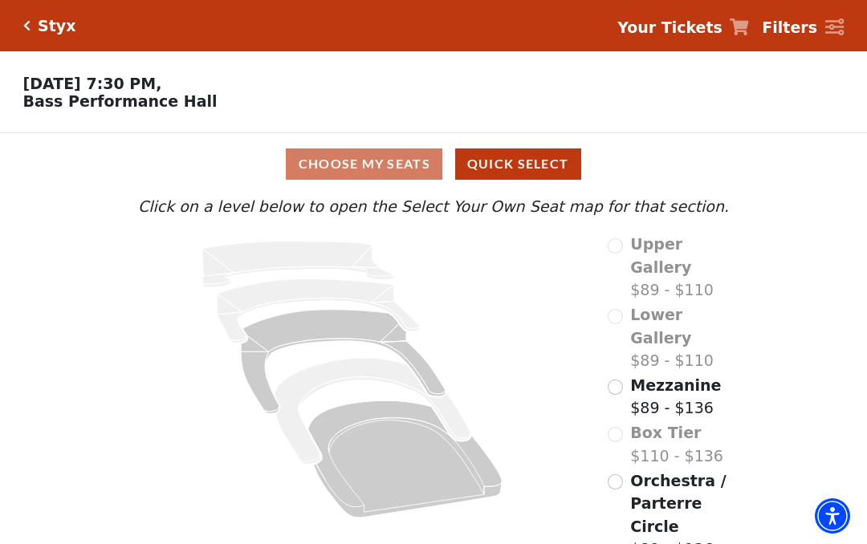
click at [622, 380] on input "Mezzanine$89 - $136\a" at bounding box center [615, 387] width 15 height 15
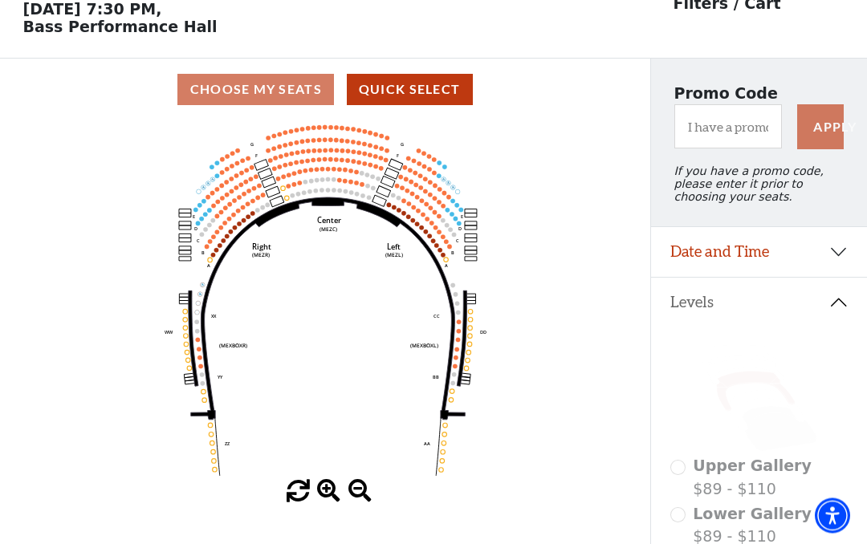
scroll to position [75, 0]
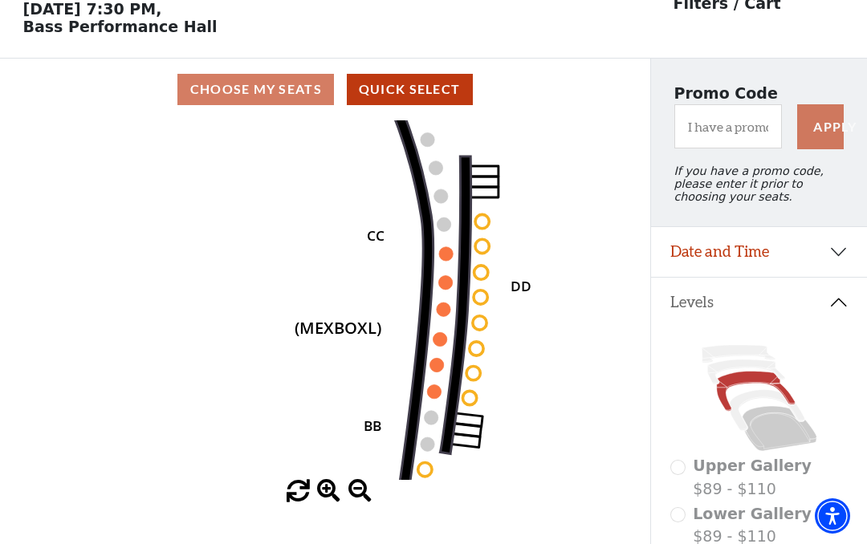
click at [434, 397] on circle at bounding box center [434, 392] width 14 height 14
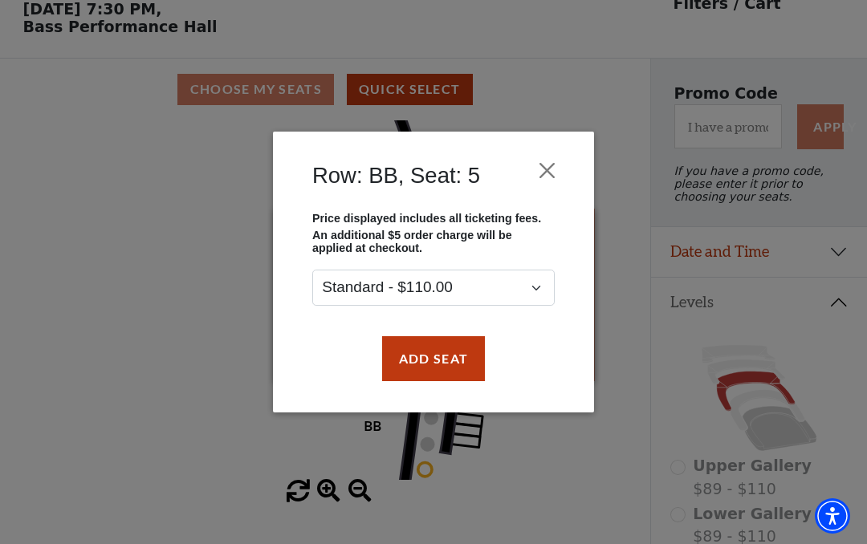
click at [442, 365] on button "Add Seat" at bounding box center [433, 358] width 103 height 45
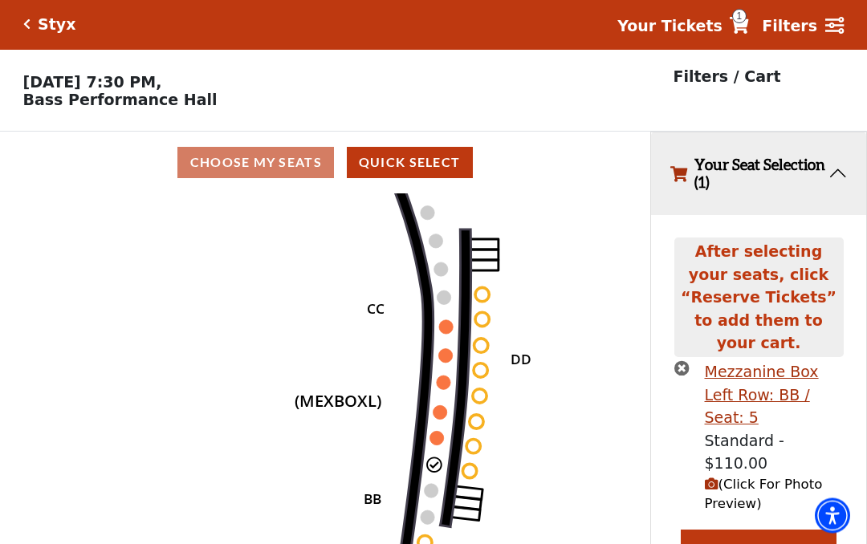
scroll to position [0, 0]
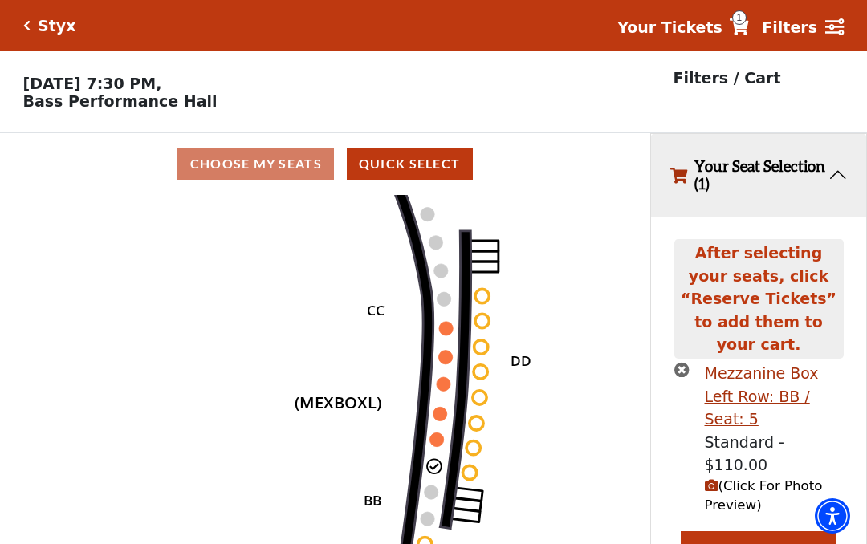
click at [441, 441] on circle at bounding box center [437, 440] width 14 height 14
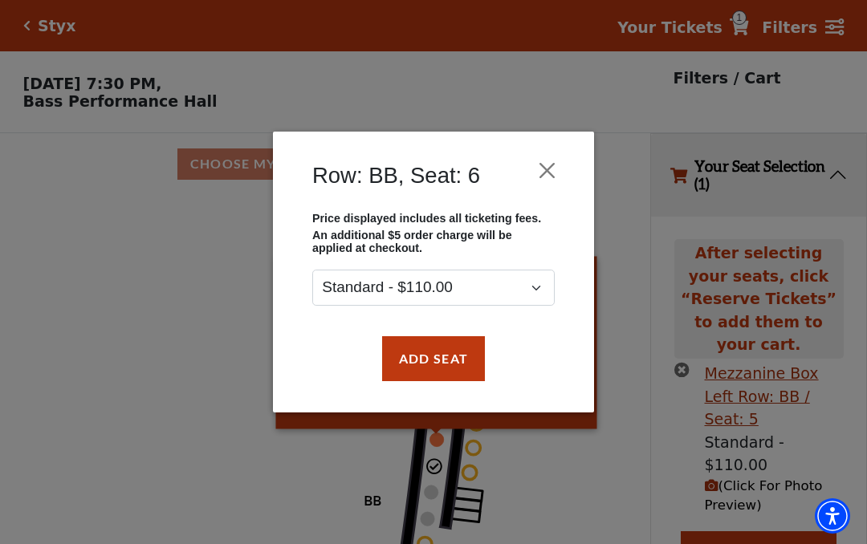
click at [451, 363] on button "Add Seat" at bounding box center [433, 358] width 103 height 45
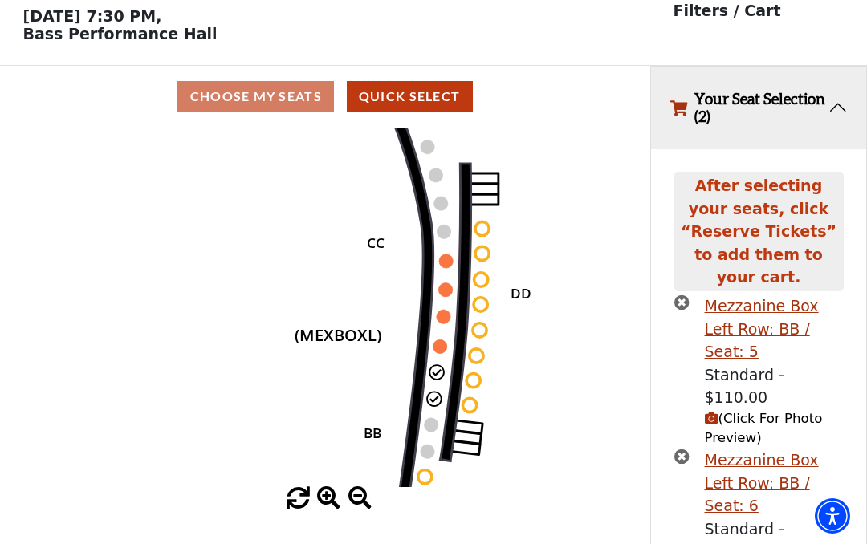
scroll to position [106, 0]
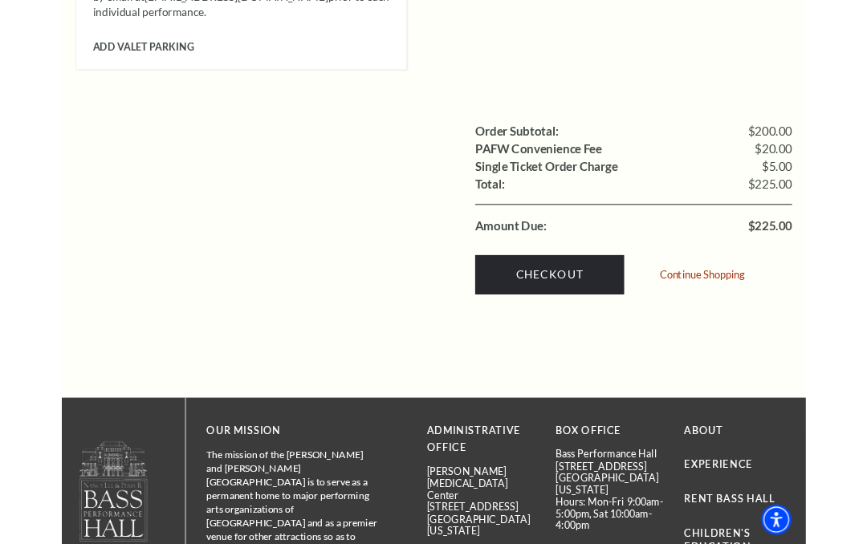
scroll to position [1549, 0]
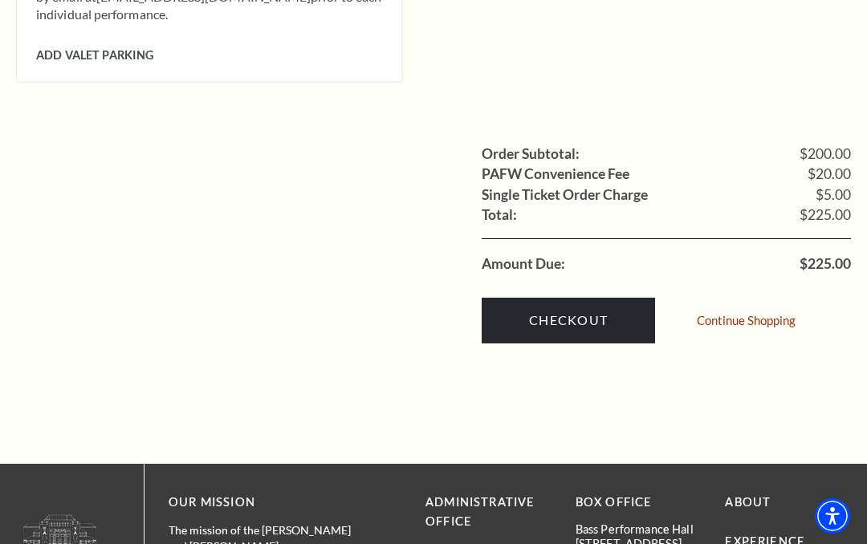
click at [573, 298] on link "Checkout" at bounding box center [568, 320] width 173 height 45
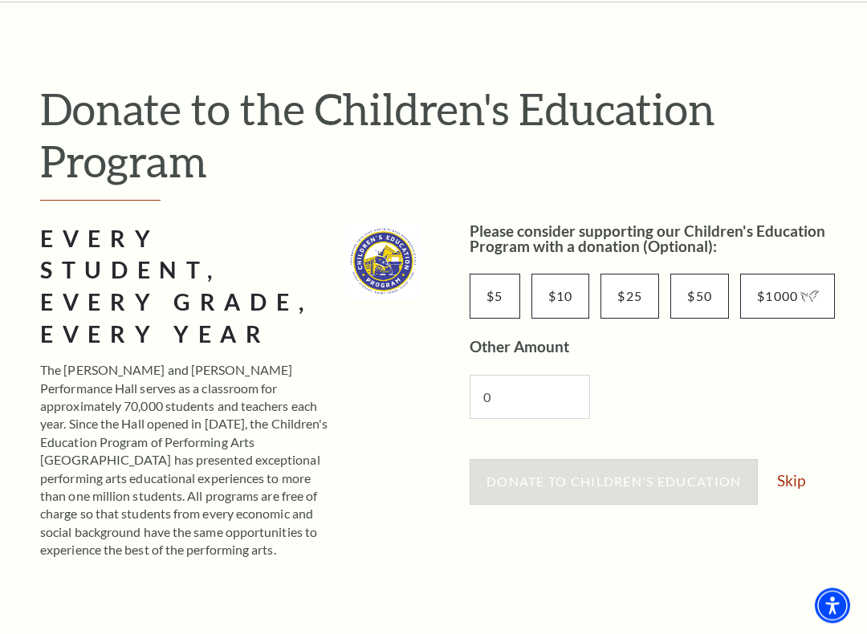
scroll to position [118, 0]
click at [798, 480] on link "Skip" at bounding box center [791, 481] width 28 height 15
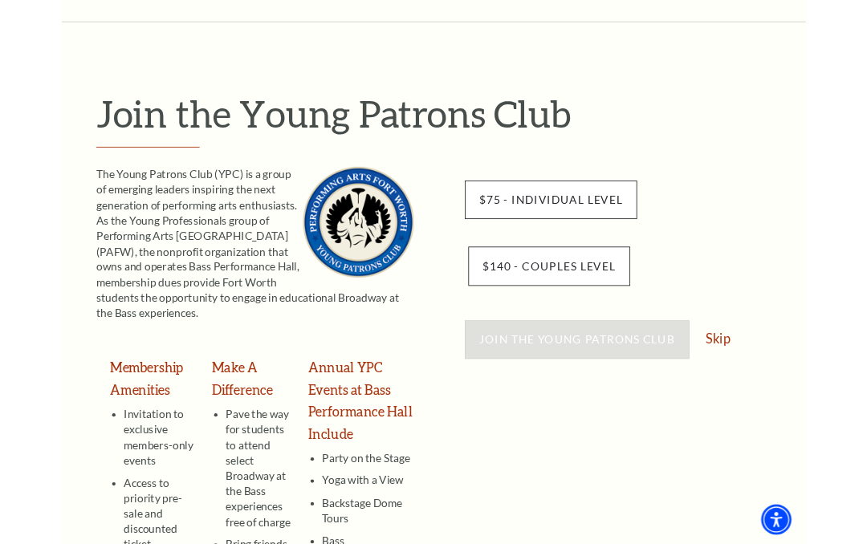
scroll to position [96, 0]
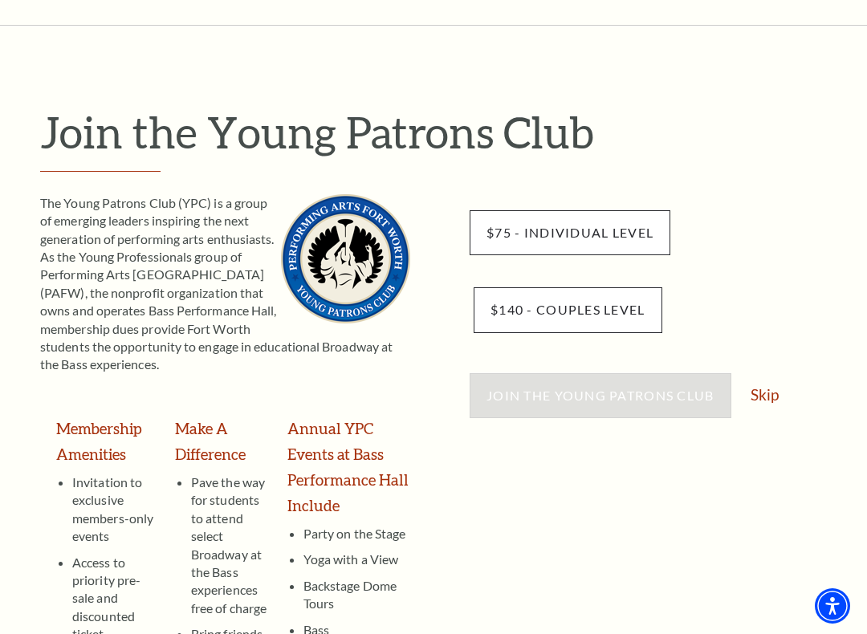
click at [773, 395] on link "Skip" at bounding box center [765, 394] width 28 height 15
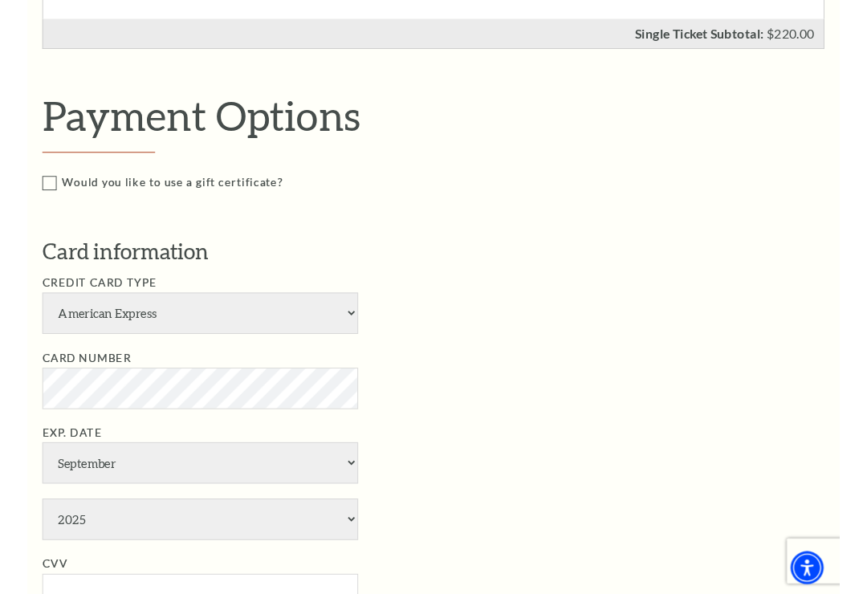
scroll to position [661, 0]
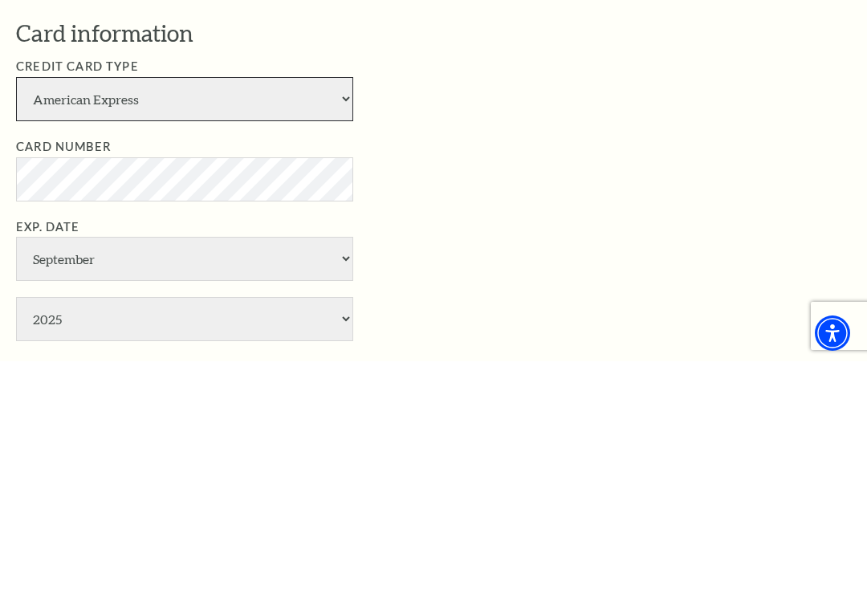
click at [352, 310] on select "American Express Visa Master Card Discover" at bounding box center [184, 332] width 337 height 44
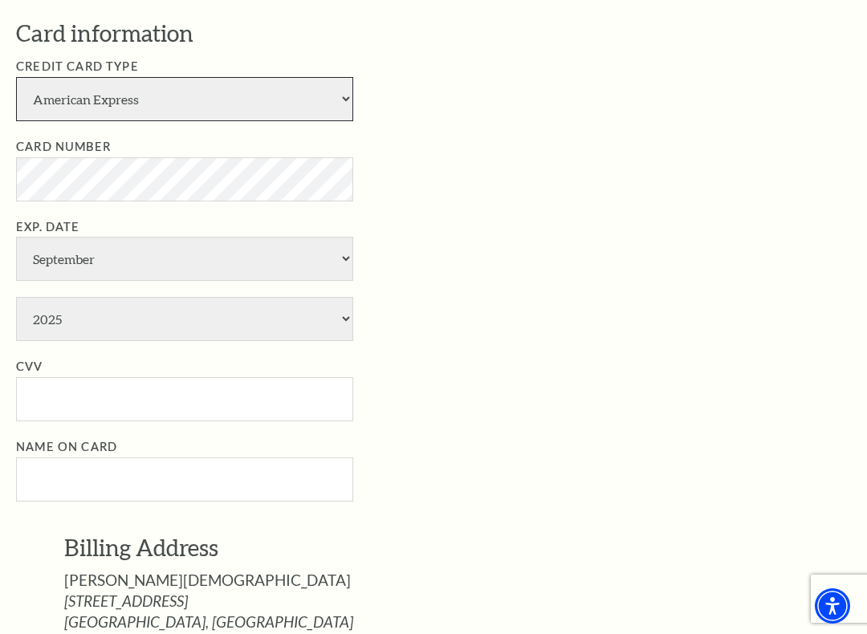
select select "24"
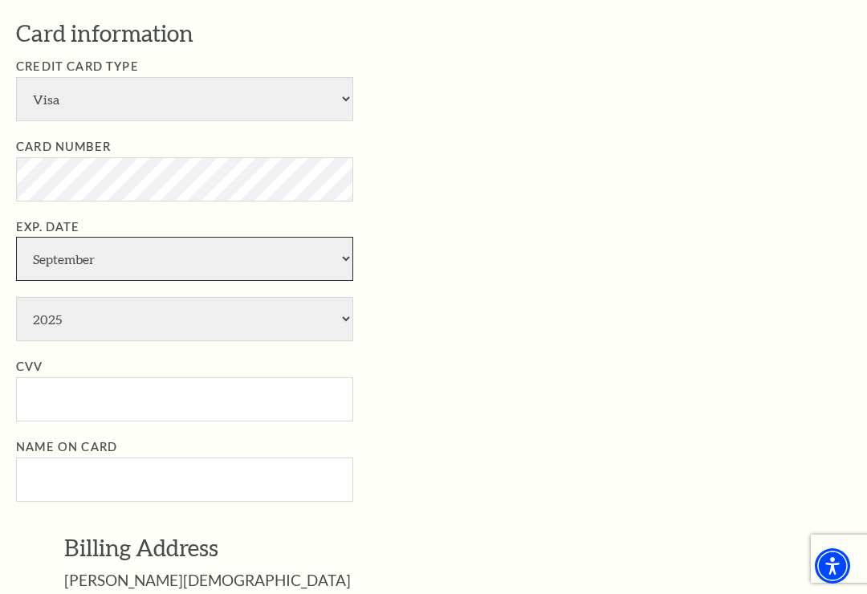
click at [186, 237] on select "January February March April May June July August September October November De…" at bounding box center [184, 259] width 337 height 44
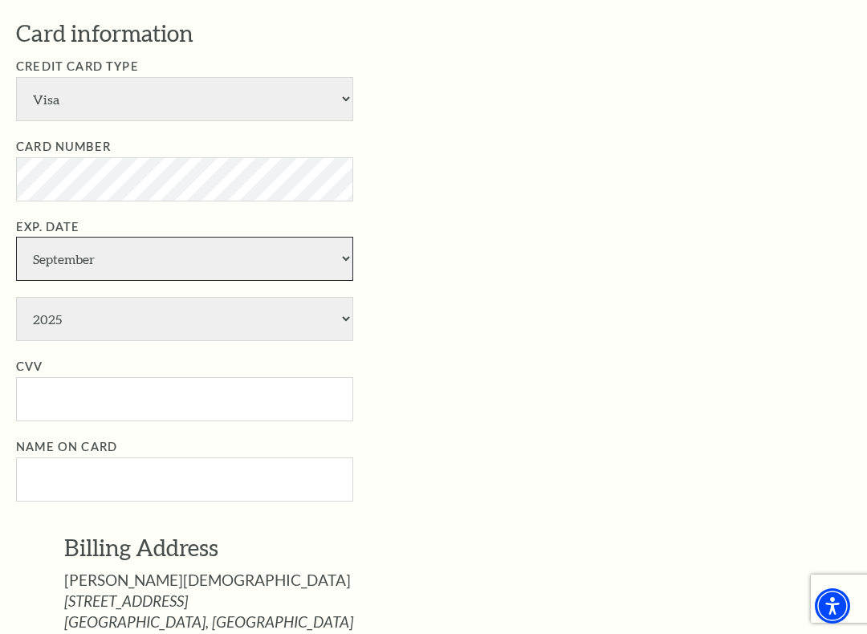
select select "8"
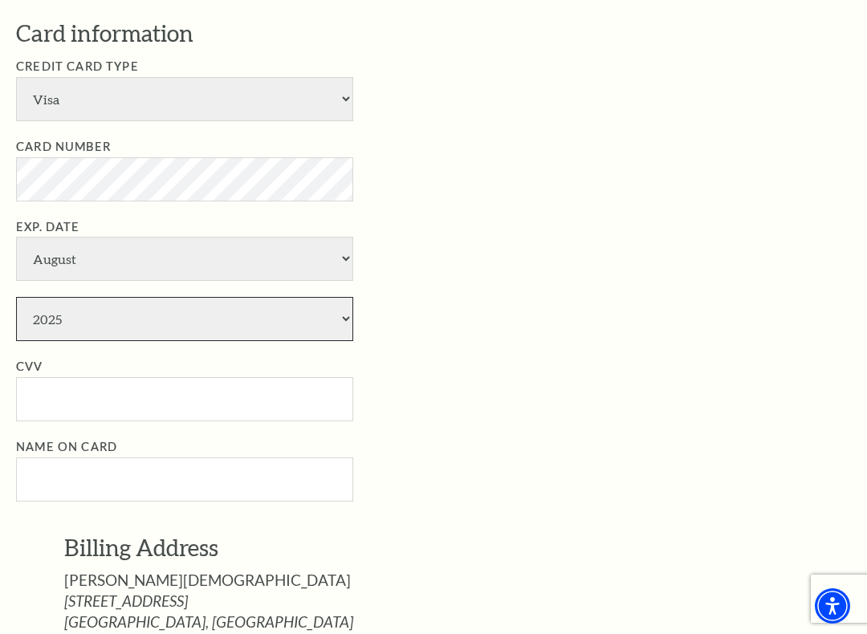
click at [96, 297] on select "2025 2026 2027 2028 2029 2030 2031 2032 2033 2034" at bounding box center [184, 319] width 337 height 44
select select "2026"
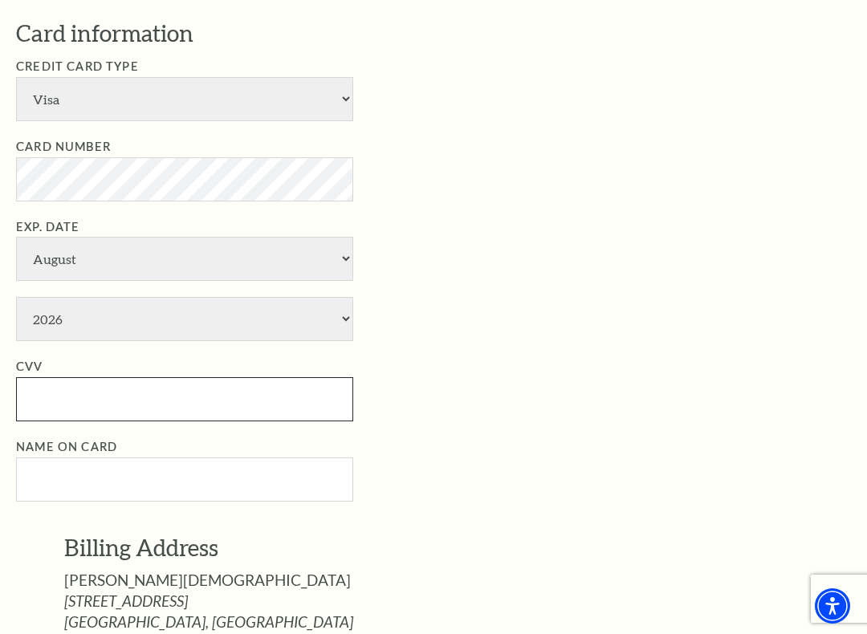
click at [88, 377] on input "CVV" at bounding box center [184, 399] width 337 height 44
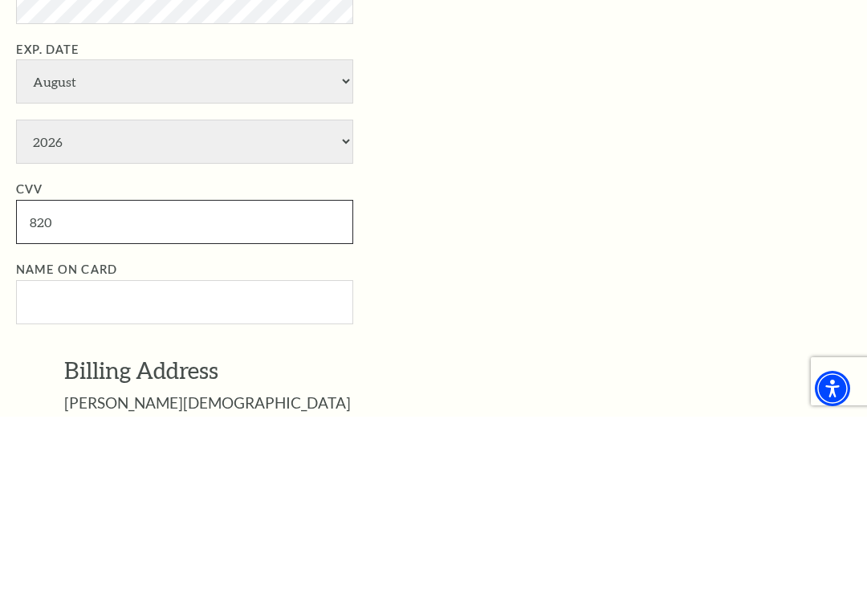
type input "820"
click at [88, 458] on input "Name on Card" at bounding box center [184, 480] width 337 height 44
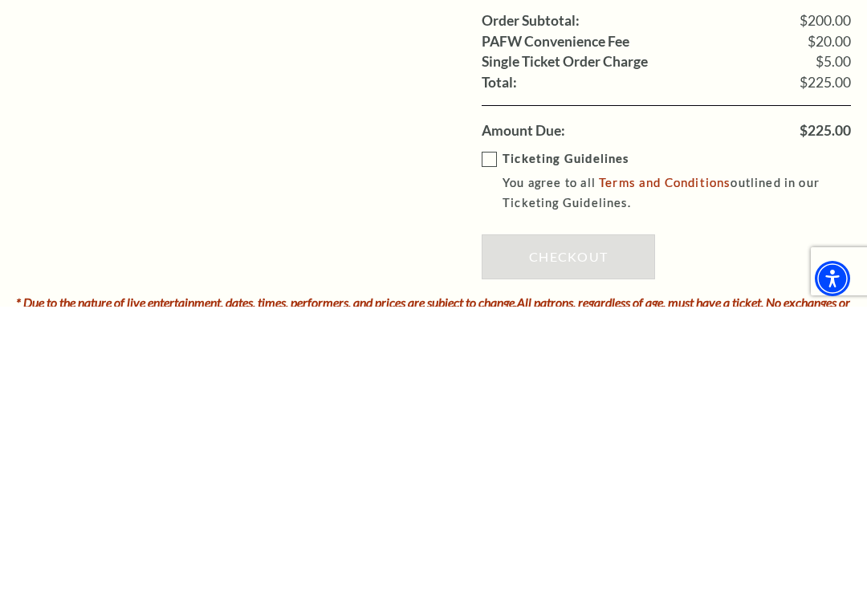
type input "Arden Chick"
click at [490, 437] on label "Ticketing Guidelines You agree to all Terms and Conditions outlined in our Tick…" at bounding box center [678, 469] width 393 height 64
click at [0, 0] on input "Ticketing Guidelines You agree to all Terms and Conditions outlined in our Tick…" at bounding box center [0, 0] width 0 height 0
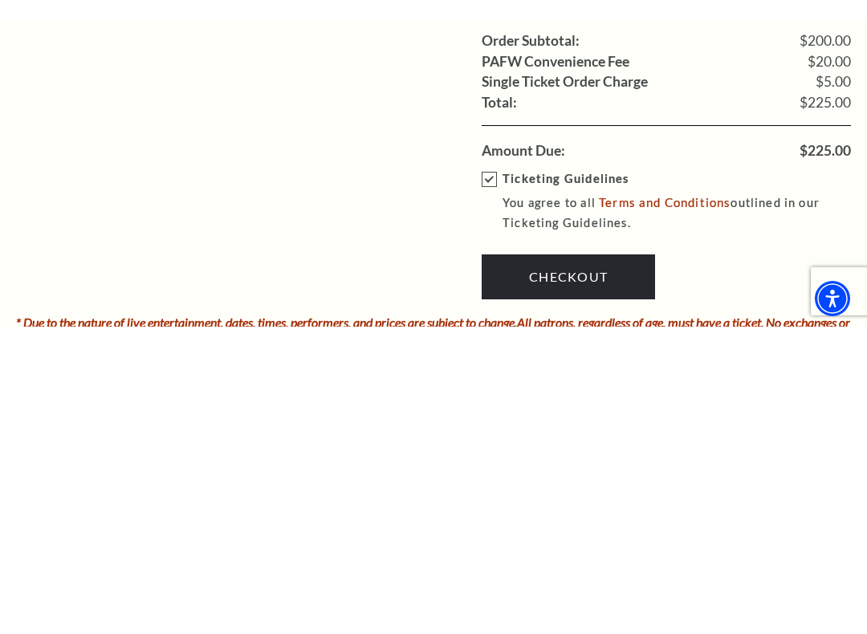
scroll to position [1927, 0]
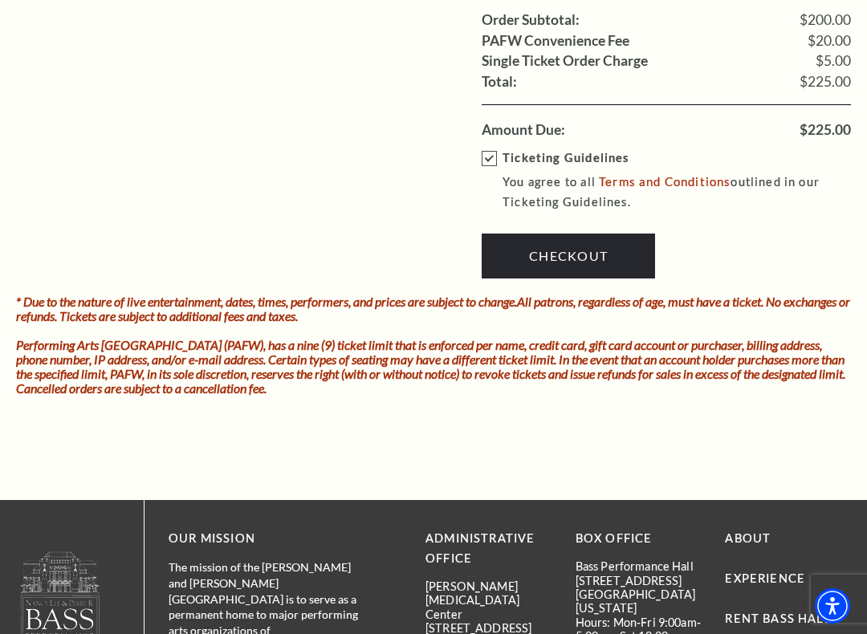
click at [573, 234] on link "Checkout" at bounding box center [568, 256] width 173 height 45
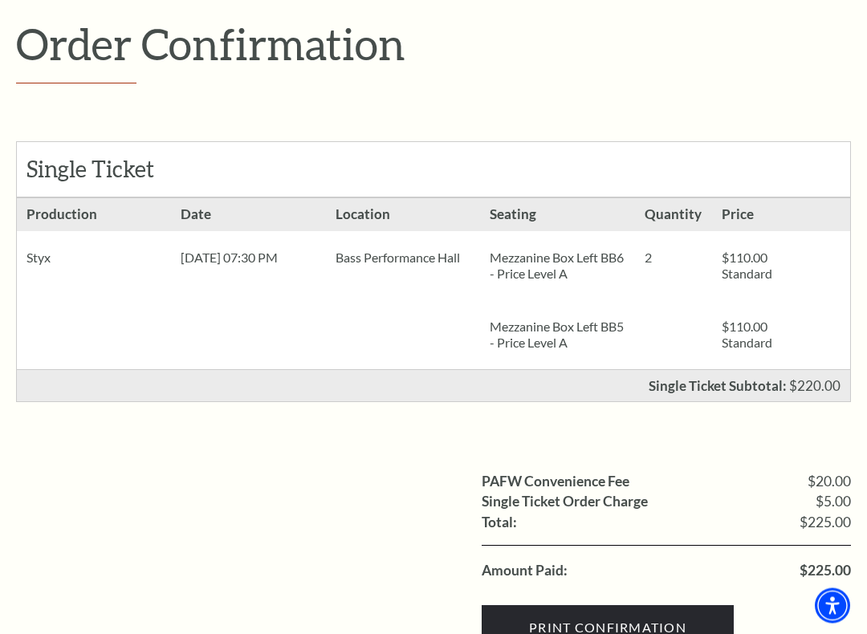
scroll to position [210, 0]
